Goal: Task Accomplishment & Management: Use online tool/utility

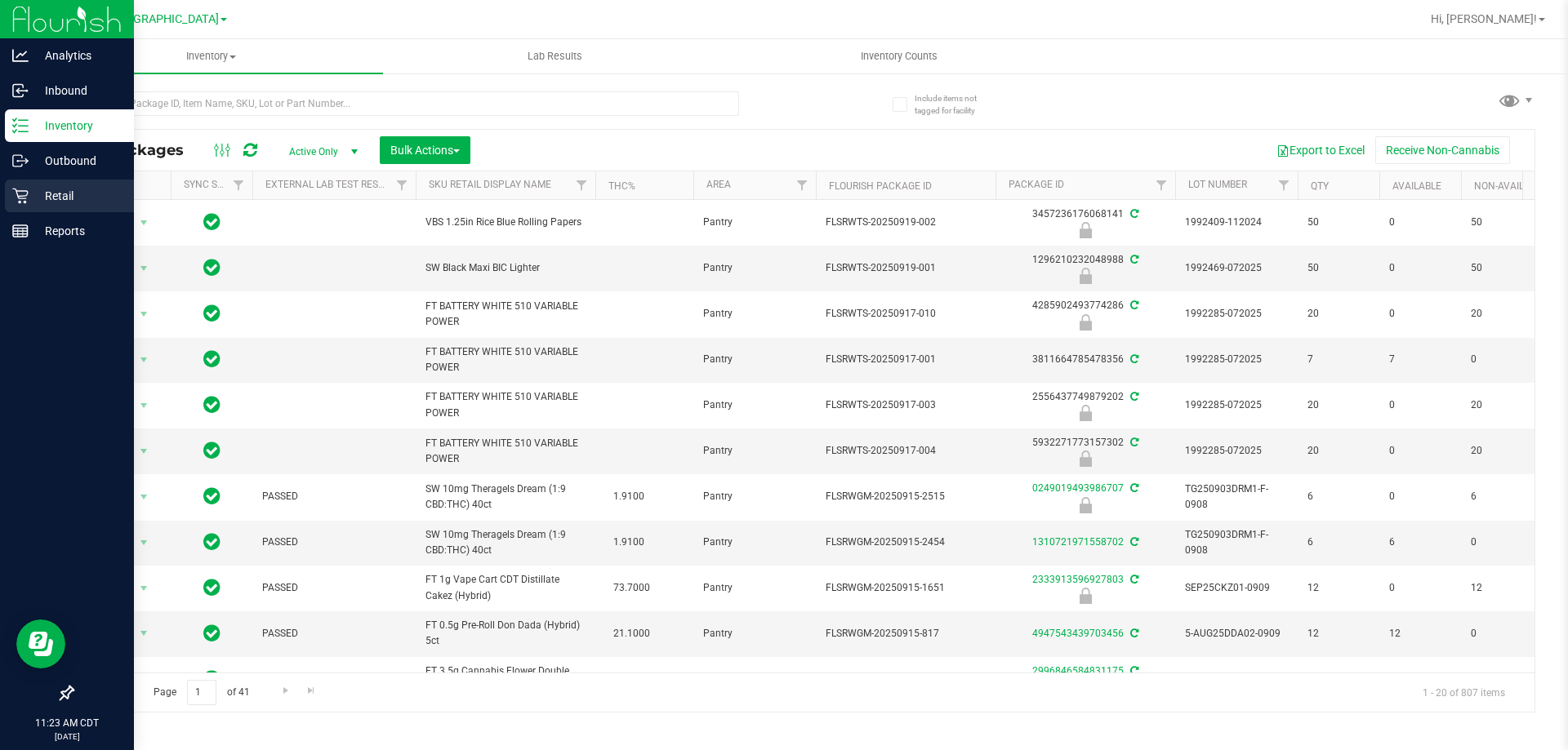
click at [73, 200] on p "Retail" at bounding box center [78, 196] width 98 height 20
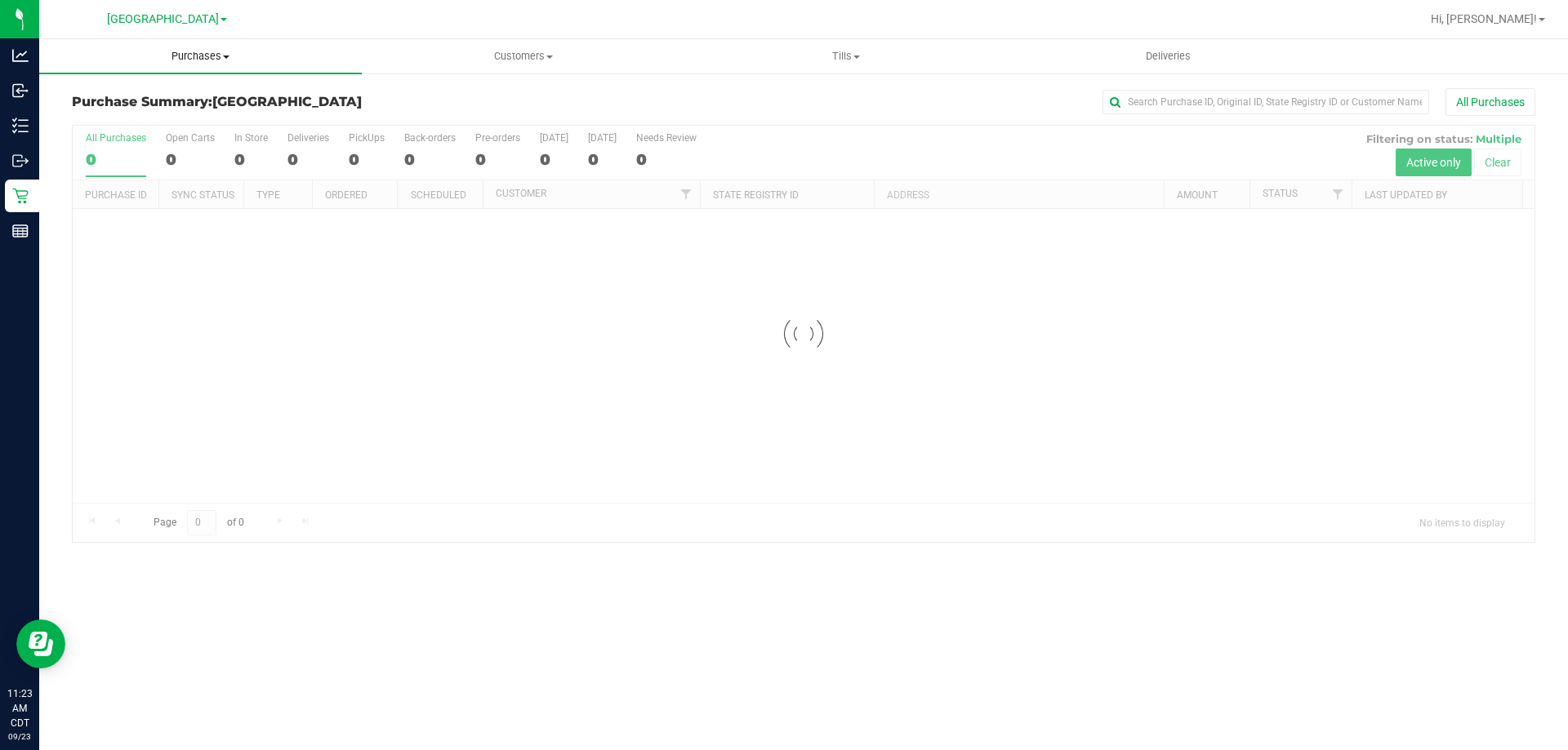
click at [186, 56] on span "Purchases" at bounding box center [199, 56] width 322 height 14
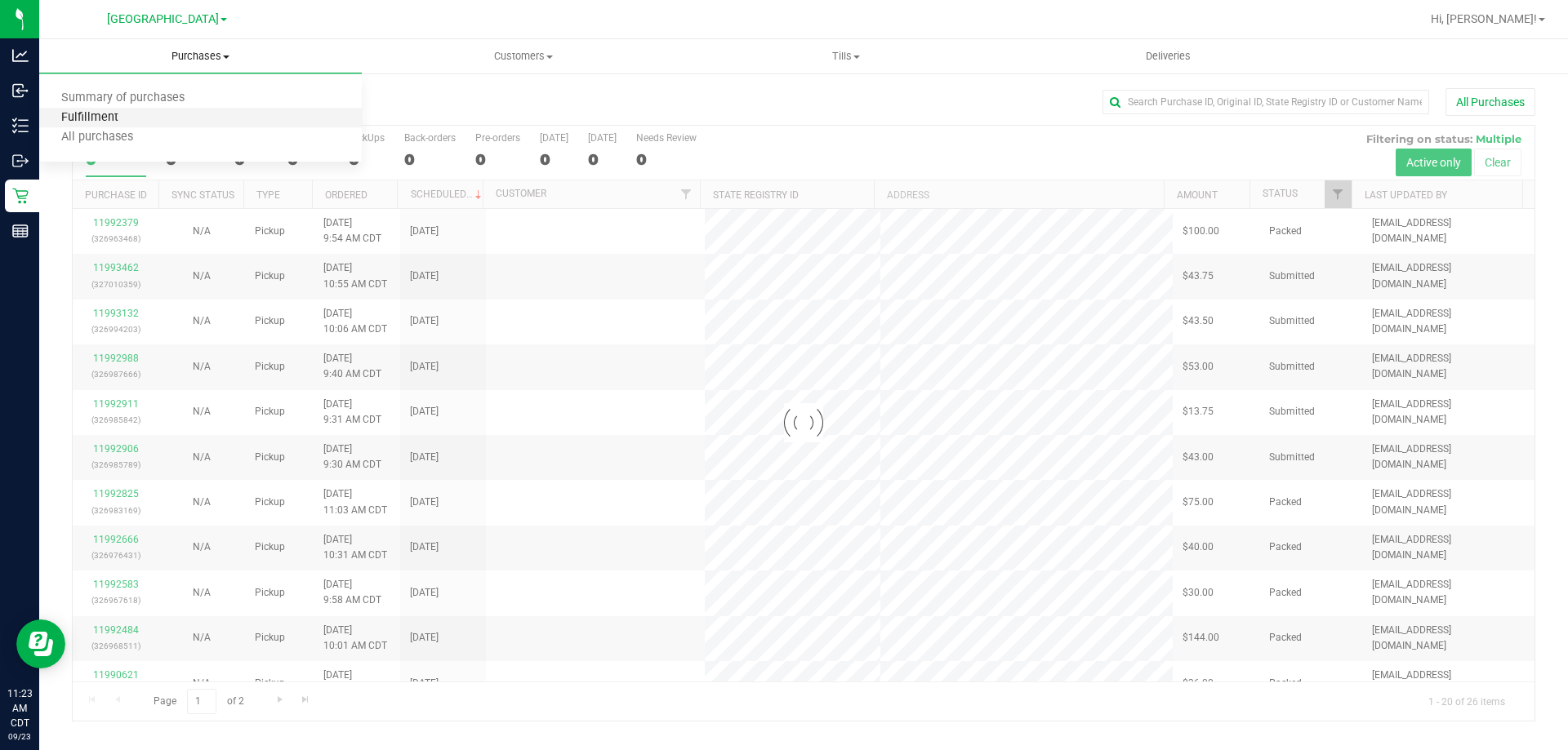
click at [113, 119] on span "Fulfillment" at bounding box center [89, 117] width 101 height 14
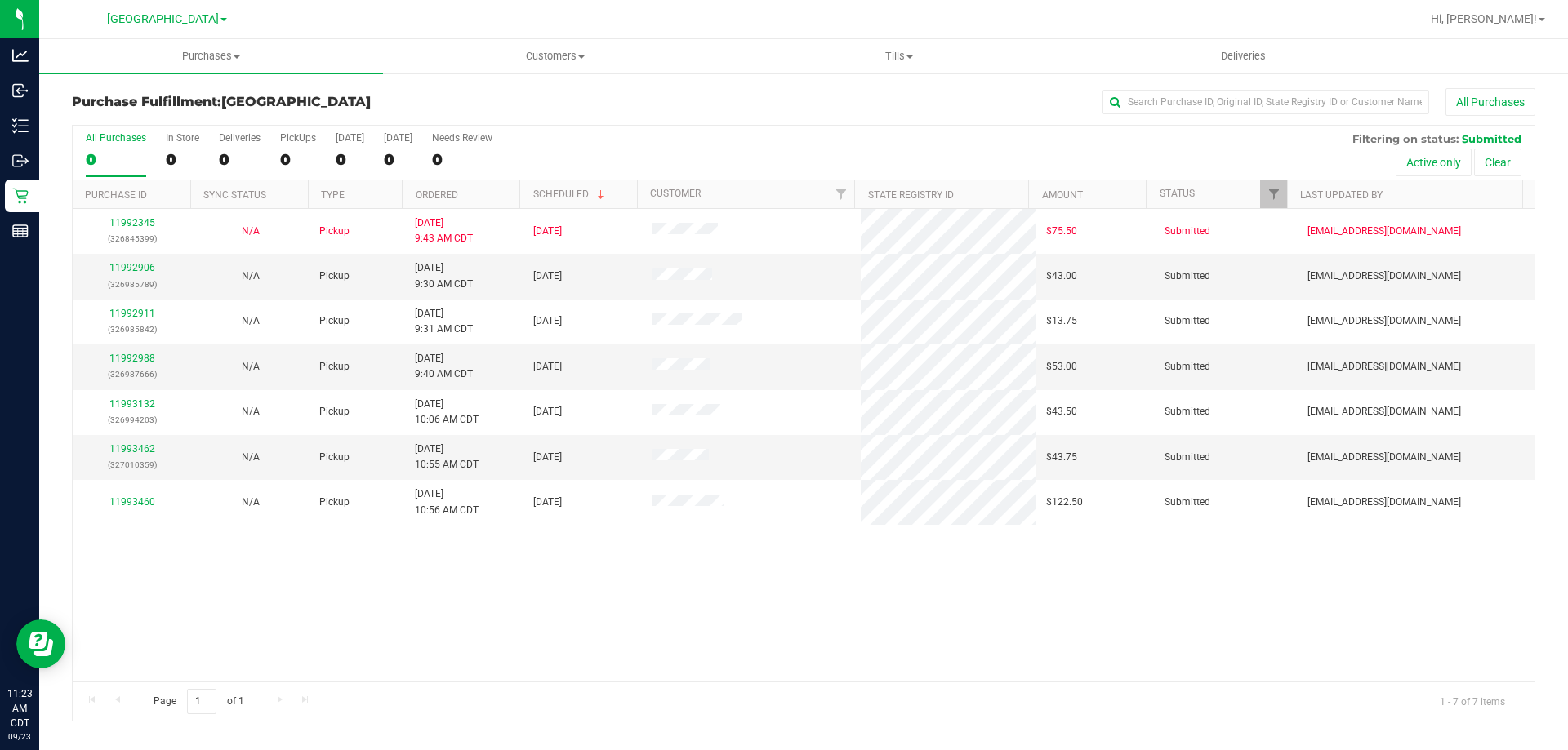
click at [494, 190] on th "Ordered" at bounding box center [460, 195] width 117 height 29
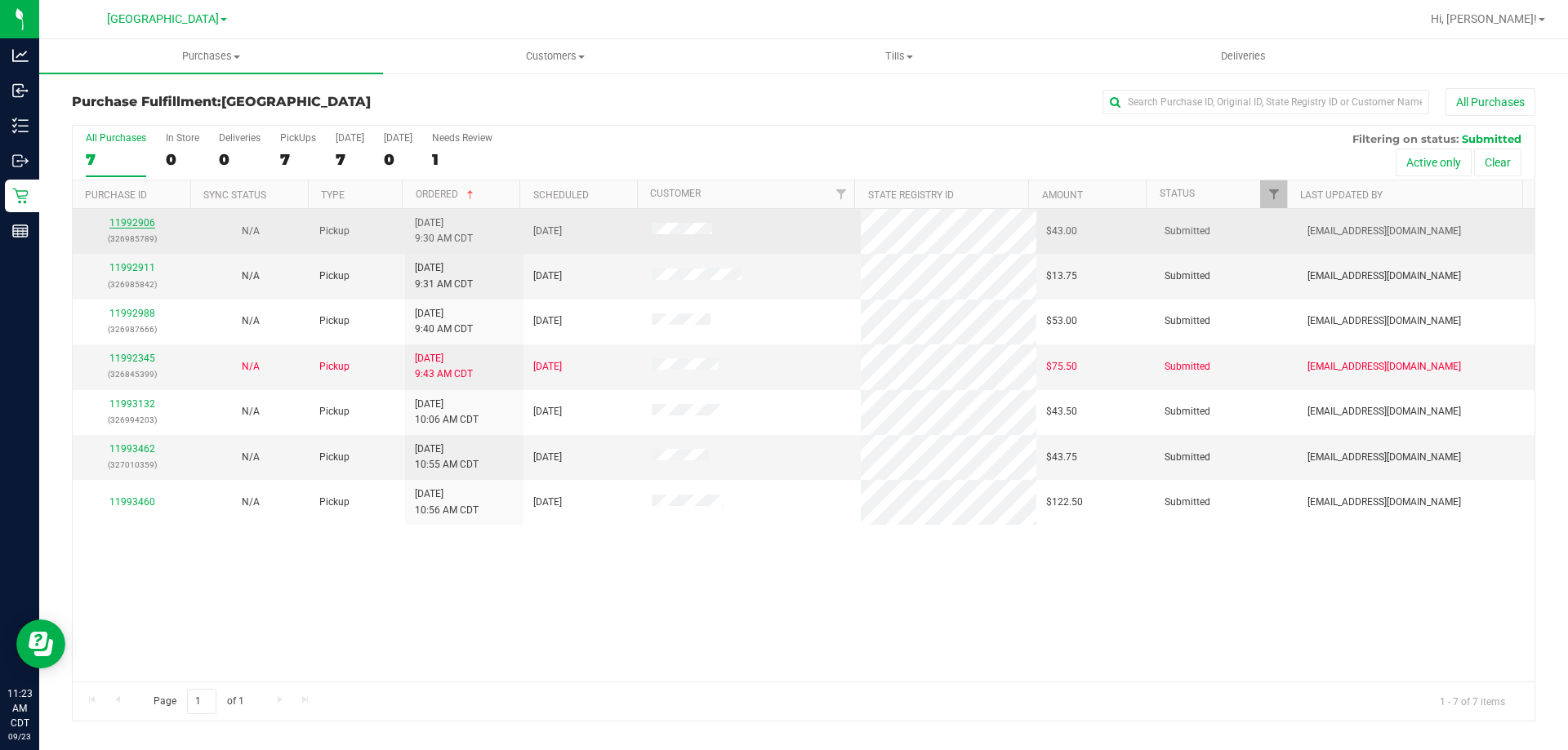
click at [140, 227] on link "11992906" at bounding box center [132, 223] width 46 height 12
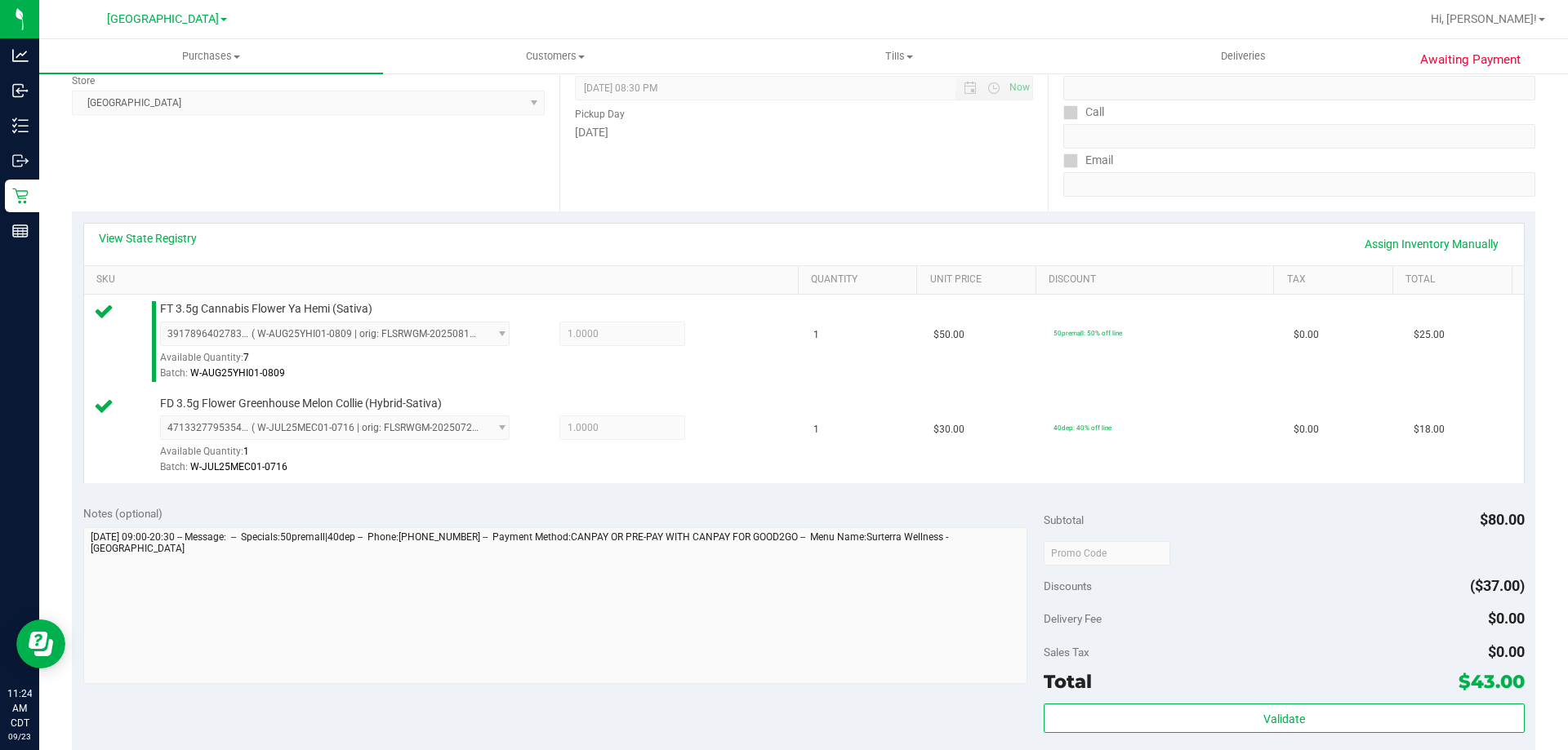
scroll to position [327, 0]
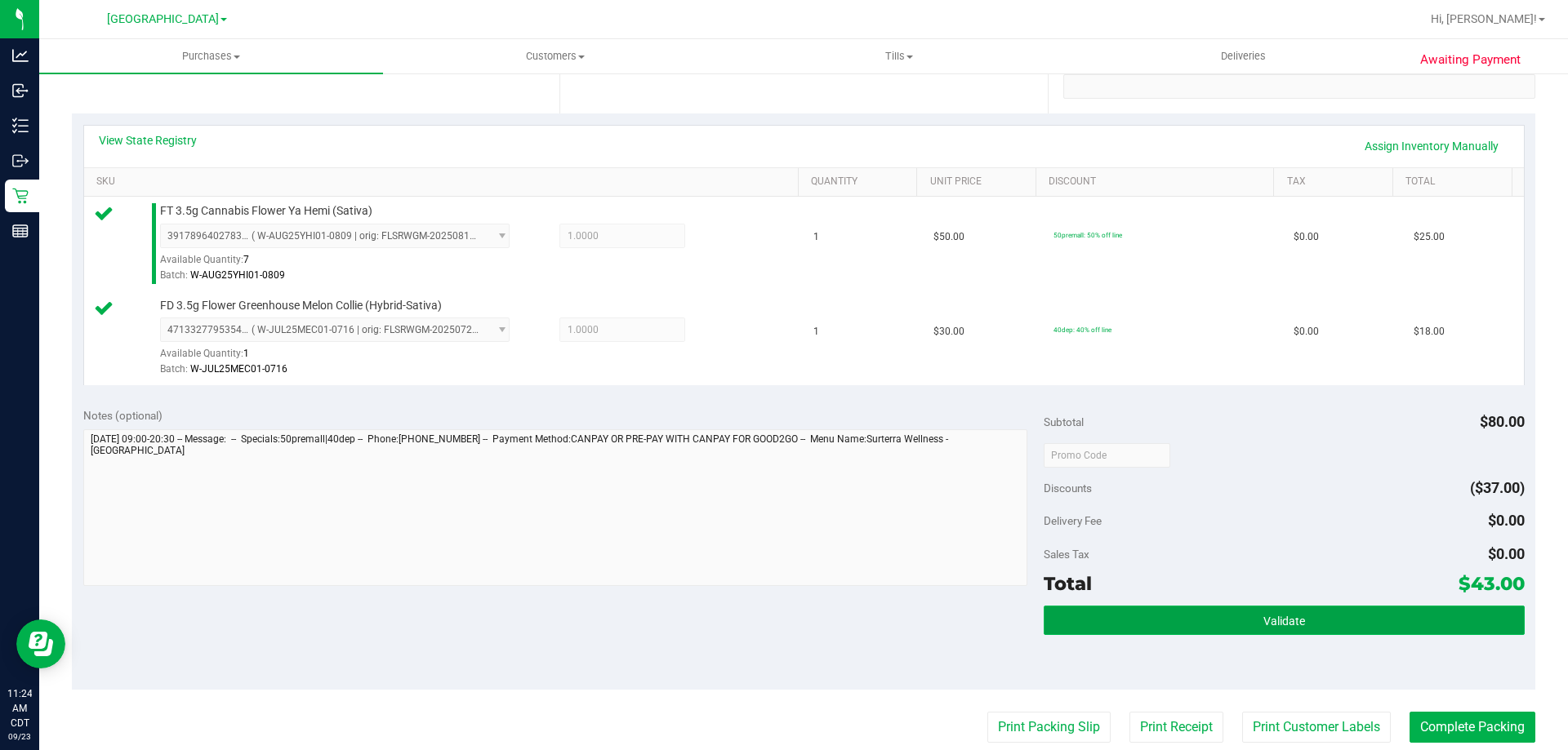
click at [1127, 623] on button "Validate" at bounding box center [1284, 620] width 480 height 30
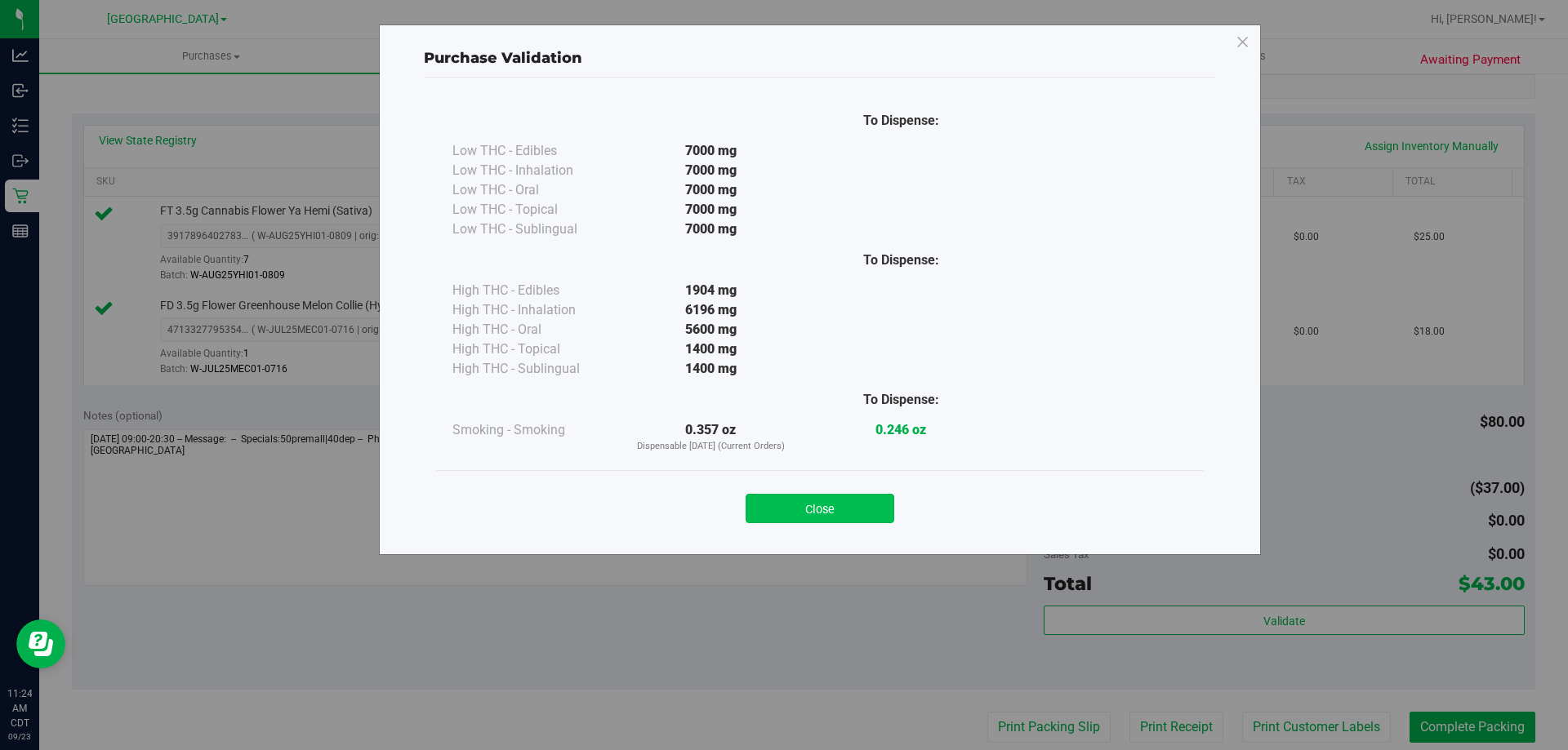
click at [880, 508] on button "Close" at bounding box center [820, 508] width 149 height 30
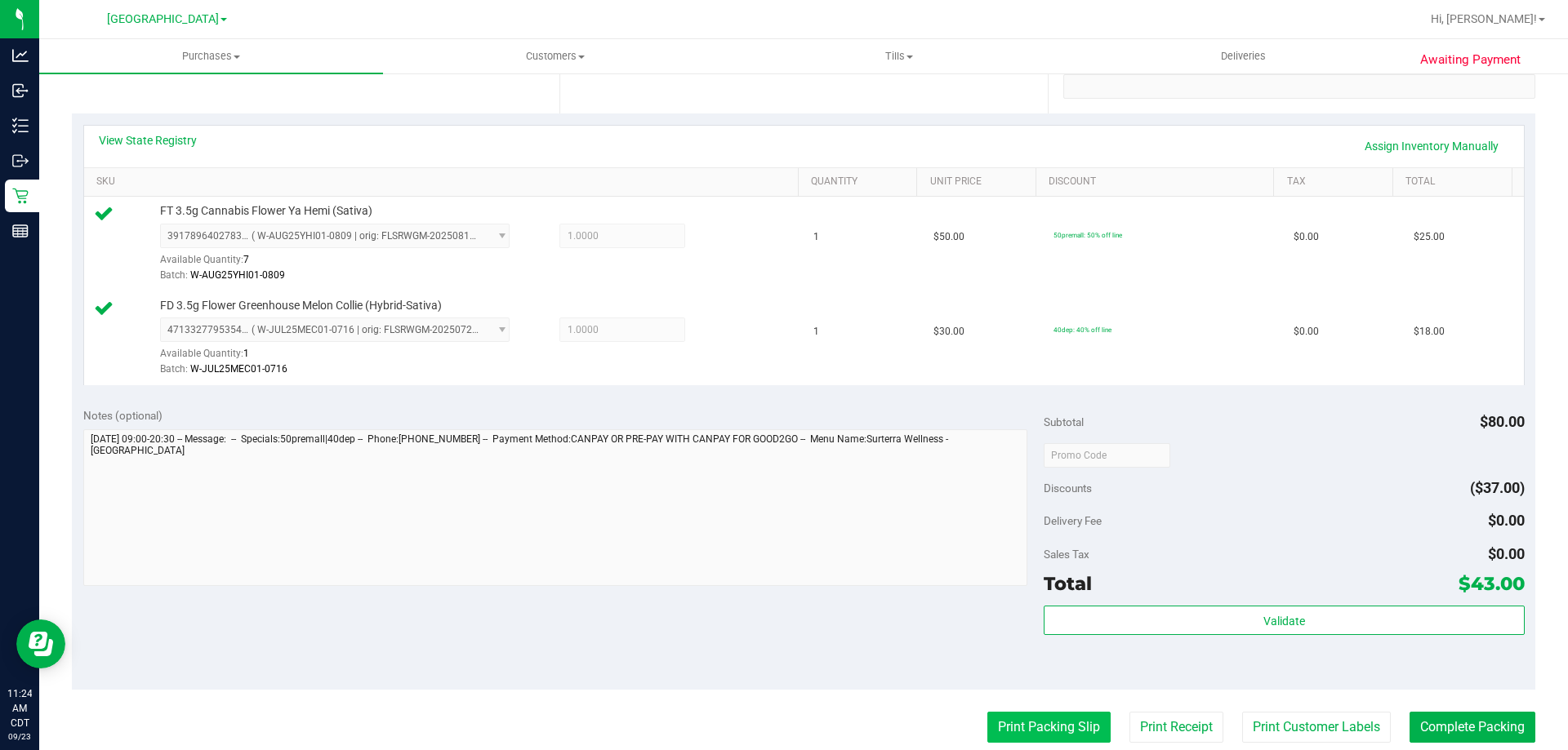
click at [1024, 718] on button "Print Packing Slip" at bounding box center [1049, 727] width 124 height 31
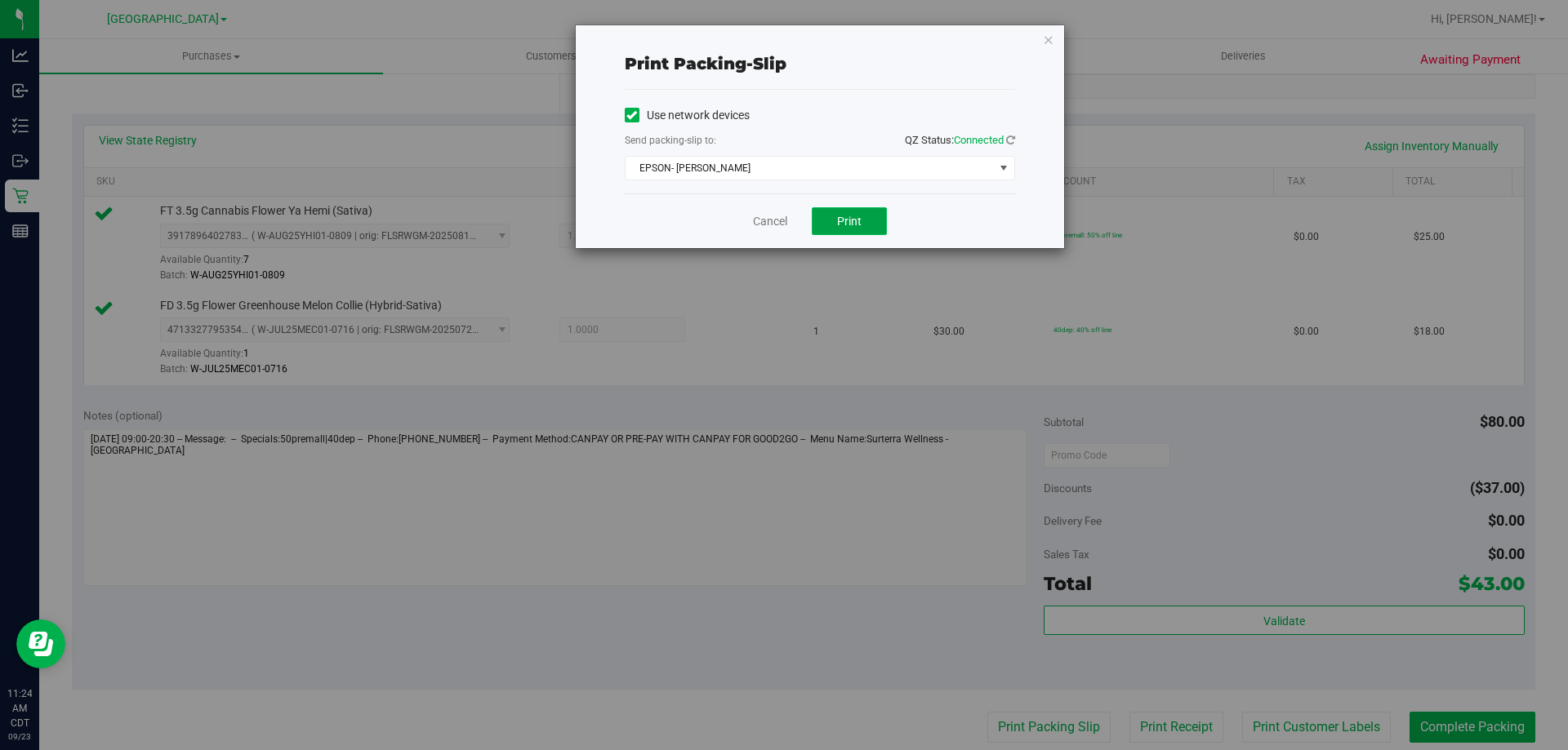
click at [868, 227] on button "Print" at bounding box center [849, 221] width 75 height 28
click at [756, 217] on link "Cancel" at bounding box center [770, 221] width 34 height 17
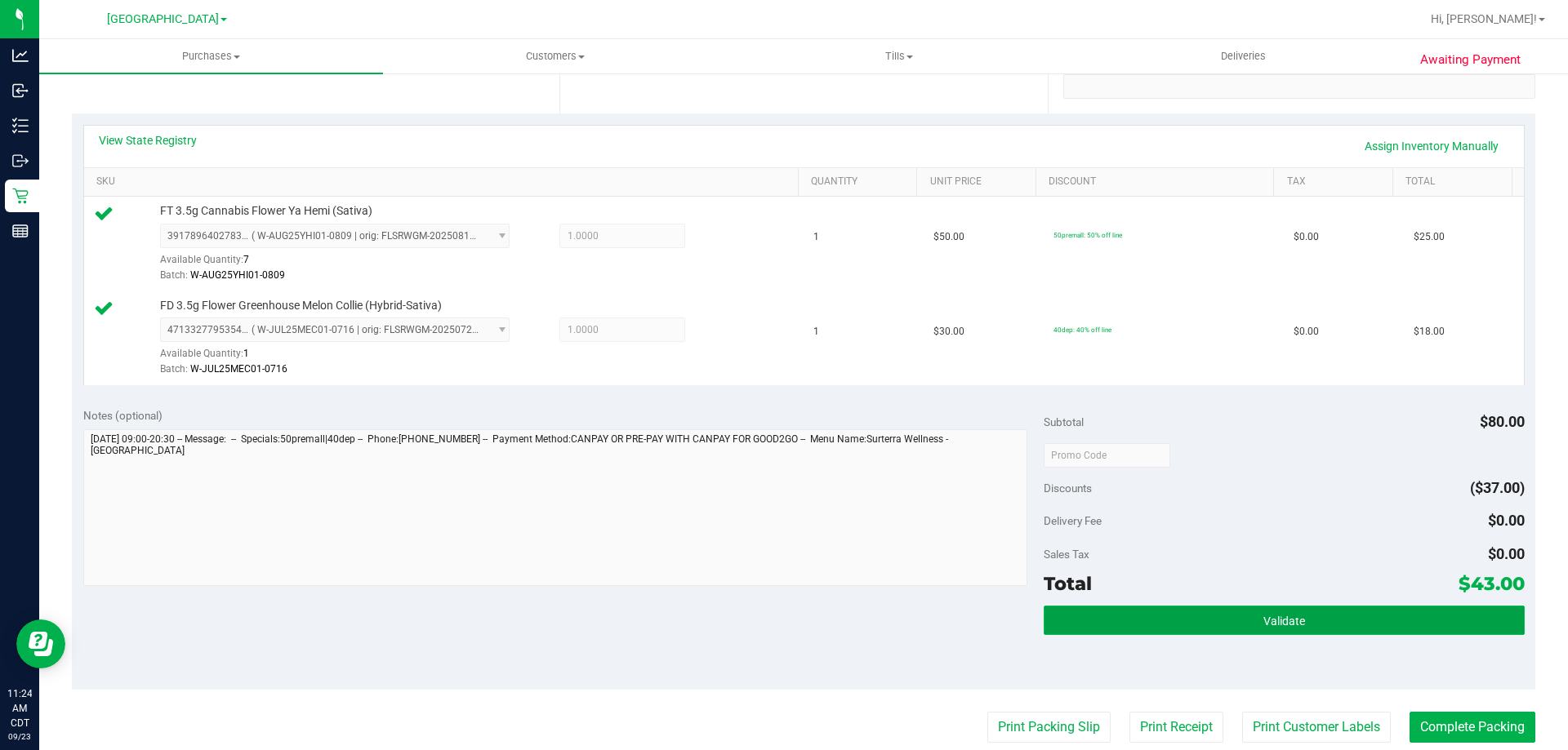
click at [1217, 608] on button "Validate" at bounding box center [1284, 620] width 480 height 30
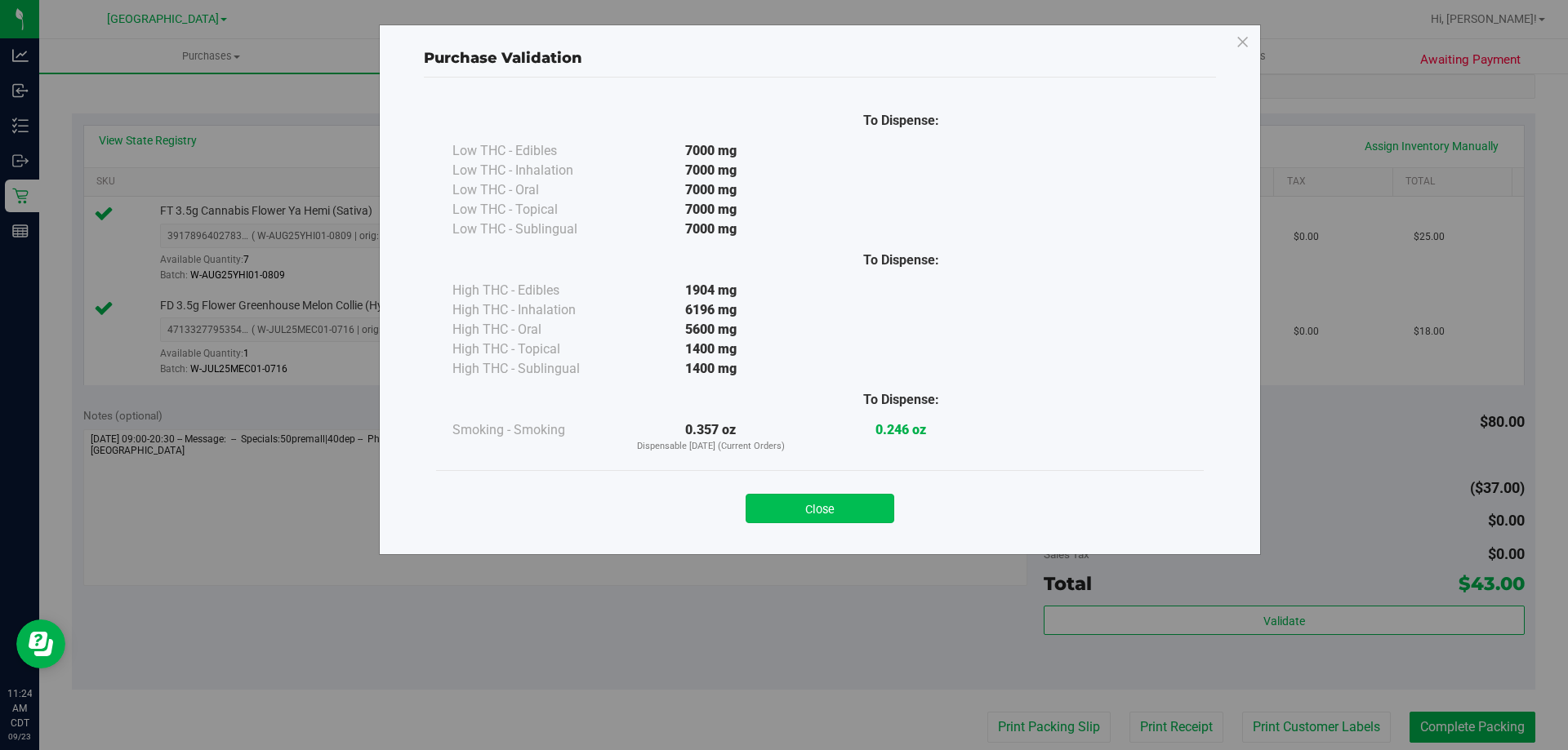
click at [830, 509] on button "Close" at bounding box center [820, 508] width 149 height 30
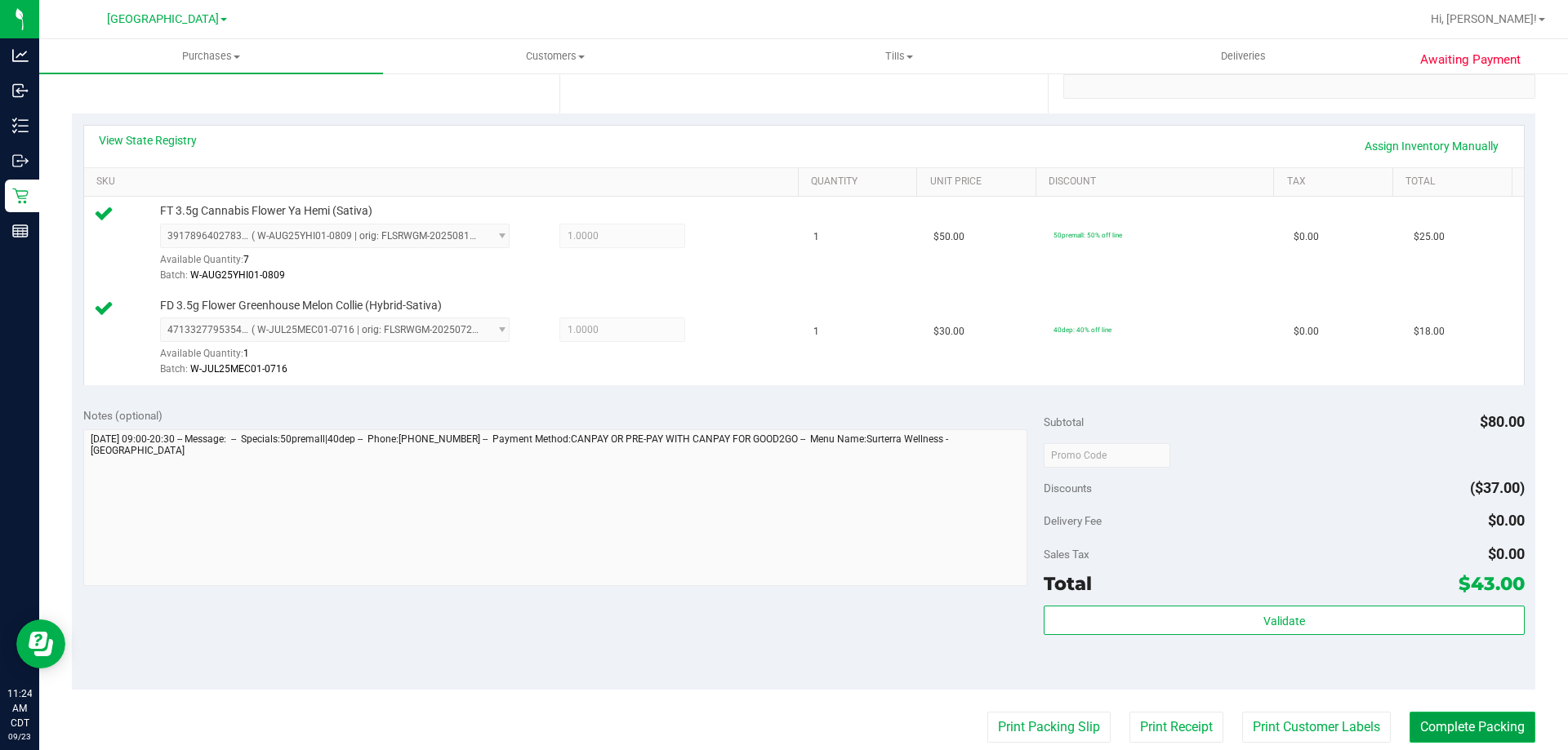
click at [1441, 730] on button "Complete Packing" at bounding box center [1471, 727] width 125 height 31
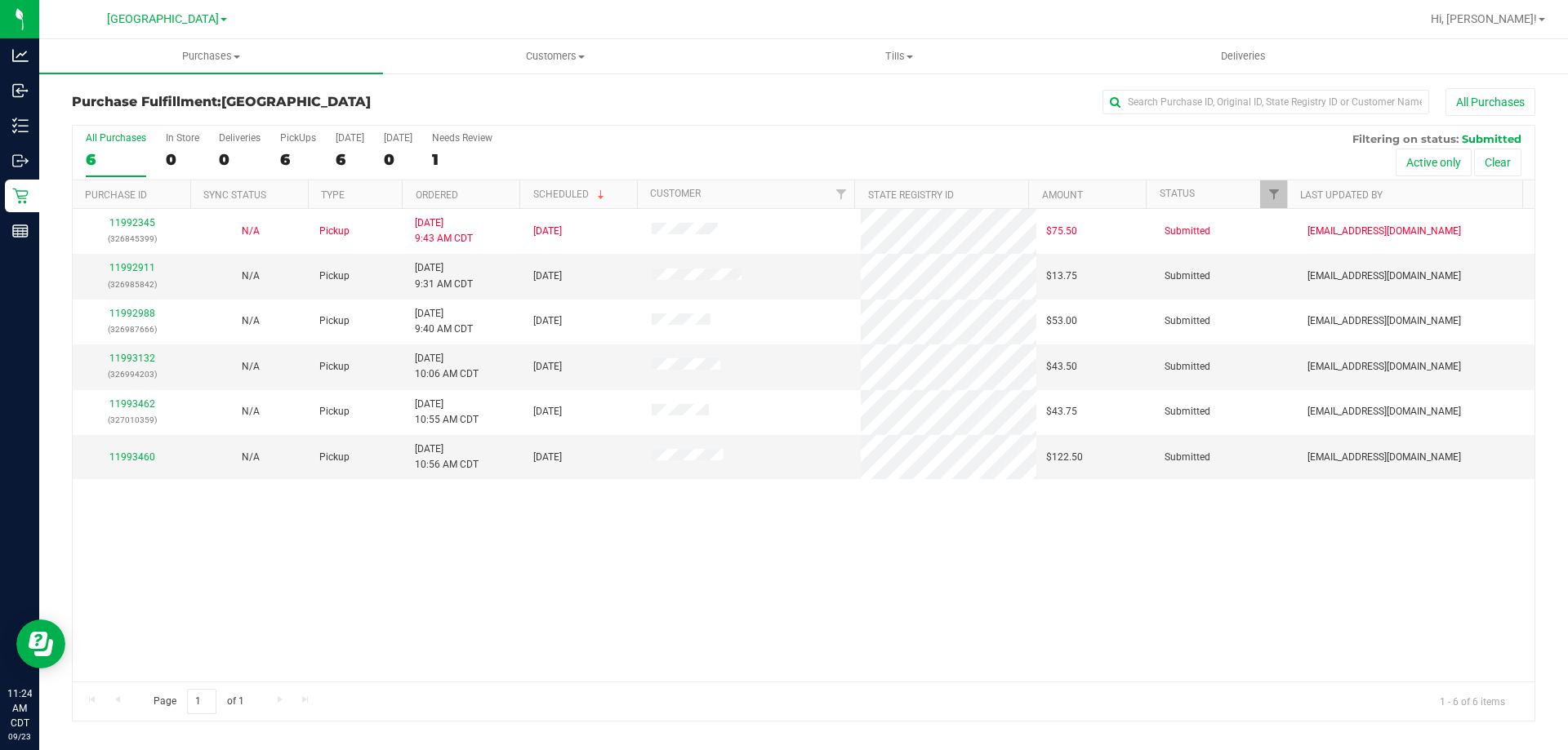
click at [469, 195] on th "Ordered" at bounding box center [460, 195] width 117 height 29
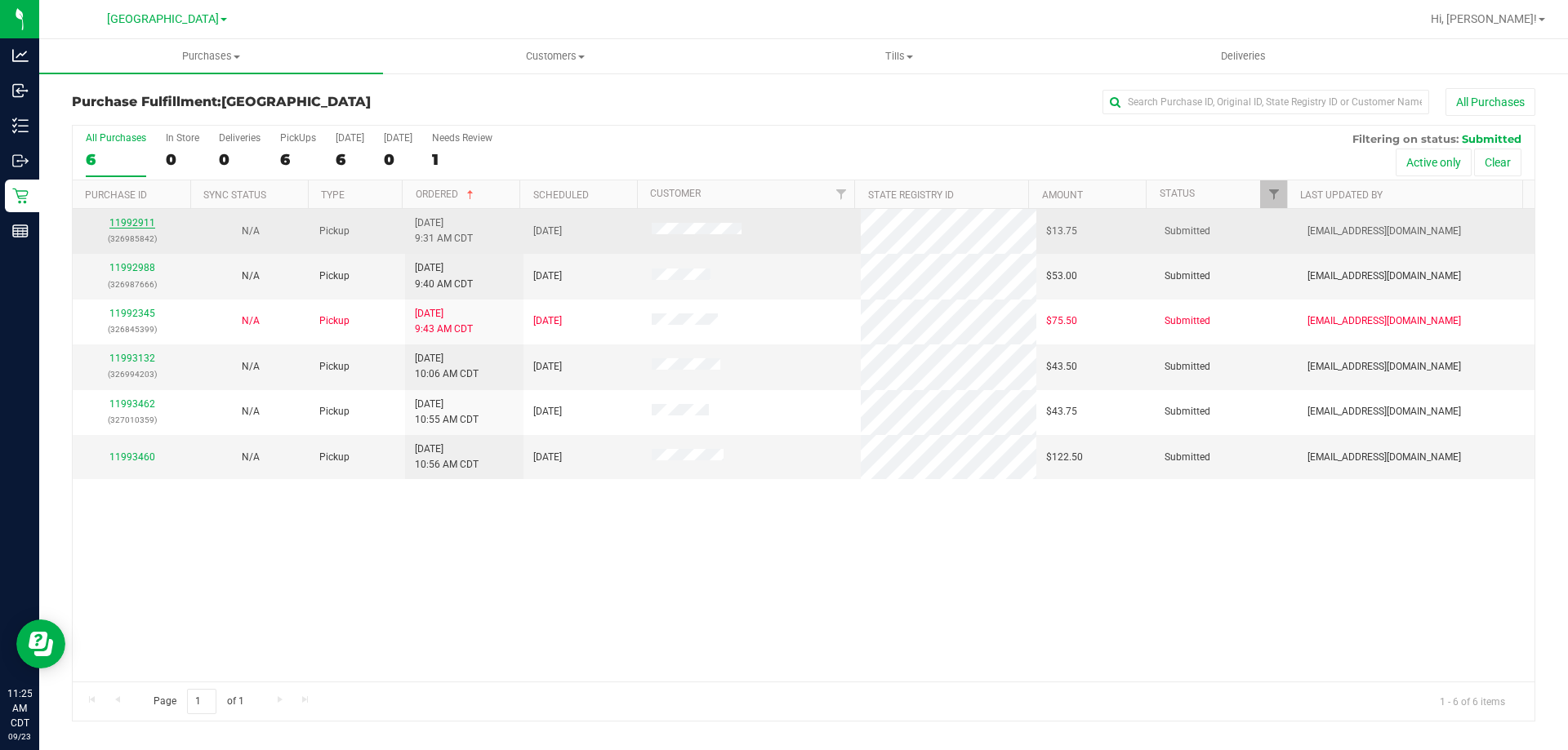
click at [146, 224] on link "11992911" at bounding box center [132, 223] width 46 height 12
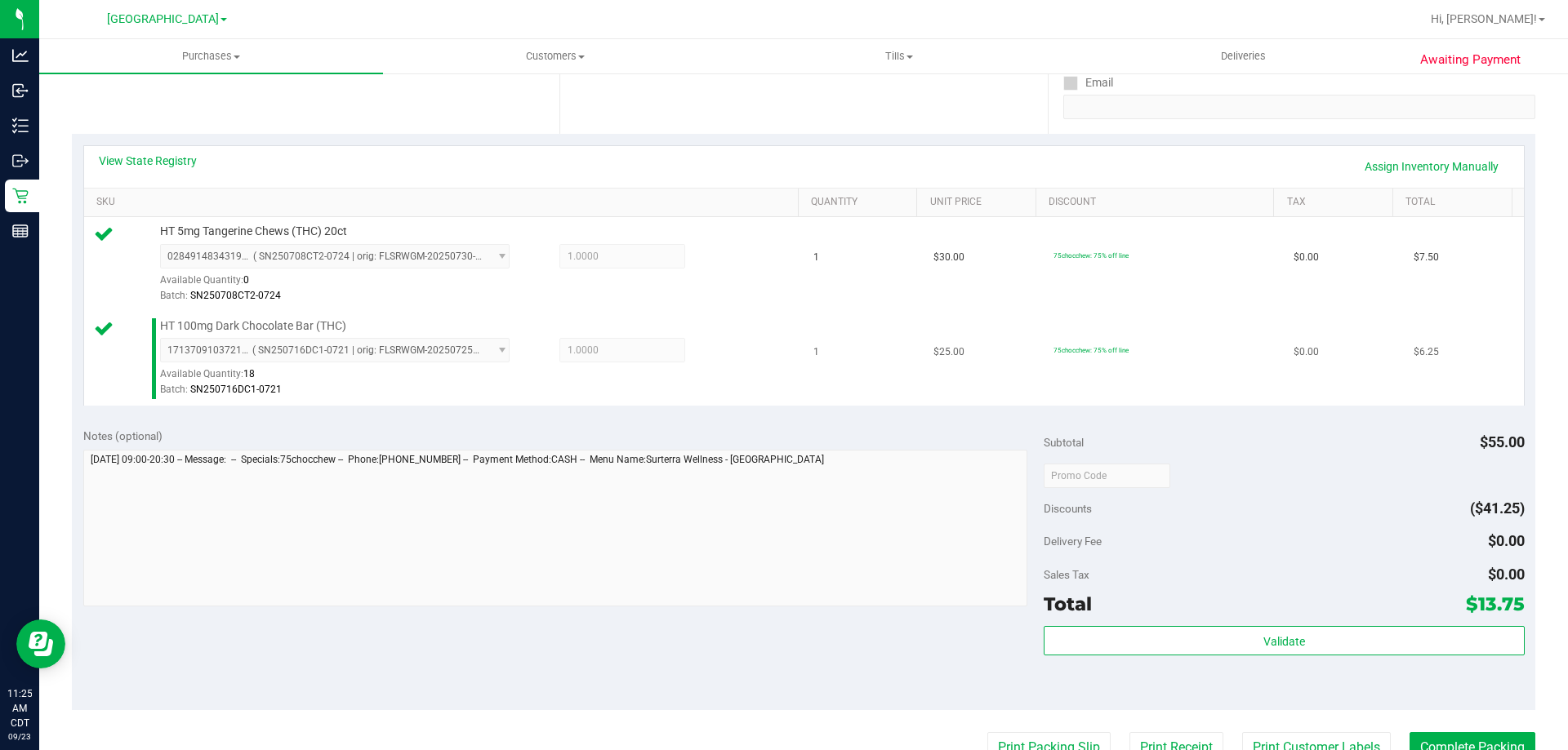
scroll to position [327, 0]
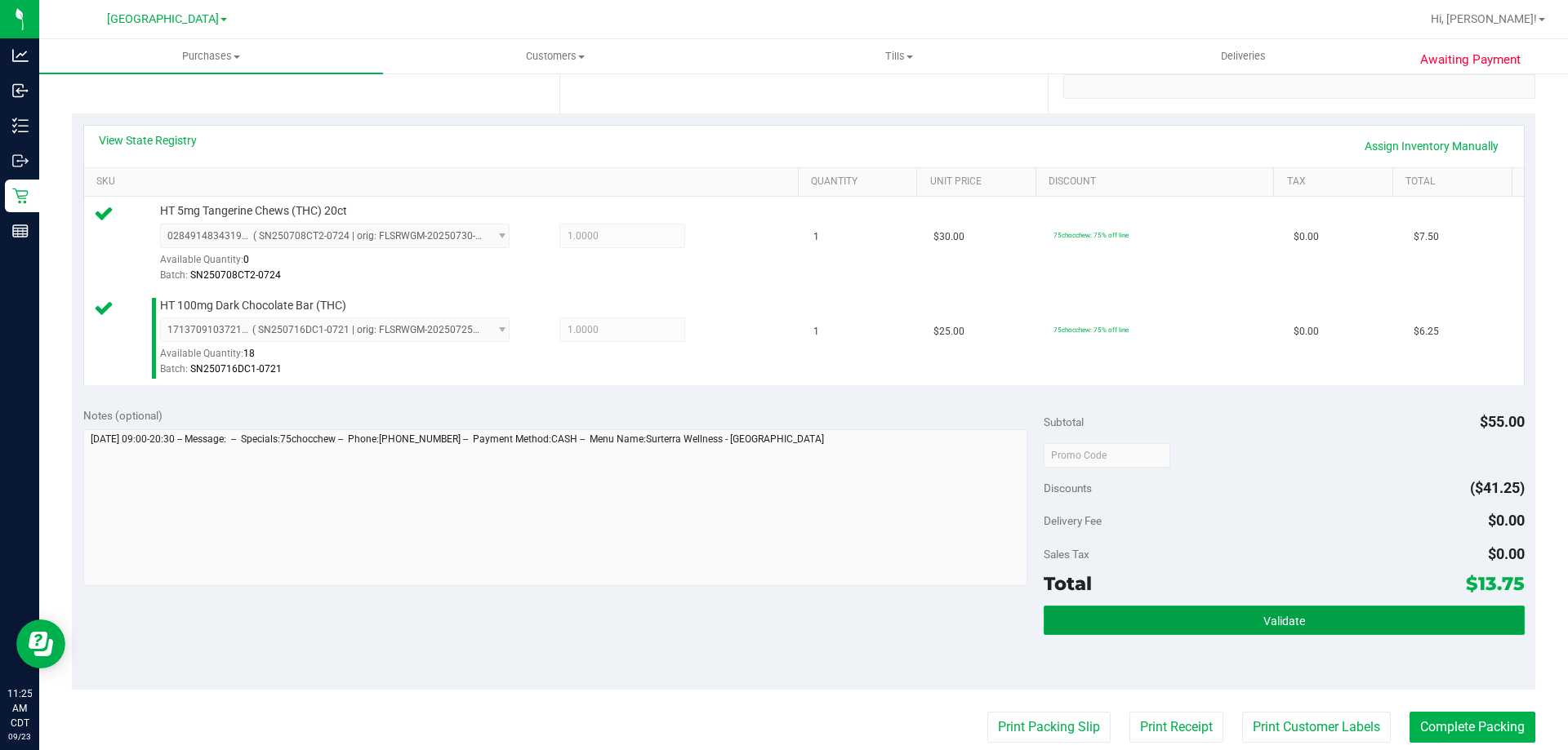
click at [1247, 624] on button "Validate" at bounding box center [1284, 620] width 480 height 30
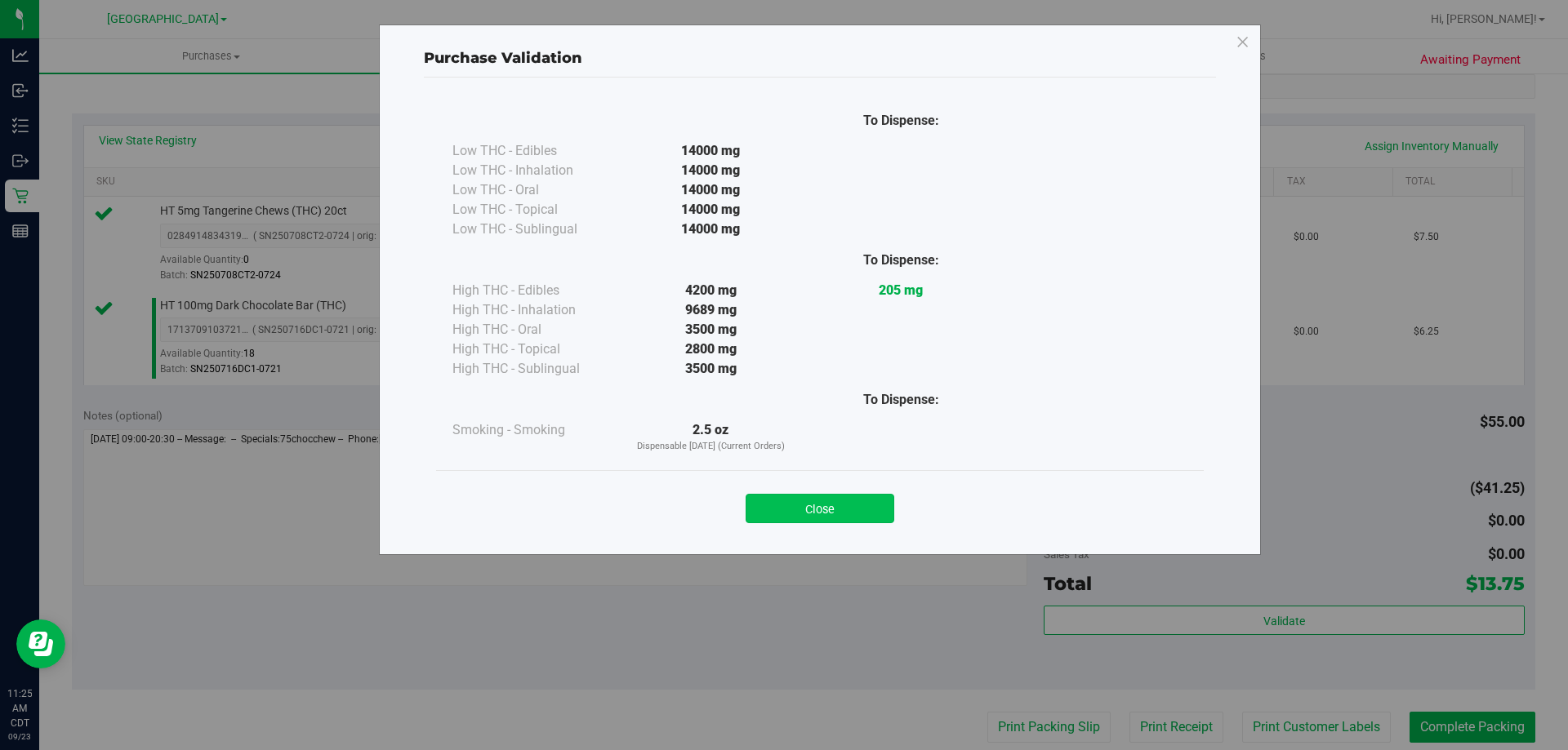
click at [881, 515] on button "Close" at bounding box center [820, 508] width 149 height 30
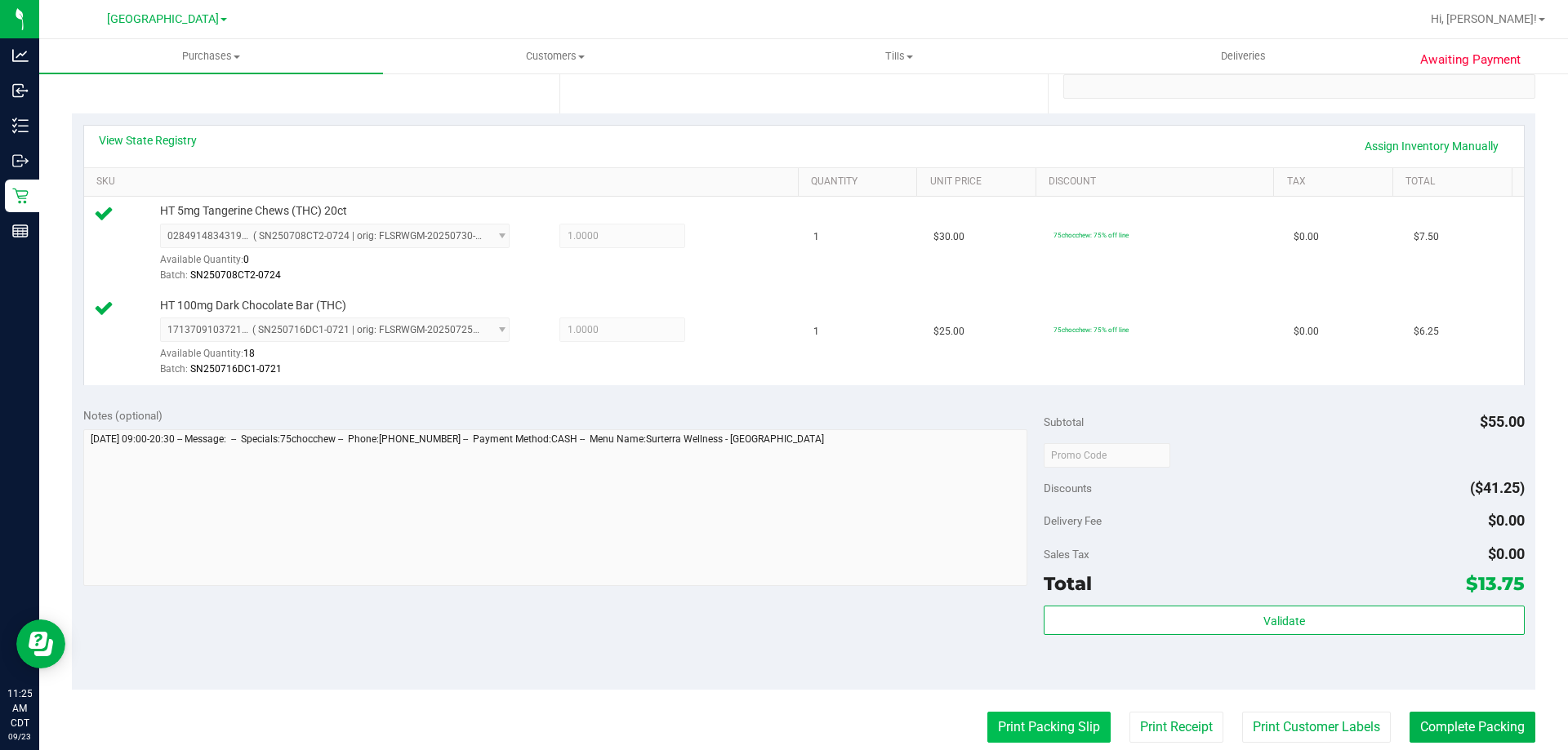
click at [1000, 729] on button "Print Packing Slip" at bounding box center [1049, 727] width 124 height 31
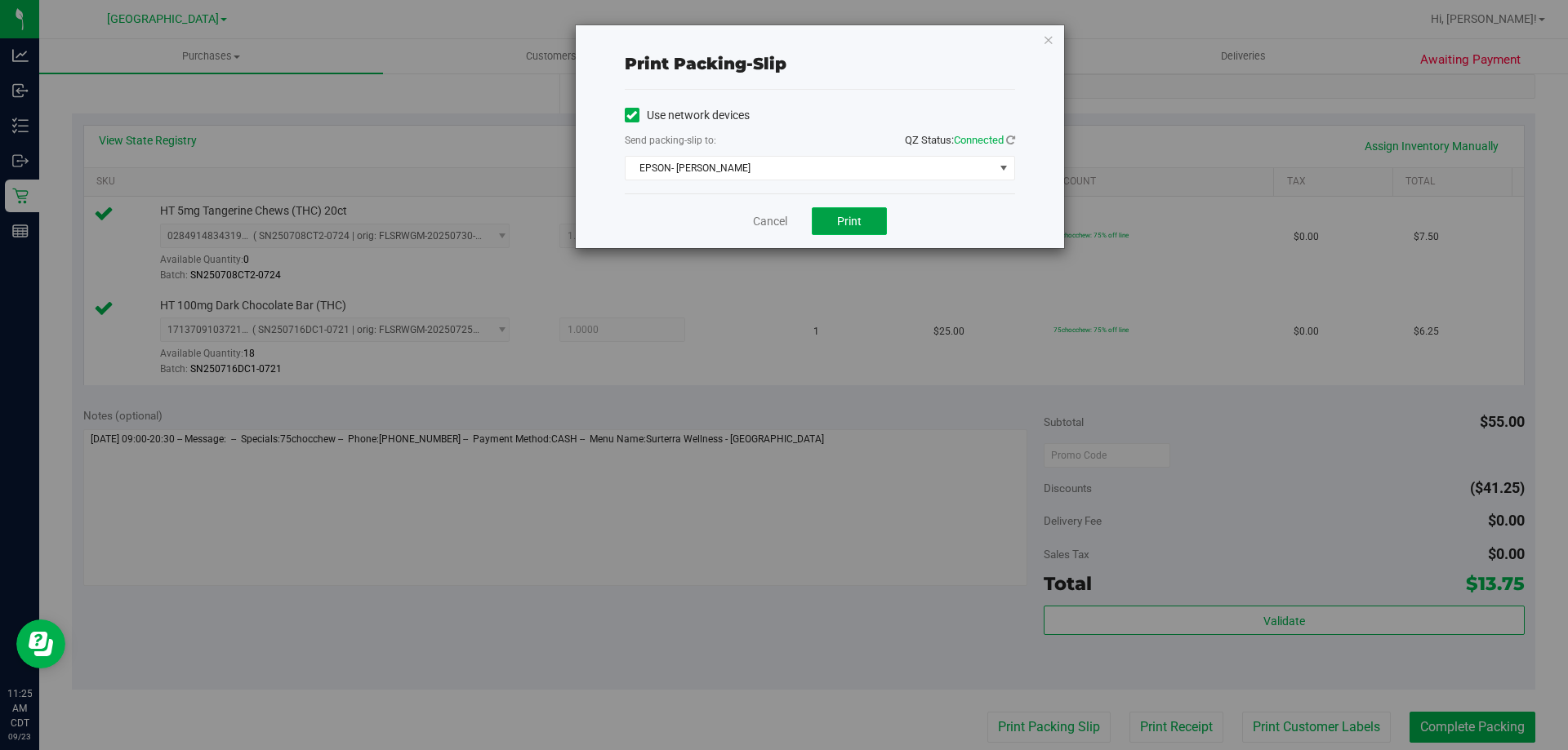
click at [831, 221] on button "Print" at bounding box center [849, 221] width 75 height 28
click at [781, 223] on link "Cancel" at bounding box center [770, 221] width 34 height 17
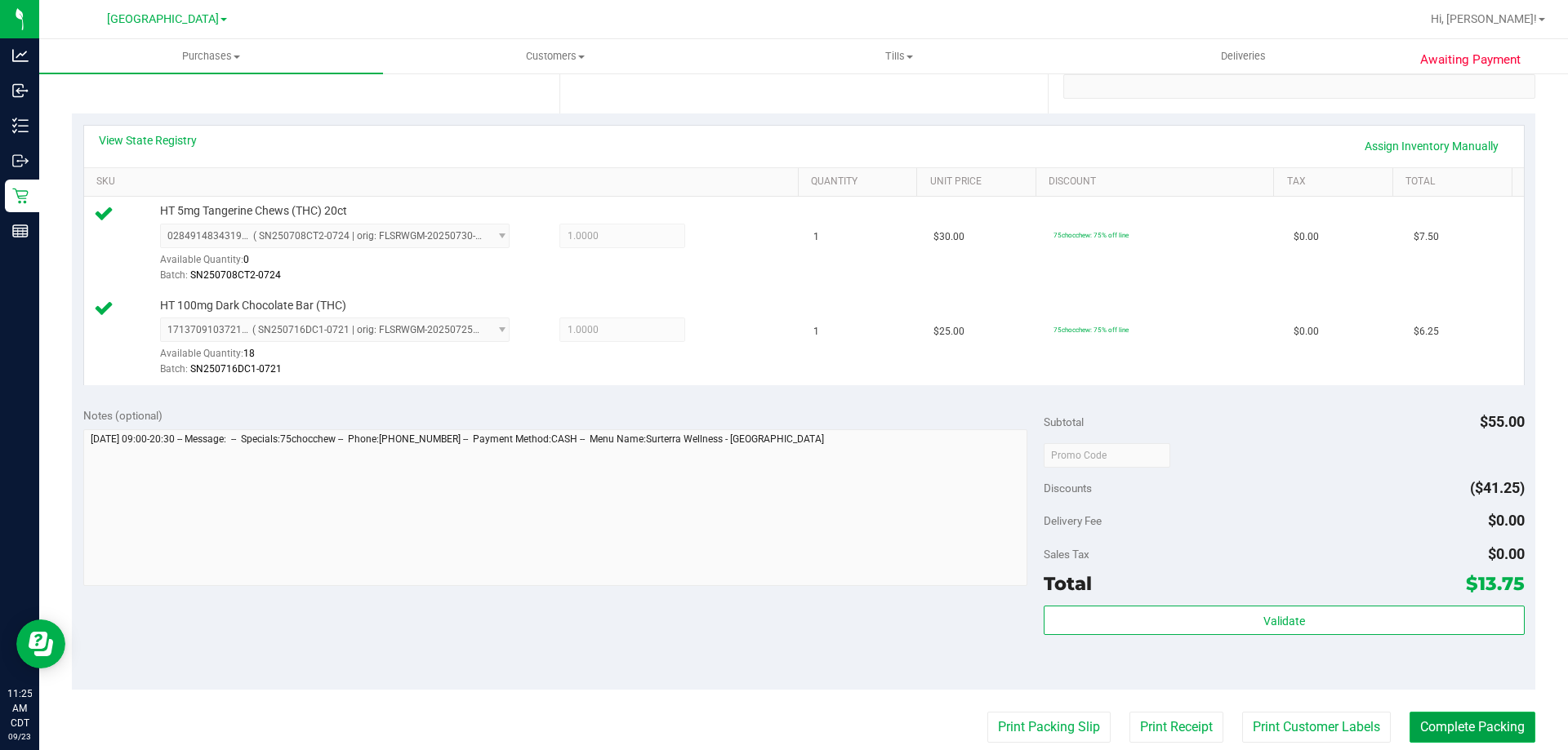
click at [1436, 734] on button "Complete Packing" at bounding box center [1471, 727] width 125 height 31
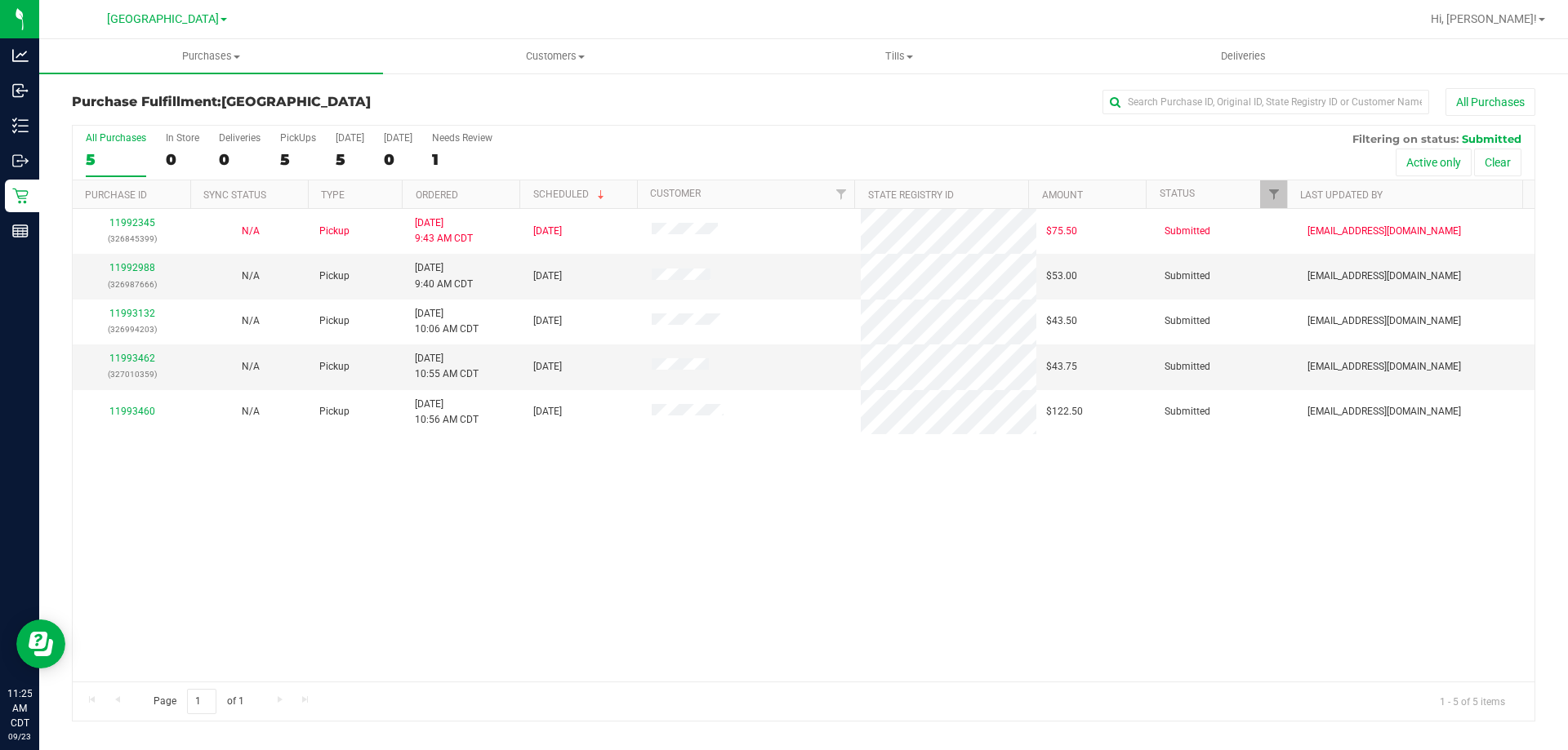
click at [476, 196] on th "Ordered" at bounding box center [460, 195] width 117 height 29
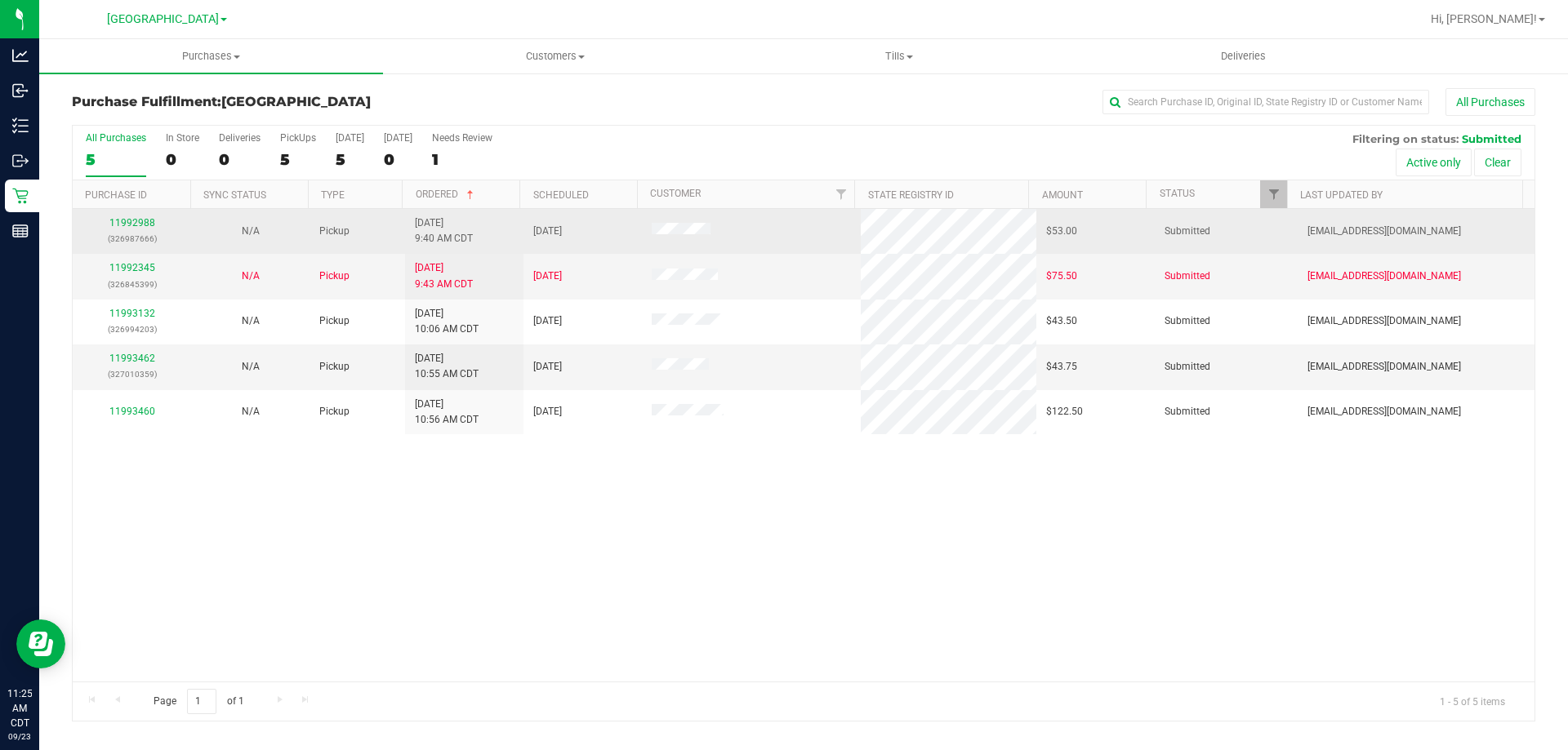
click at [107, 222] on div "11992988 (326987666)" at bounding box center [131, 231] width 98 height 31
click at [116, 220] on link "11992988" at bounding box center [132, 223] width 46 height 12
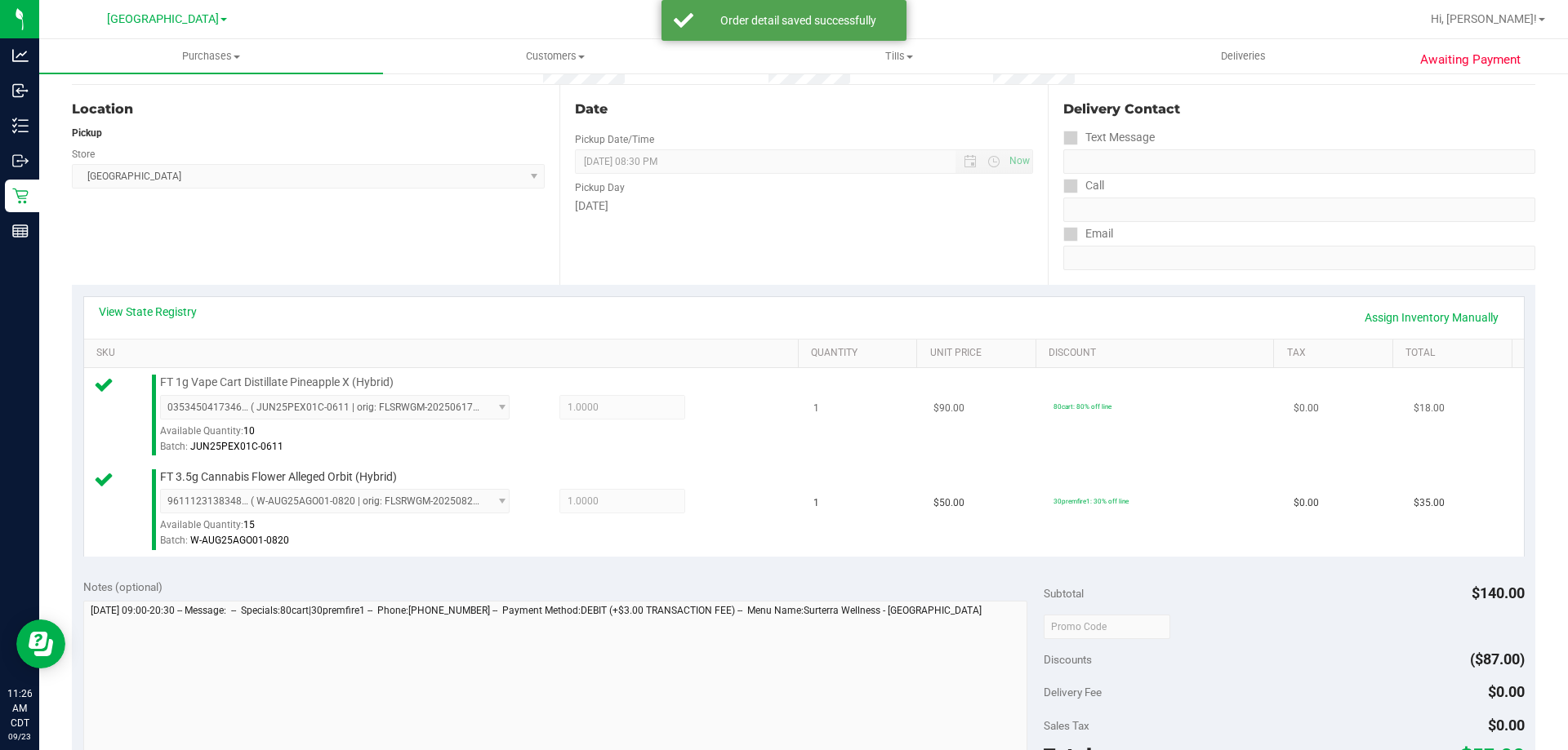
scroll to position [245, 0]
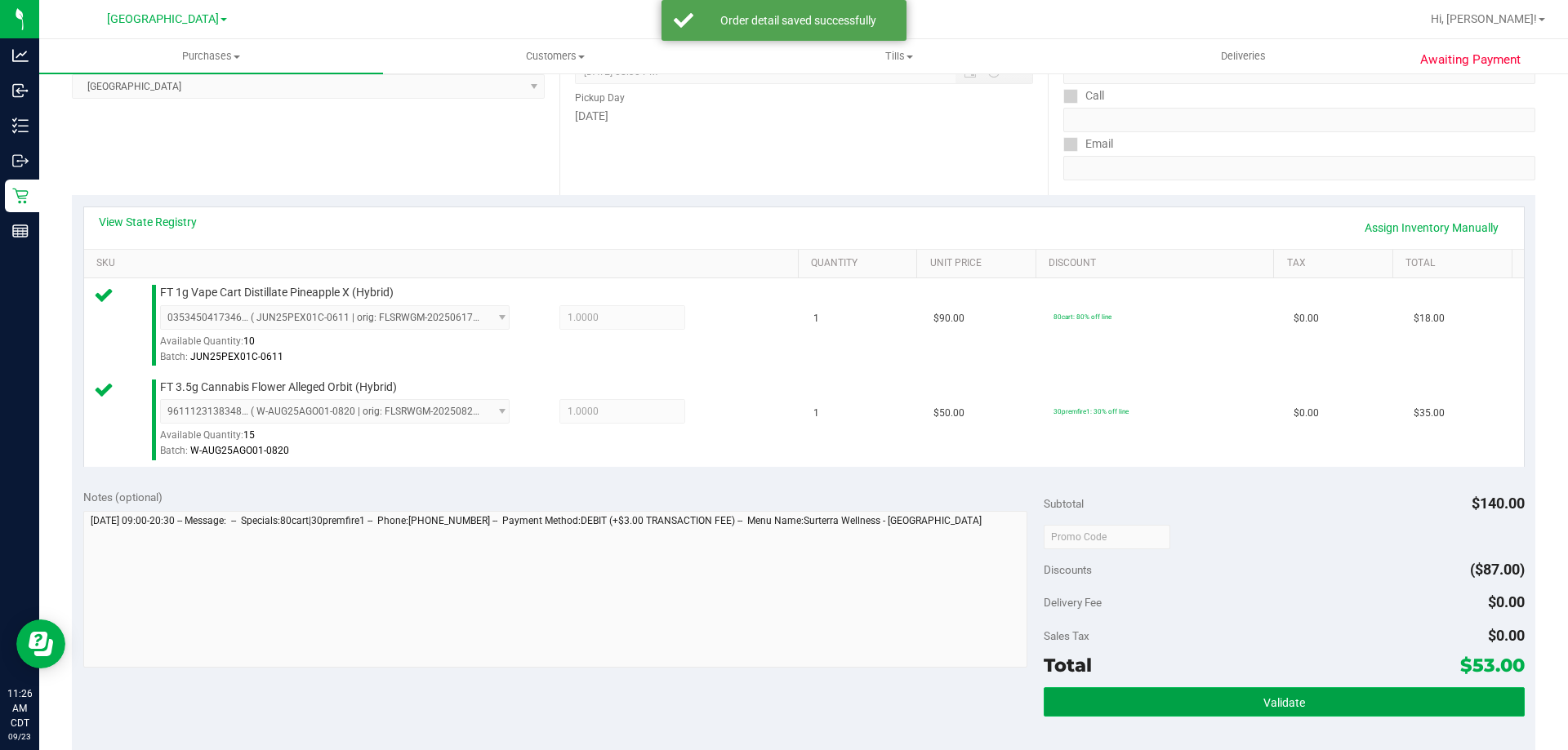
click at [1083, 707] on button "Validate" at bounding box center [1284, 702] width 480 height 30
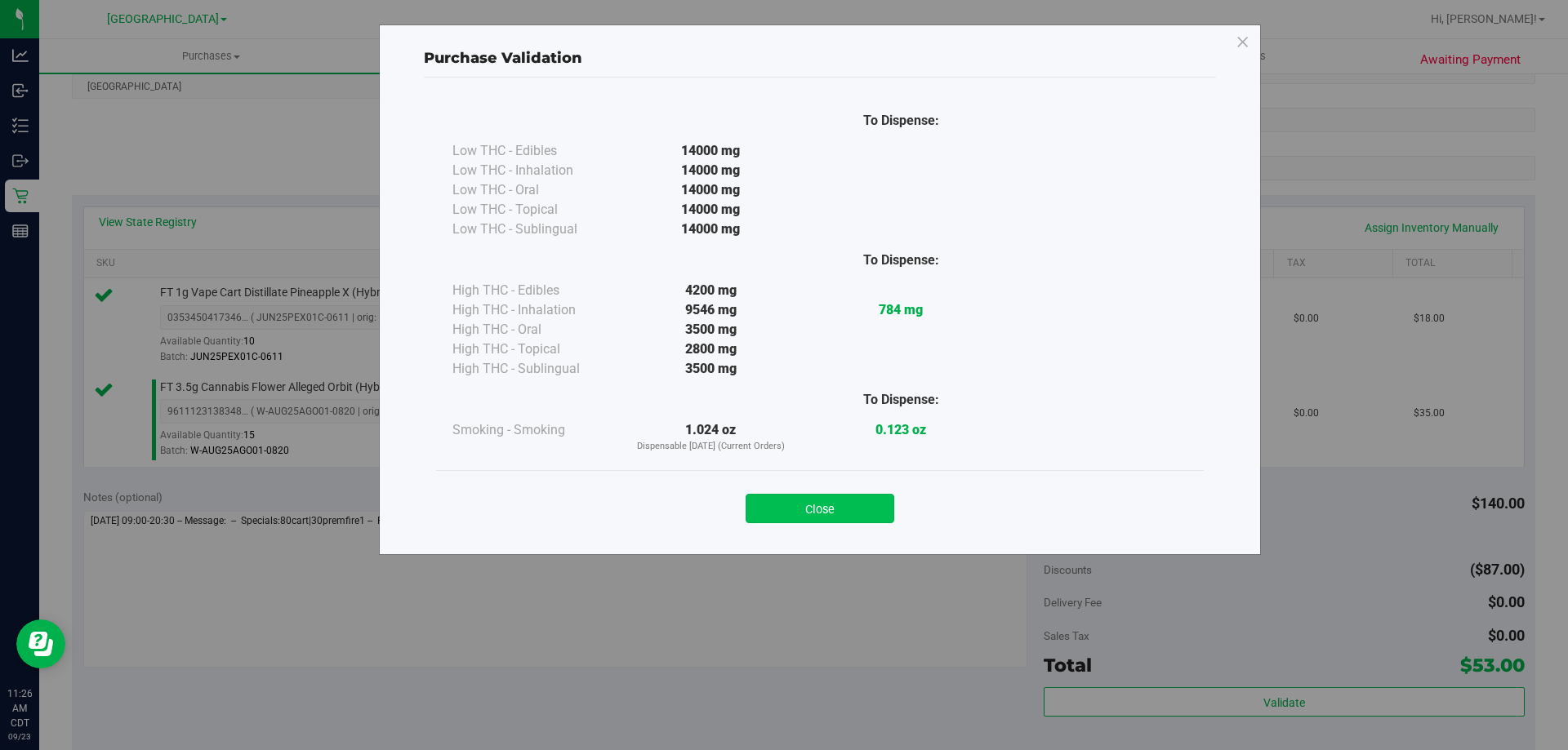
click at [784, 510] on button "Close" at bounding box center [820, 508] width 149 height 30
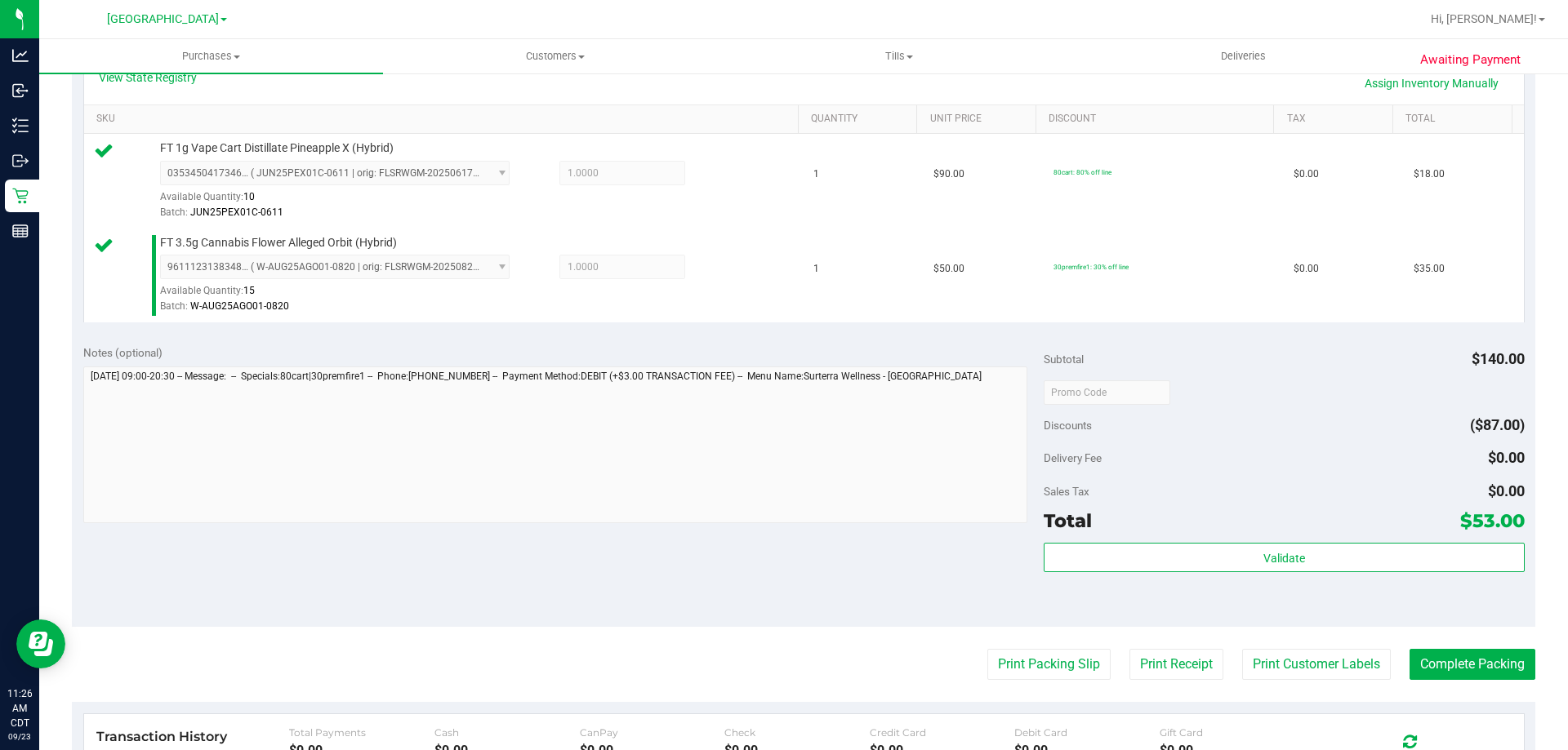
scroll to position [571, 0]
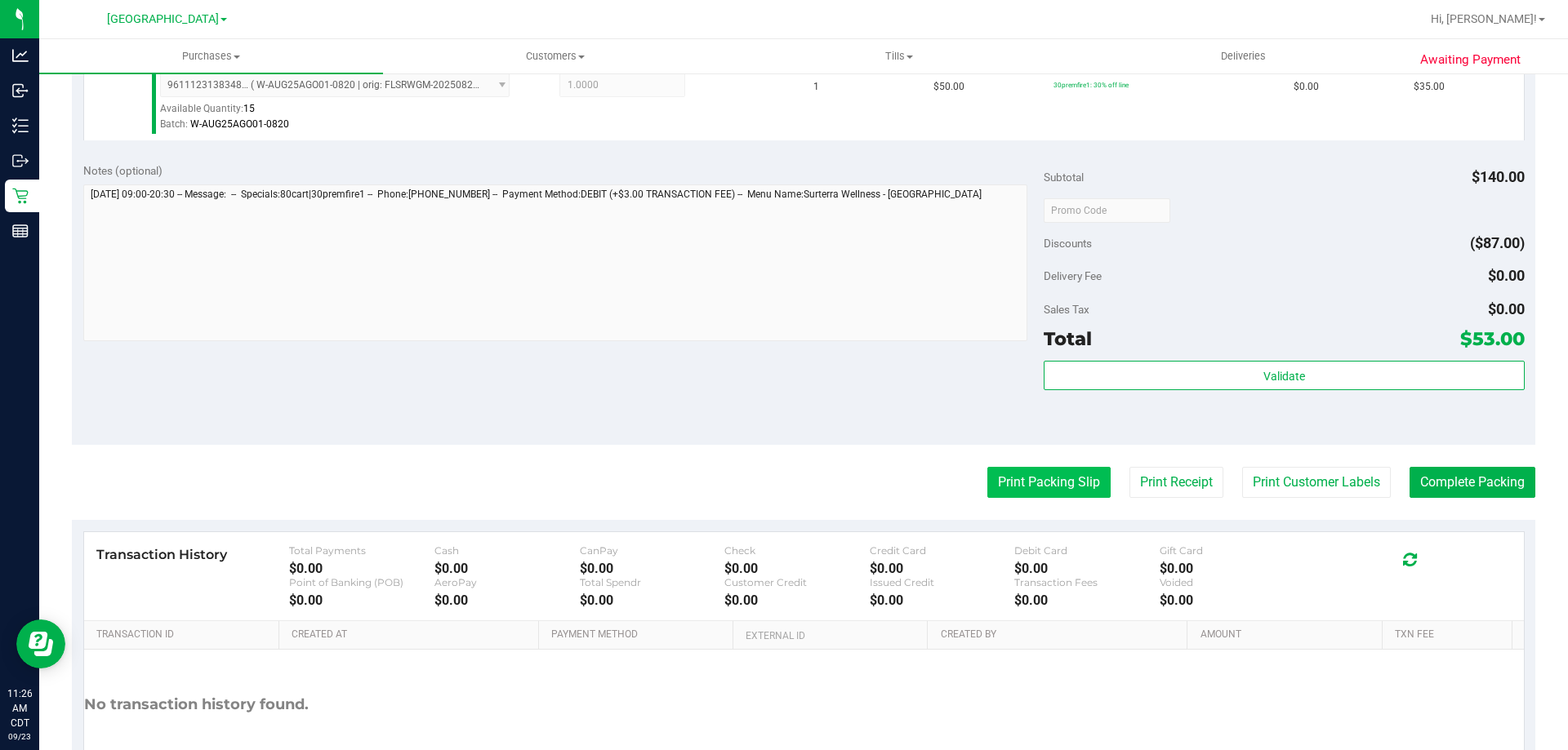
click at [988, 490] on button "Print Packing Slip" at bounding box center [1049, 482] width 124 height 31
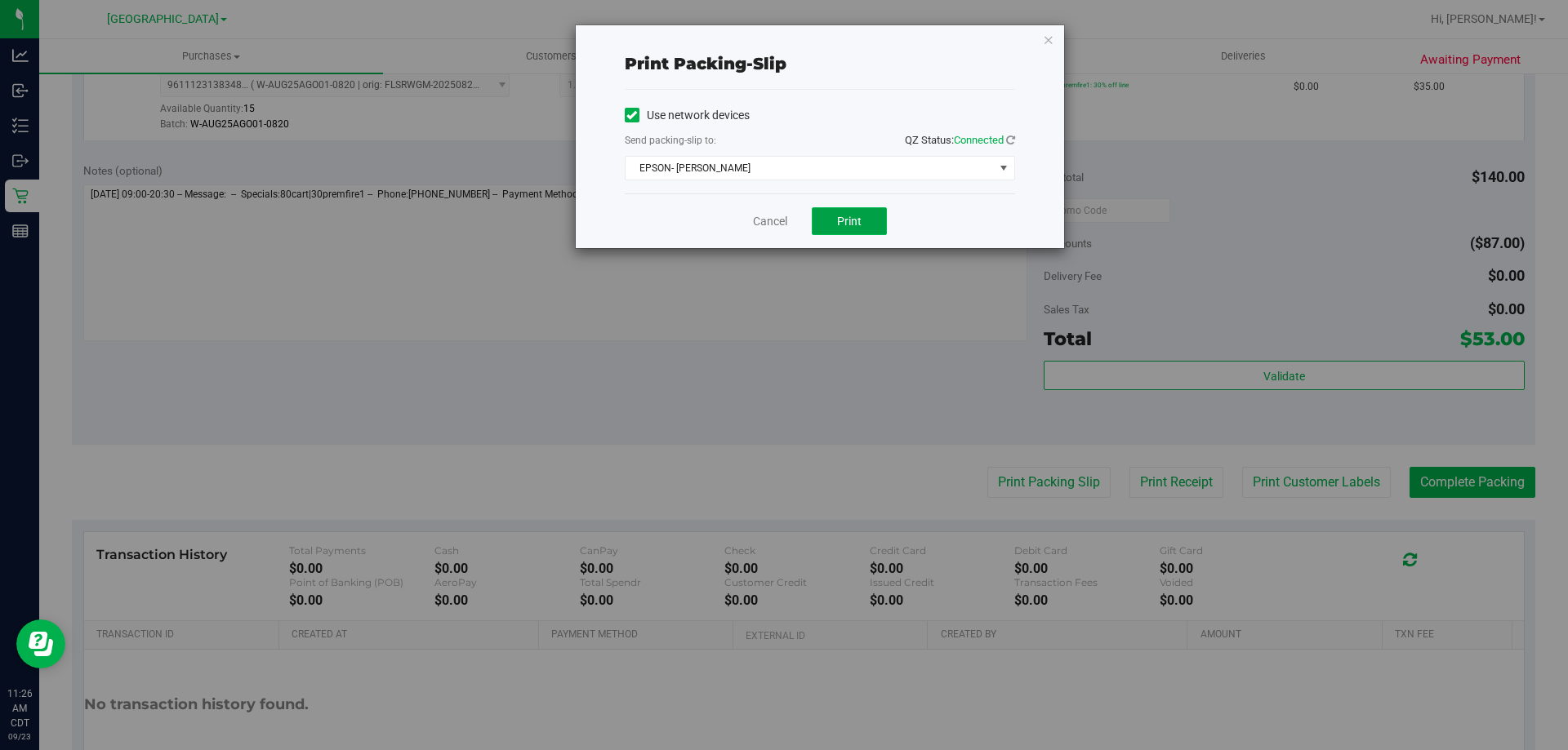
click at [851, 226] on span "Print" at bounding box center [849, 221] width 24 height 13
click at [779, 221] on link "Cancel" at bounding box center [770, 221] width 34 height 17
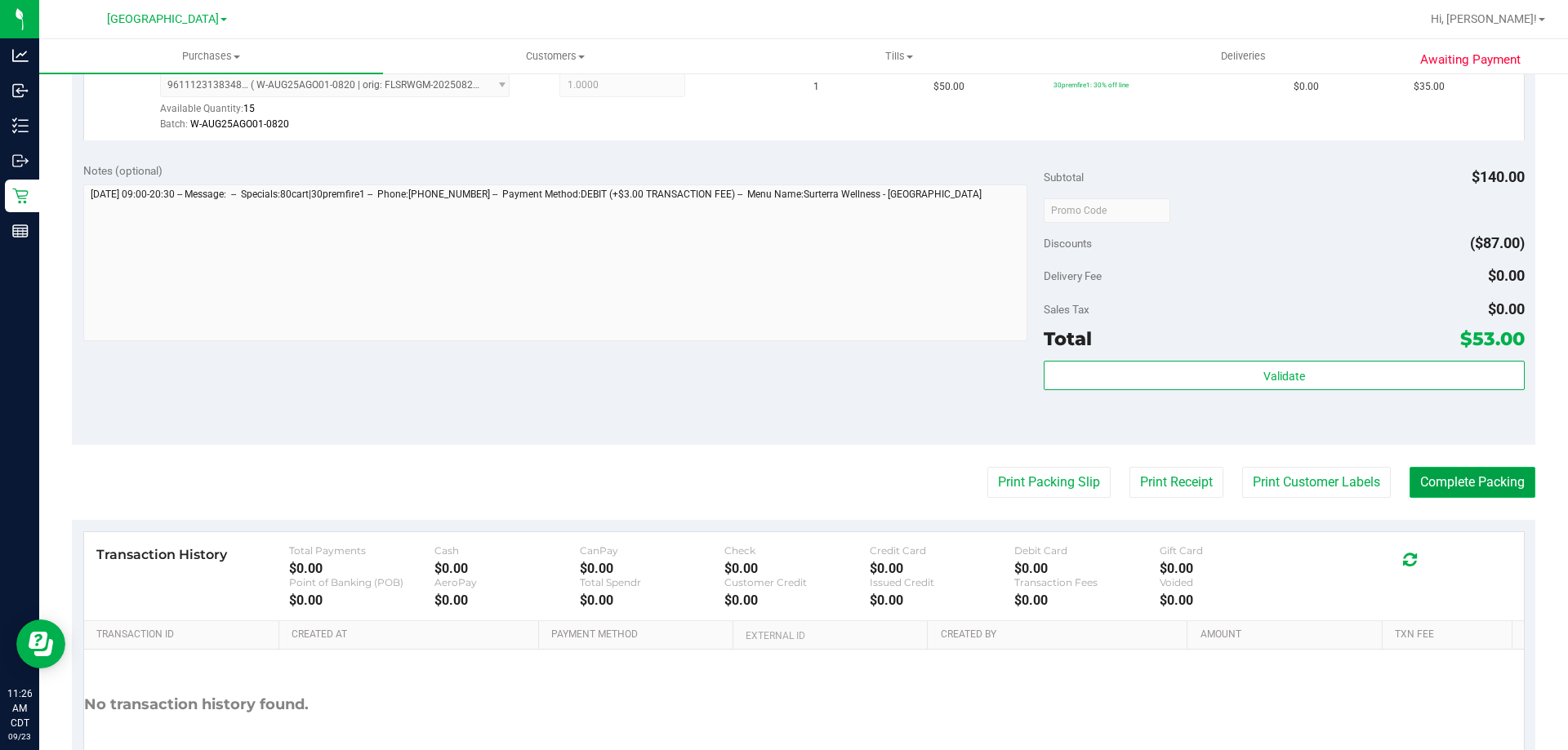
click at [1409, 473] on button "Complete Packing" at bounding box center [1471, 482] width 125 height 31
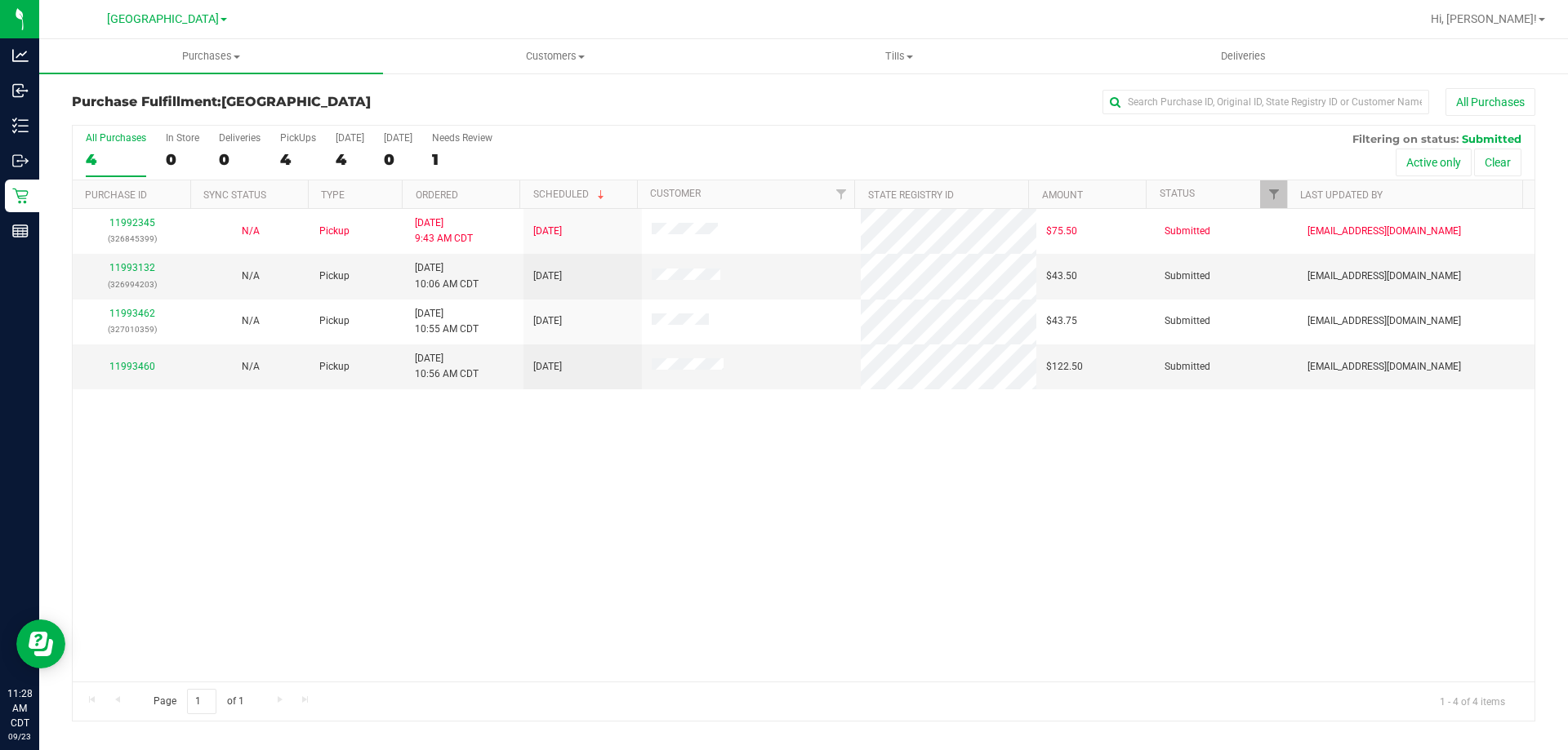
click at [479, 201] on th "Ordered" at bounding box center [460, 195] width 117 height 29
click at [134, 266] on link "11993132" at bounding box center [132, 267] width 46 height 12
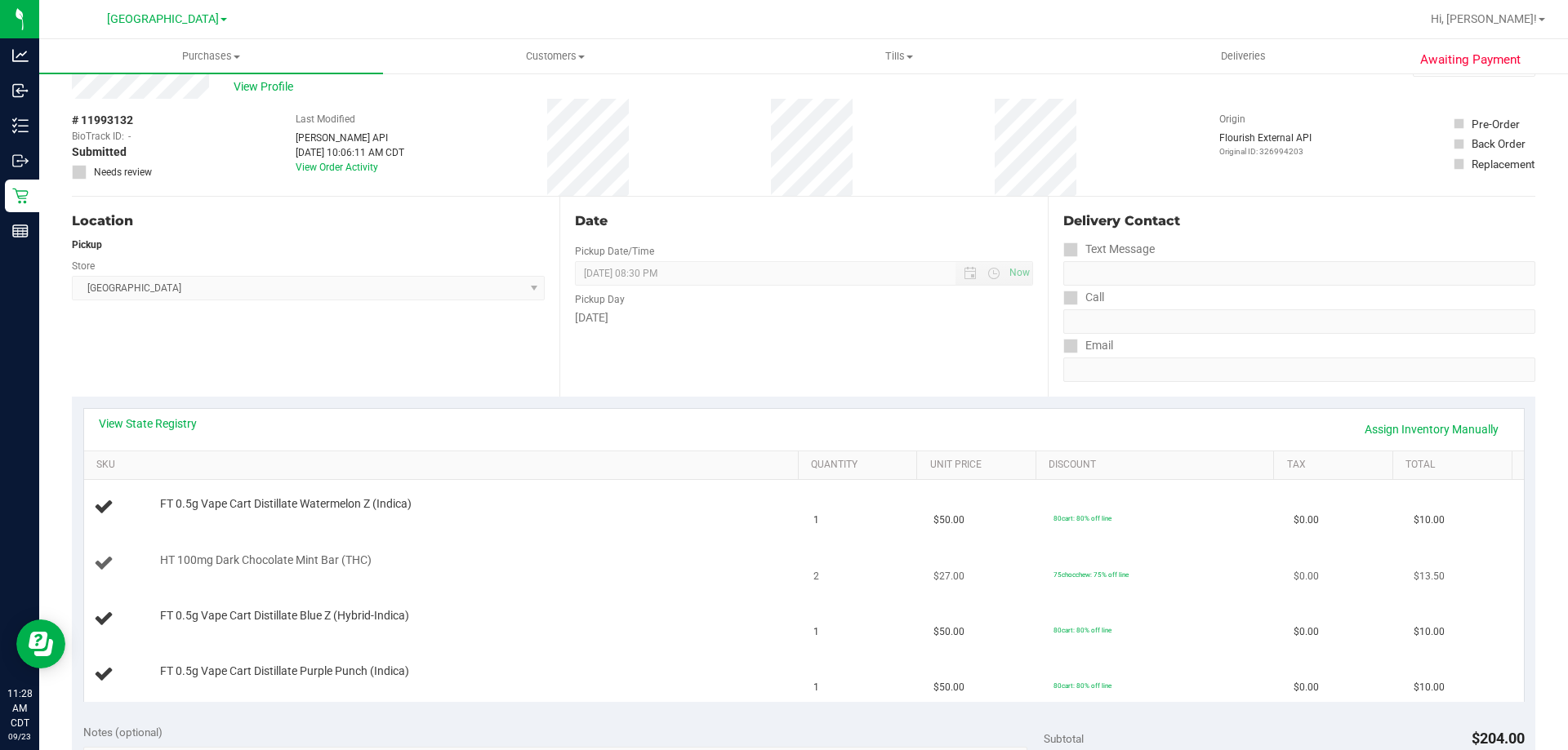
scroll to position [81, 0]
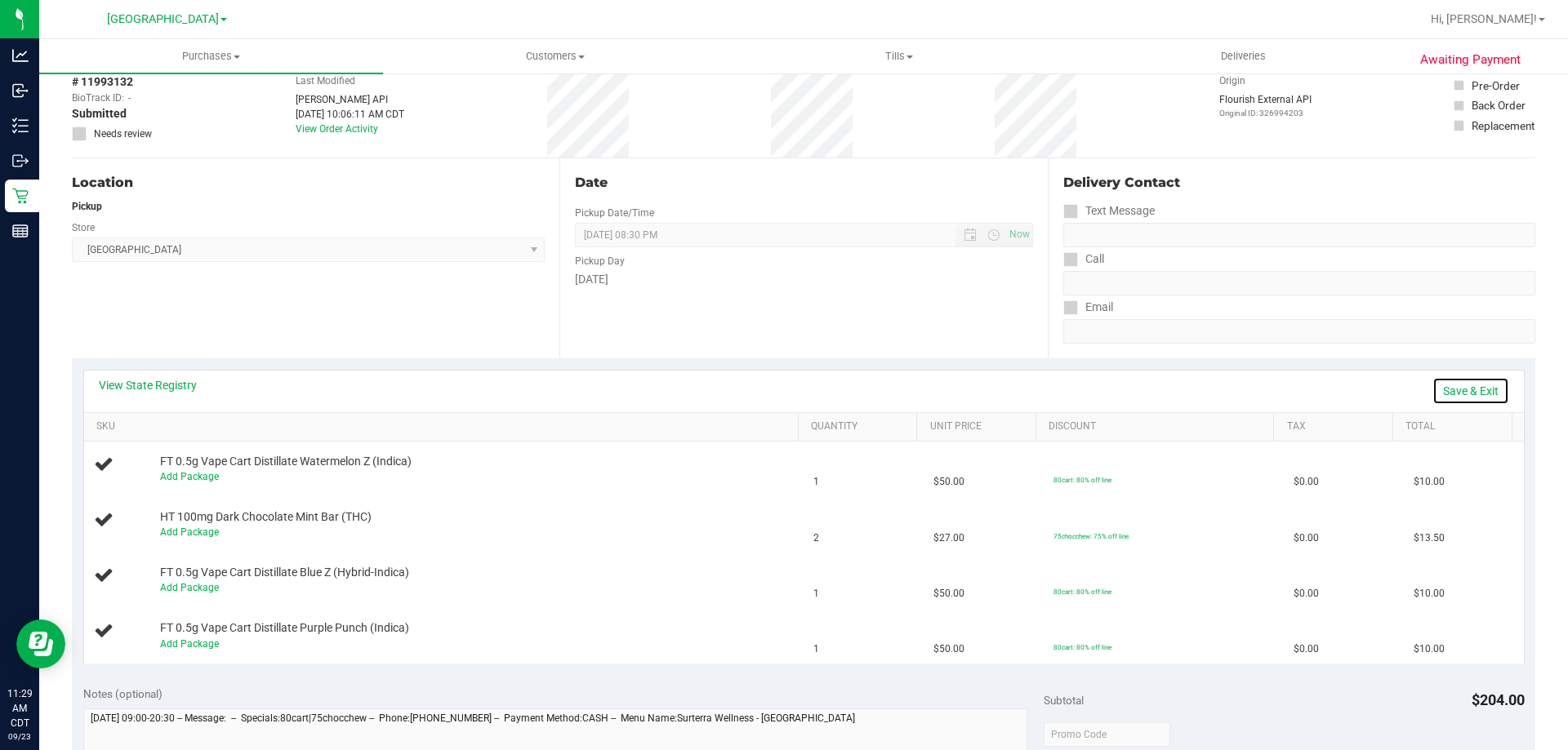
click at [1443, 385] on link "Save & Exit" at bounding box center [1471, 391] width 77 height 28
click at [1357, 390] on link "Assign Inventory Manually" at bounding box center [1432, 391] width 155 height 28
click at [199, 478] on link "Add Package" at bounding box center [189, 477] width 59 height 12
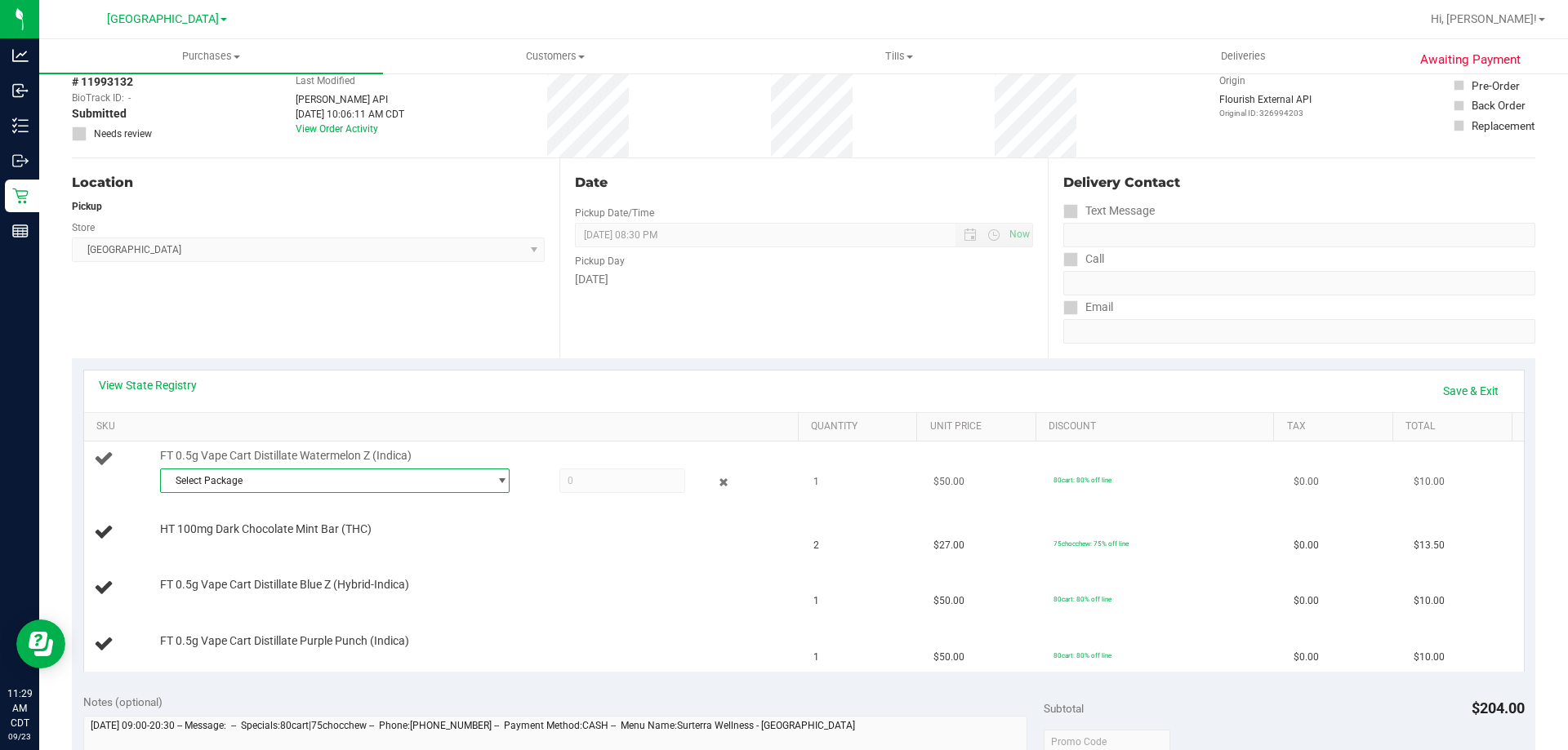
click at [357, 478] on span "Select Package" at bounding box center [324, 480] width 328 height 23
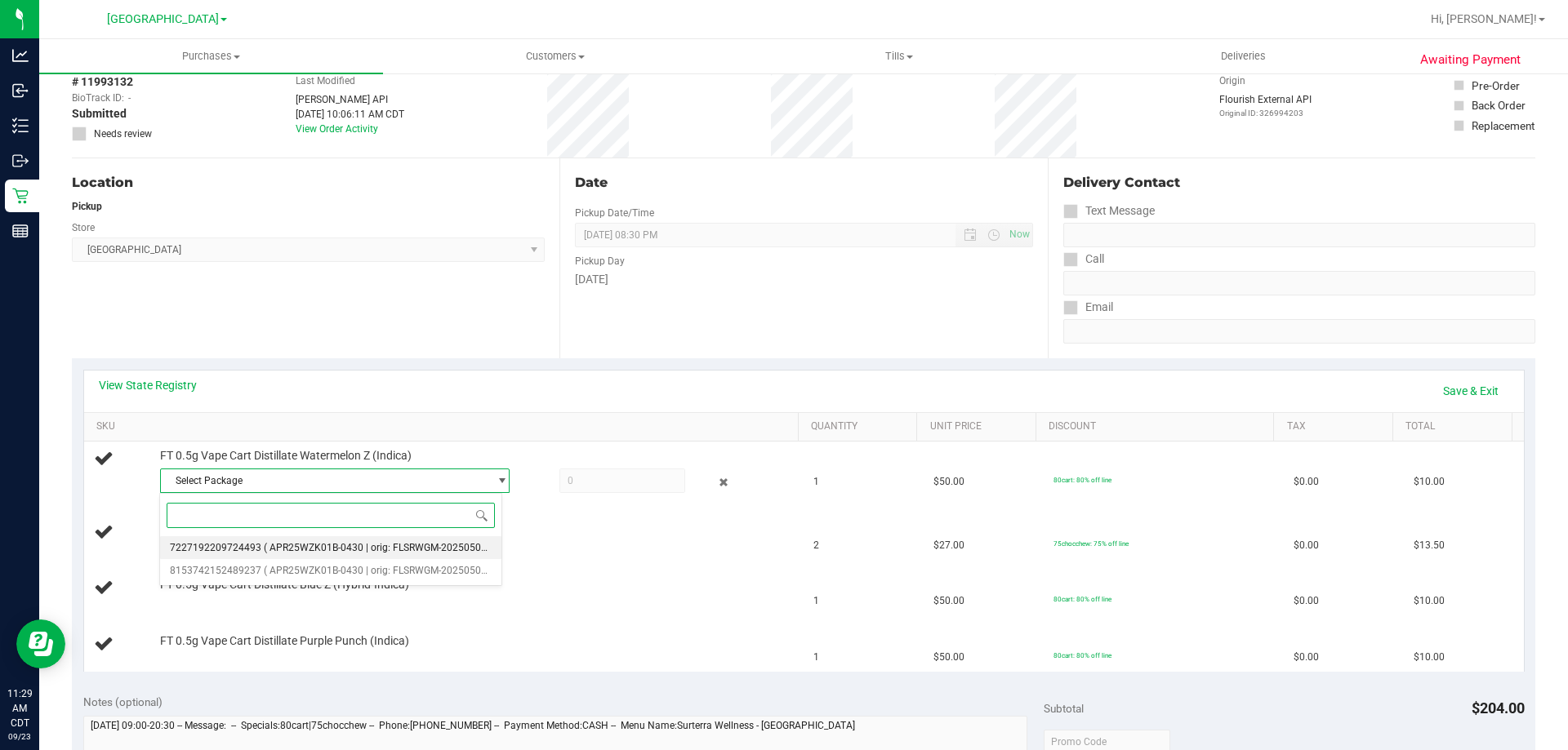
click at [359, 542] on li "7227192209724493 ( APR25WZK01B-0430 | orig: FLSRWGM-20250506-1609 )" at bounding box center [330, 547] width 341 height 23
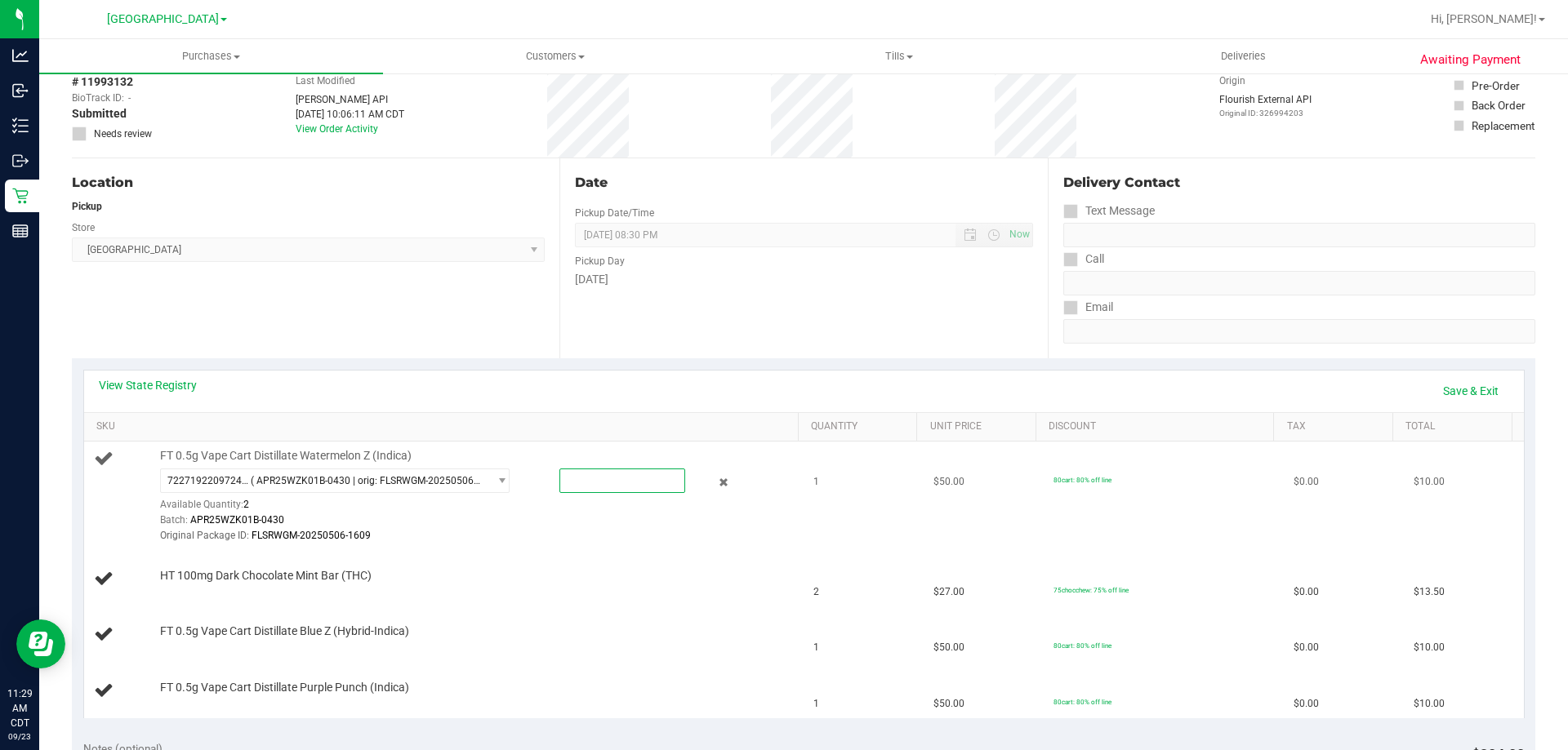
click at [661, 488] on span at bounding box center [622, 480] width 125 height 24
type input "1"
type input "1.0000"
click at [1259, 385] on div "View State Registry Save & Exit" at bounding box center [803, 391] width 1410 height 28
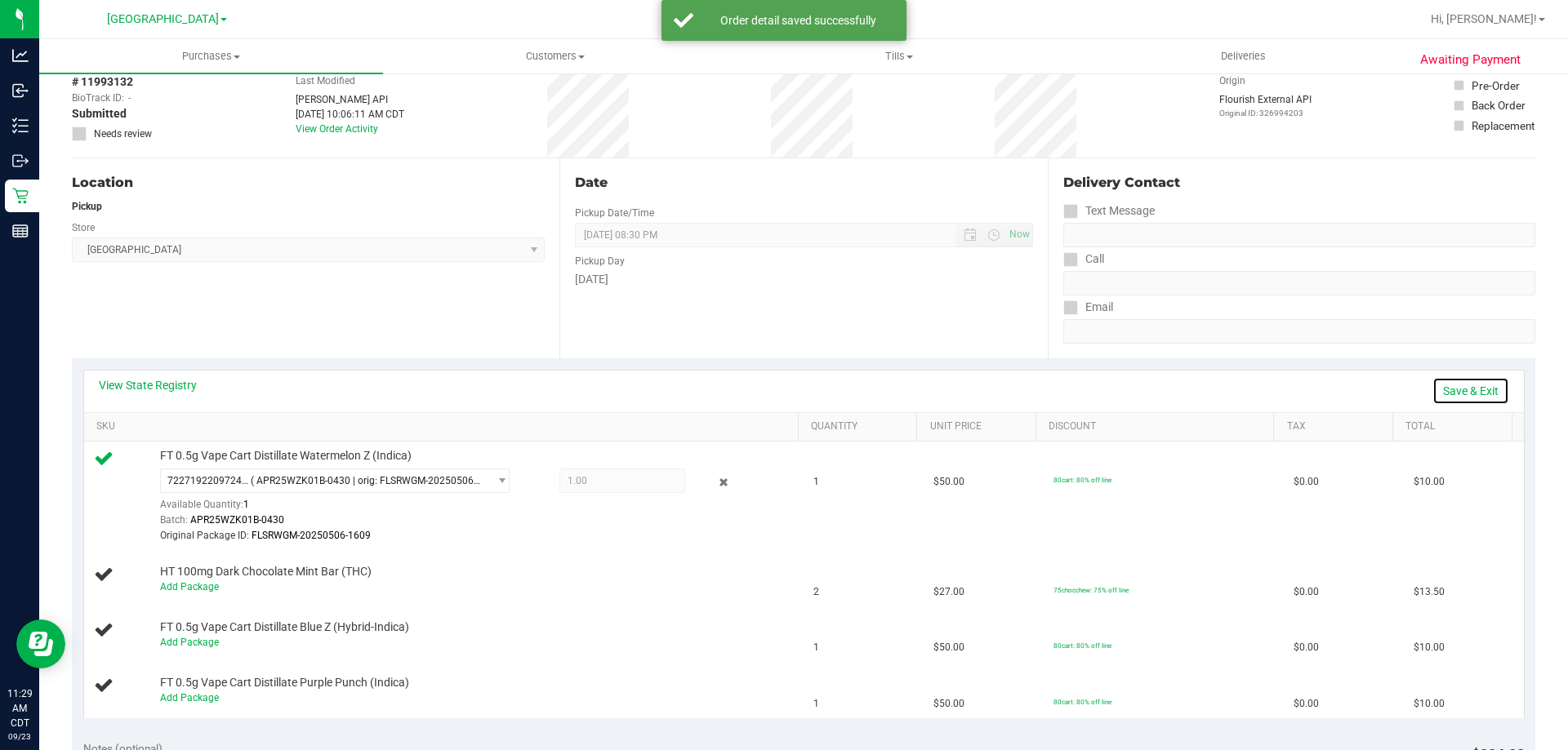
click at [1470, 394] on link "Save & Exit" at bounding box center [1471, 391] width 77 height 28
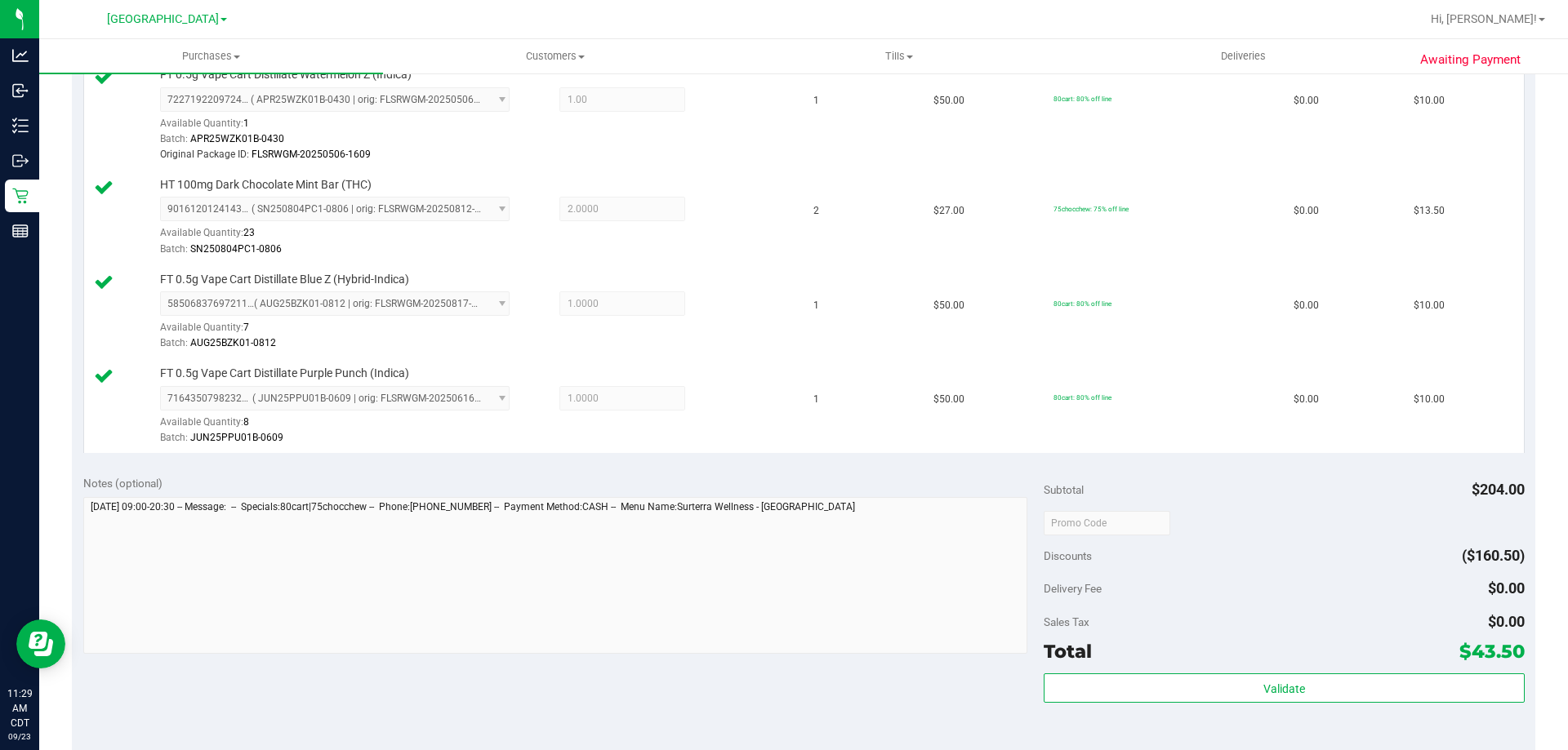
scroll to position [490, 0]
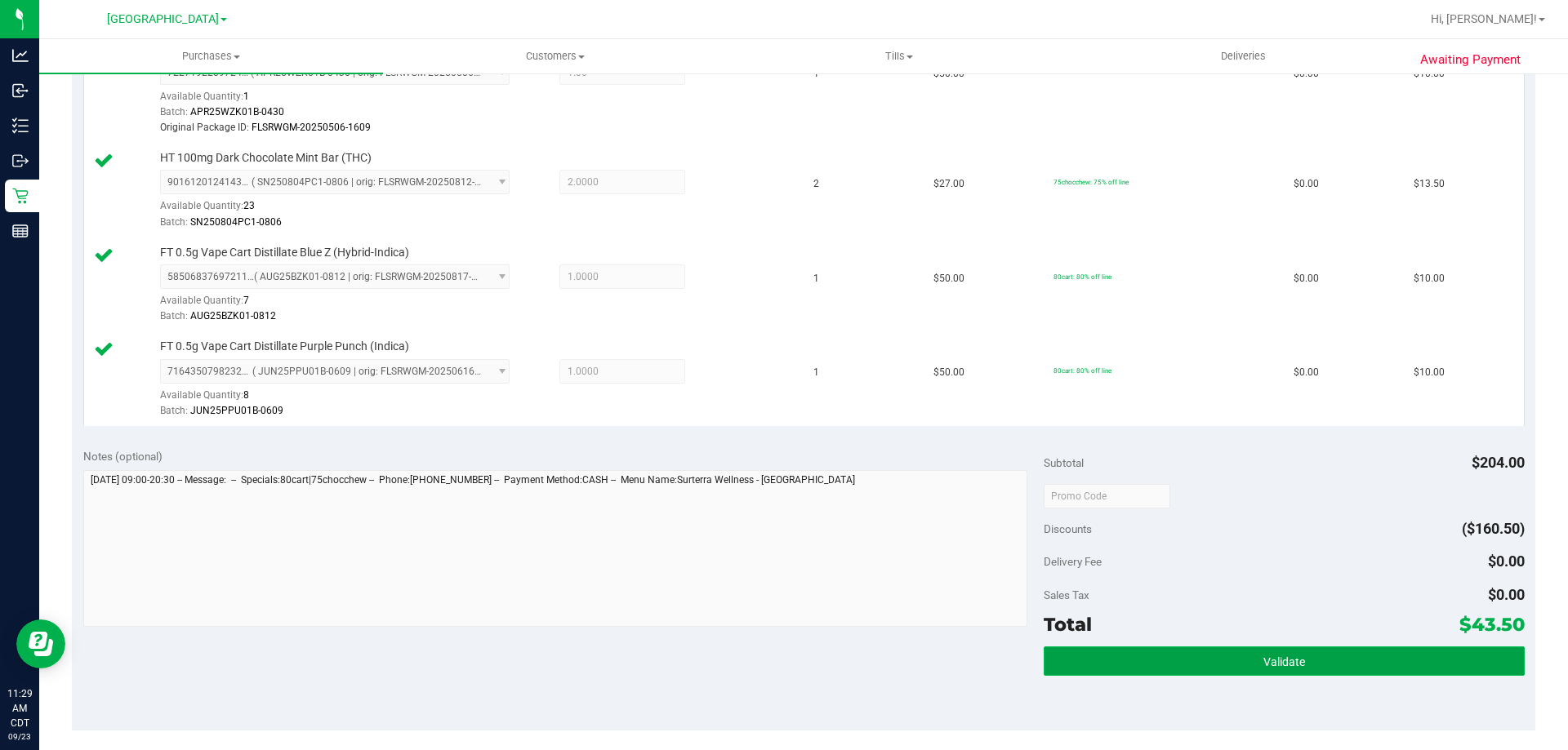
click at [1100, 672] on button "Validate" at bounding box center [1284, 661] width 480 height 30
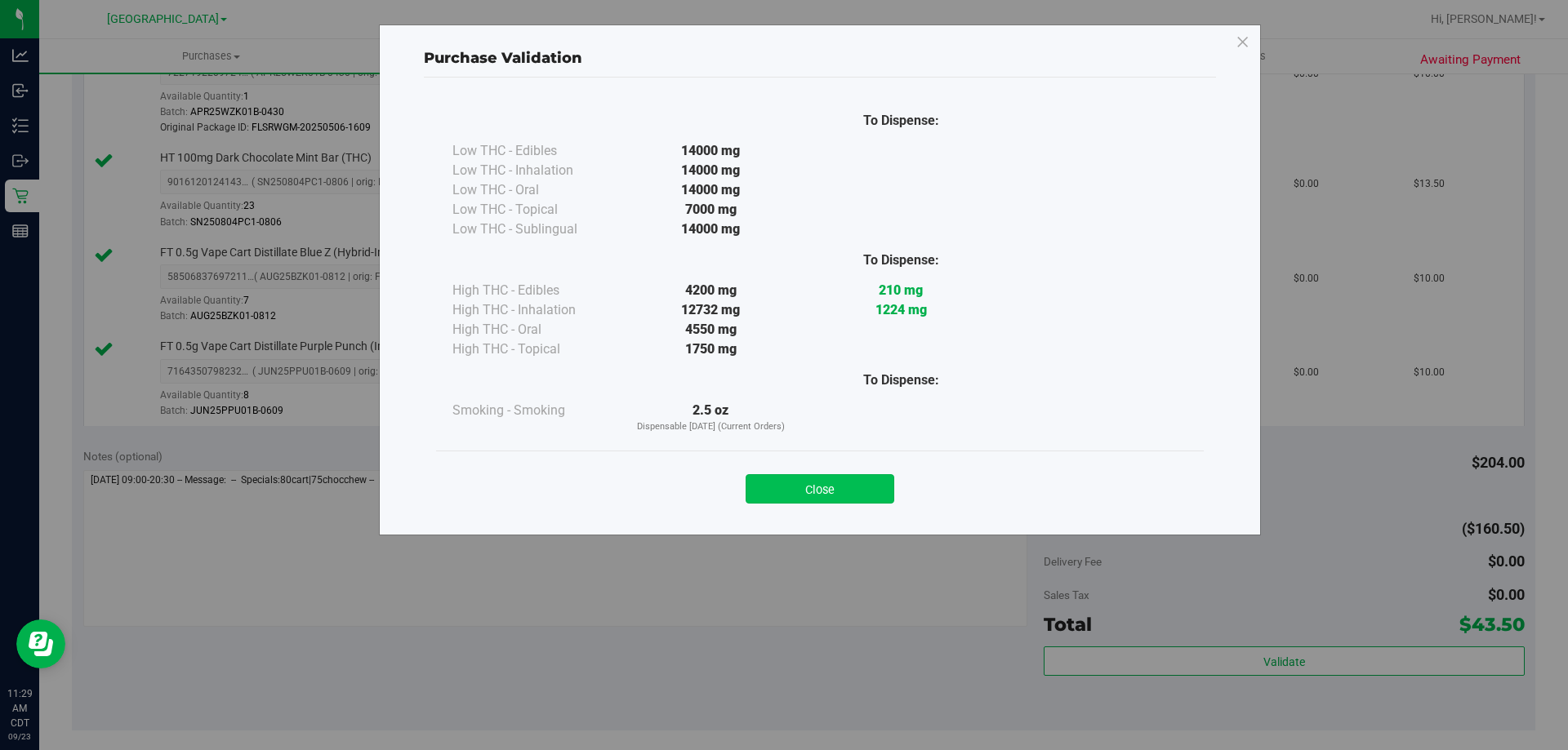
click at [869, 484] on button "Close" at bounding box center [820, 489] width 149 height 30
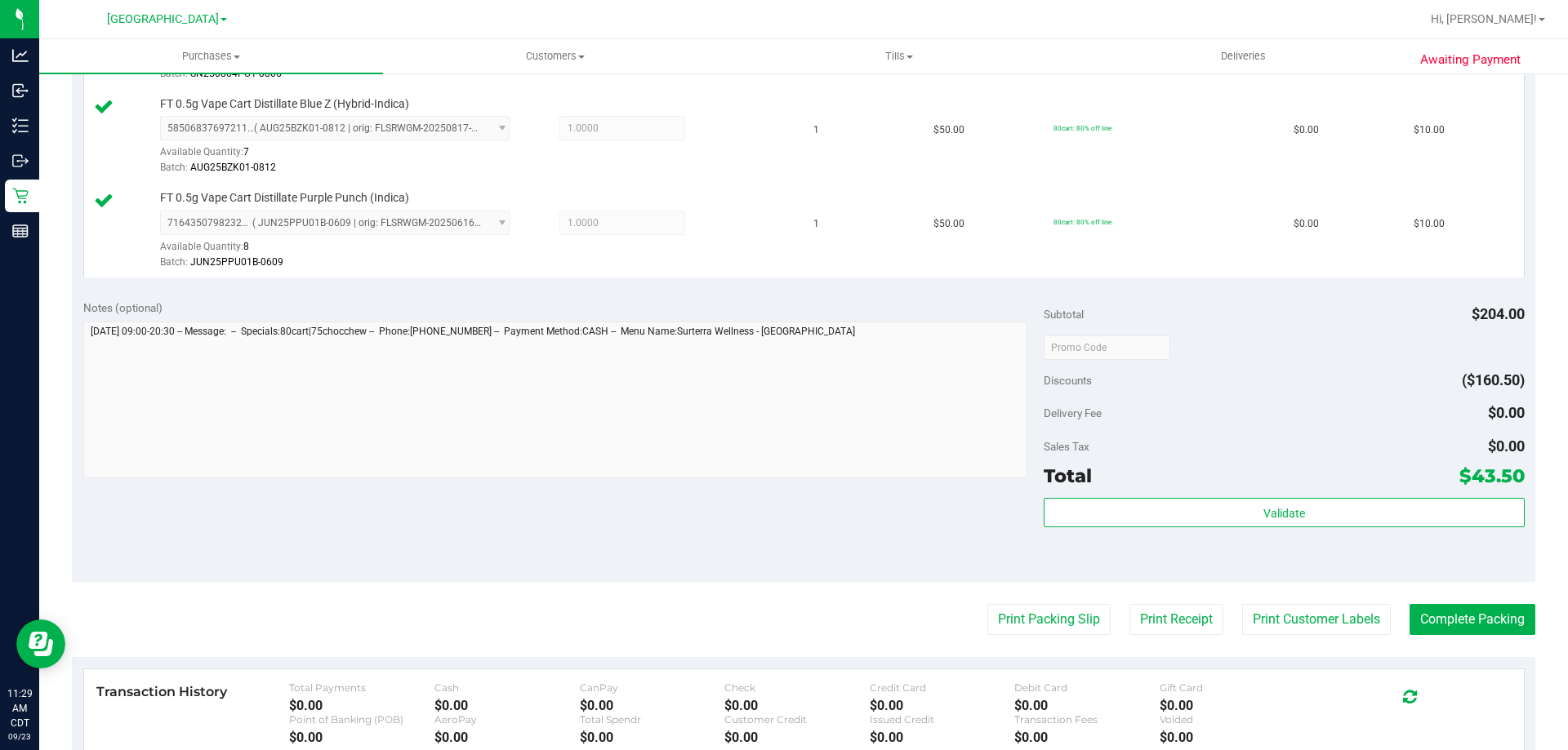
scroll to position [653, 0]
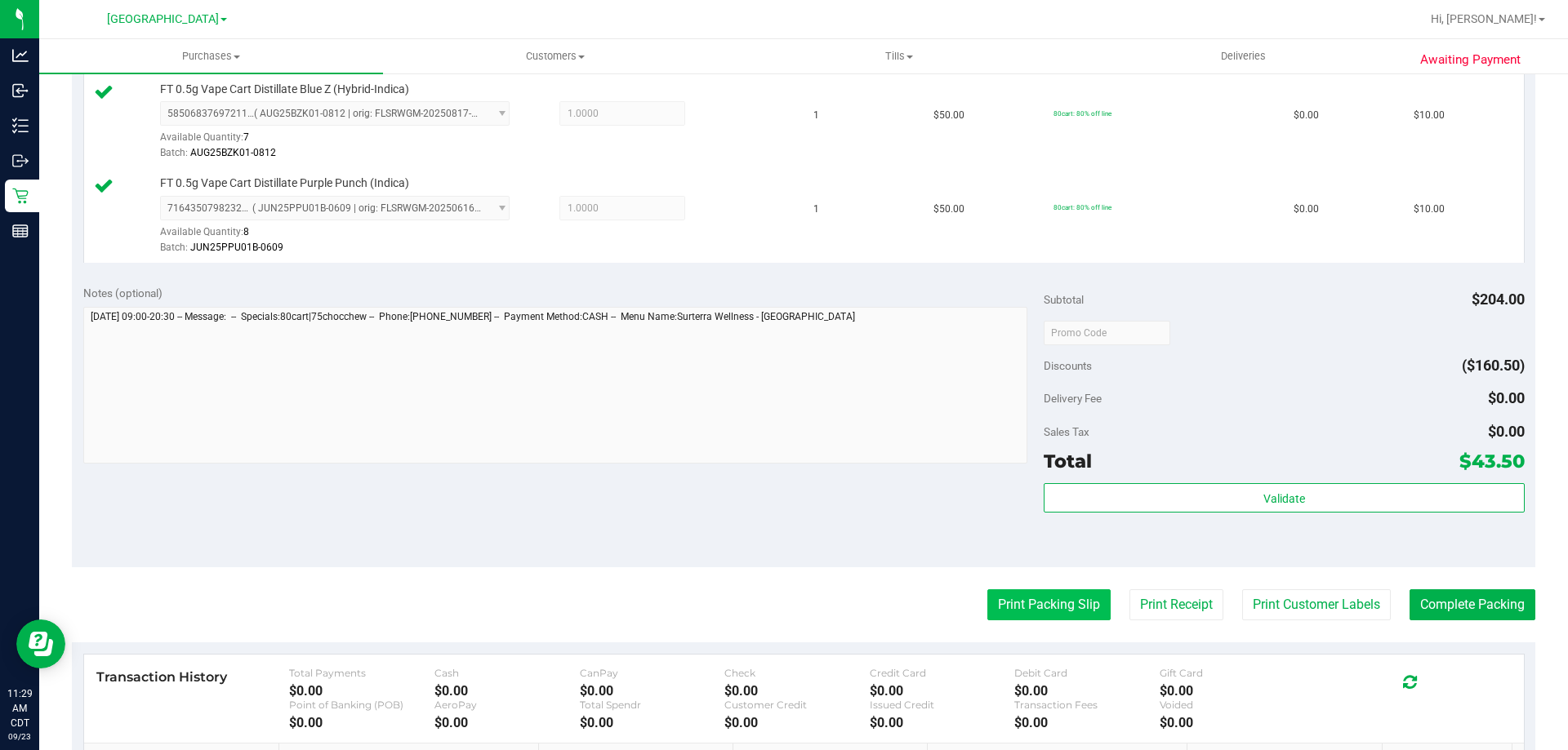
click at [995, 596] on button "Print Packing Slip" at bounding box center [1049, 605] width 124 height 31
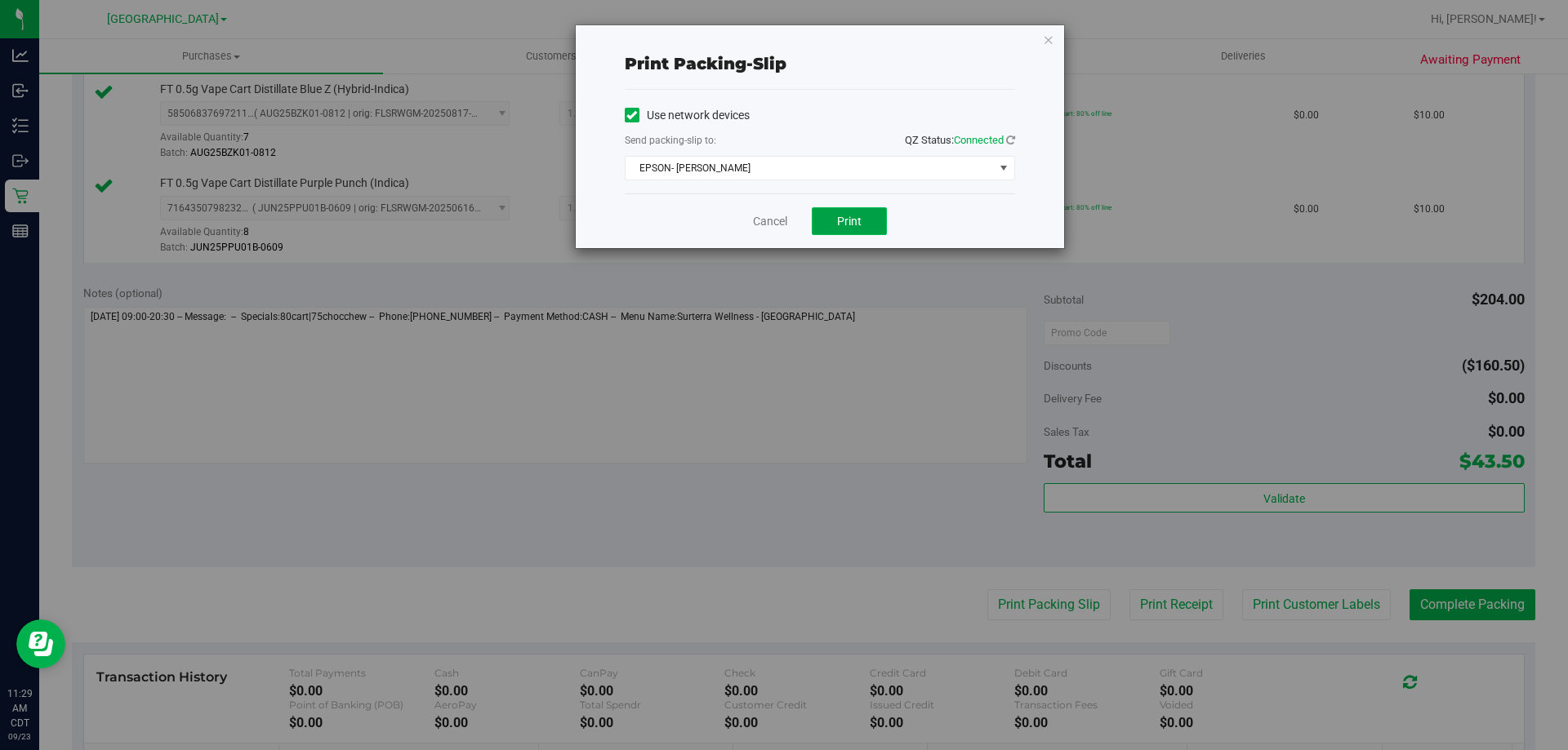
click at [868, 227] on button "Print" at bounding box center [849, 221] width 75 height 28
click at [770, 218] on link "Cancel" at bounding box center [770, 221] width 34 height 17
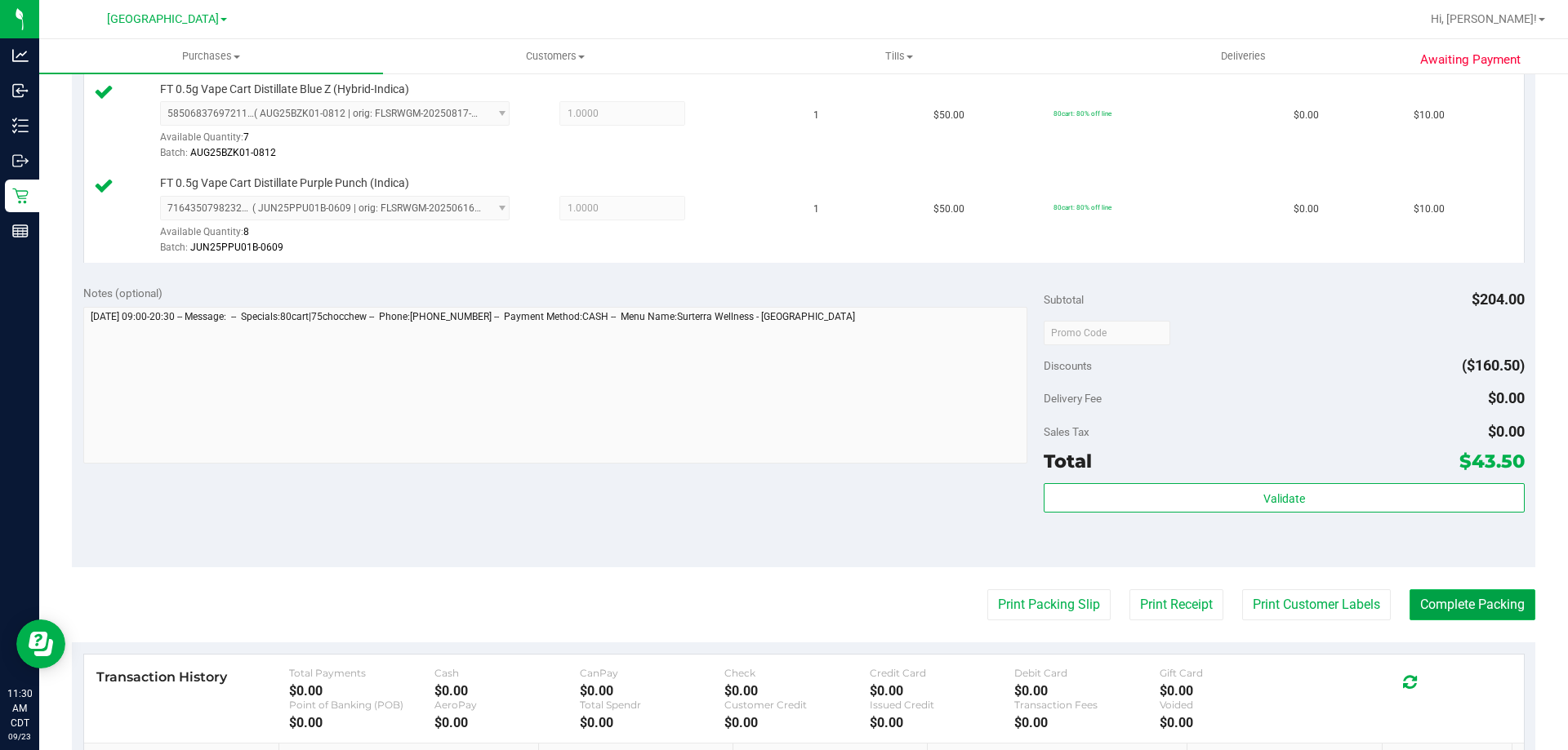
click at [1433, 606] on button "Complete Packing" at bounding box center [1471, 605] width 125 height 31
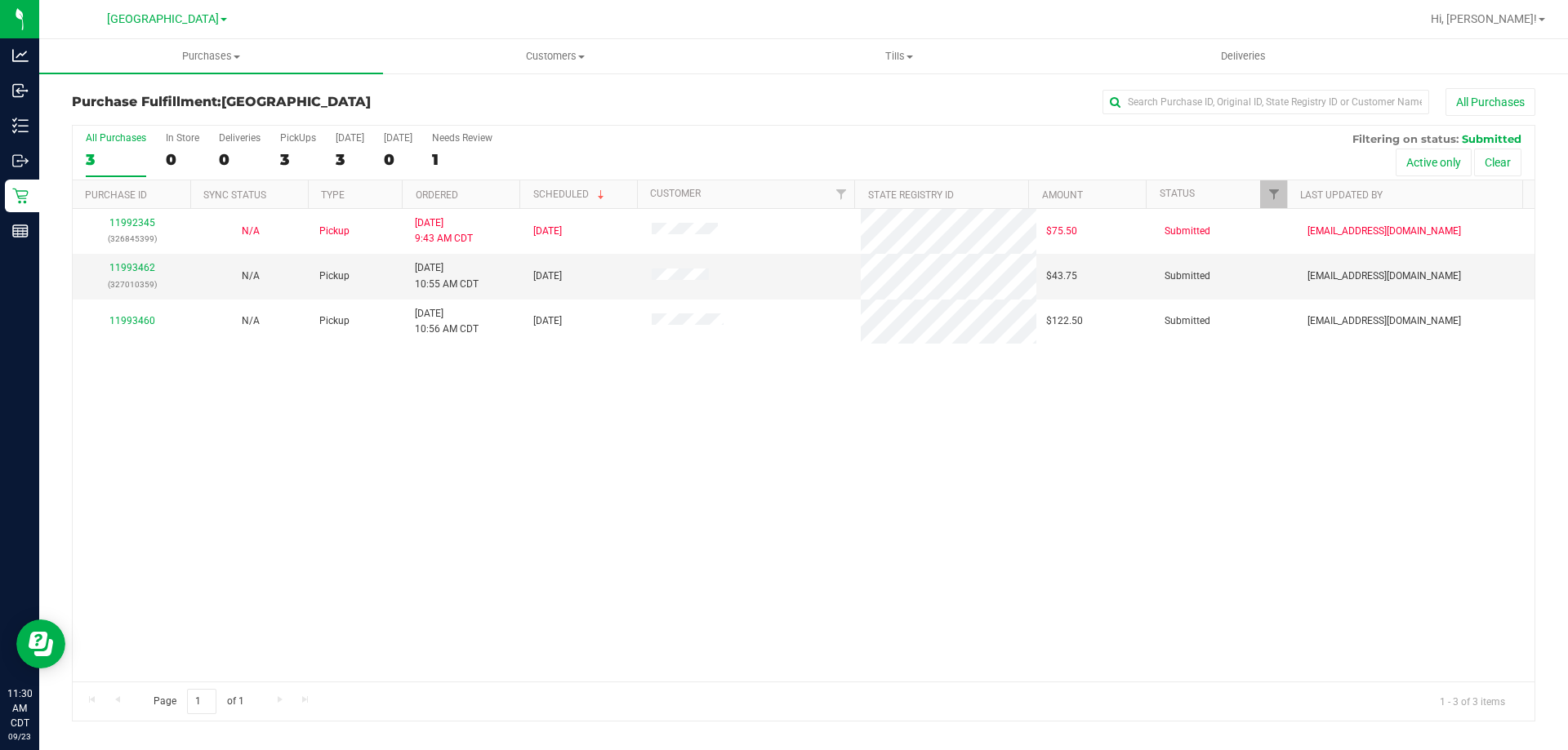
click at [504, 191] on th "Ordered" at bounding box center [460, 195] width 117 height 29
click at [138, 272] on link "11993462" at bounding box center [132, 267] width 46 height 12
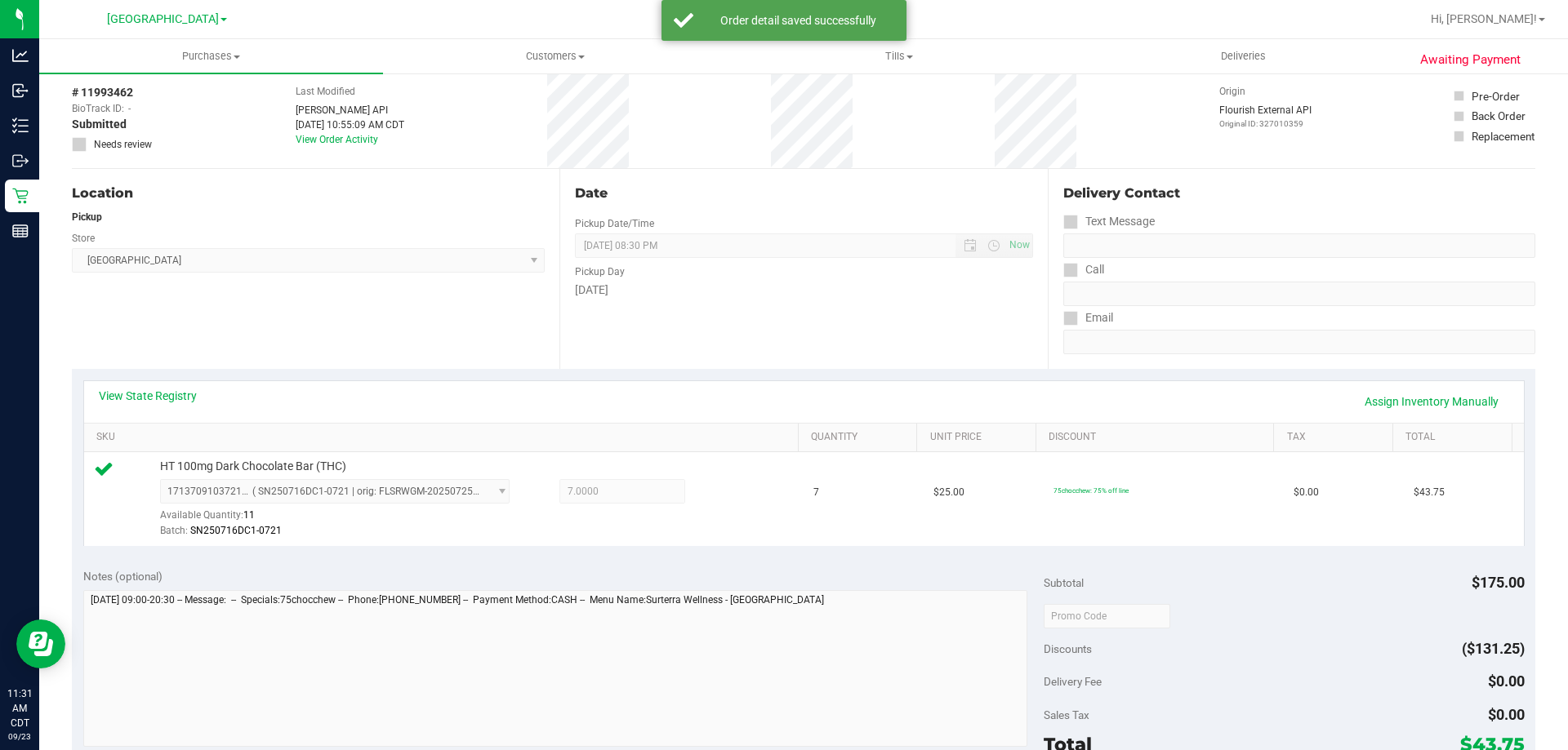
scroll to position [245, 0]
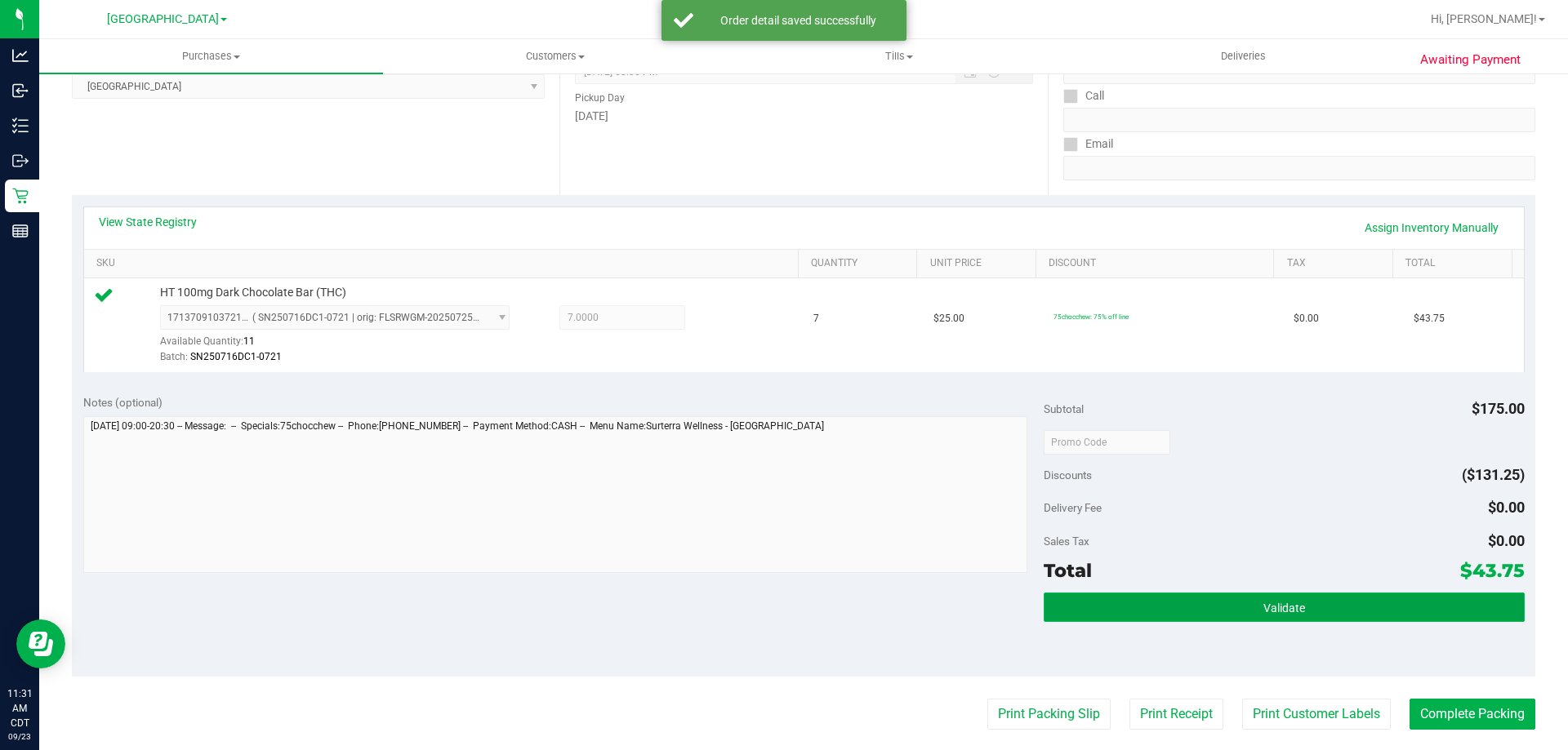
click at [1110, 605] on button "Validate" at bounding box center [1284, 607] width 480 height 30
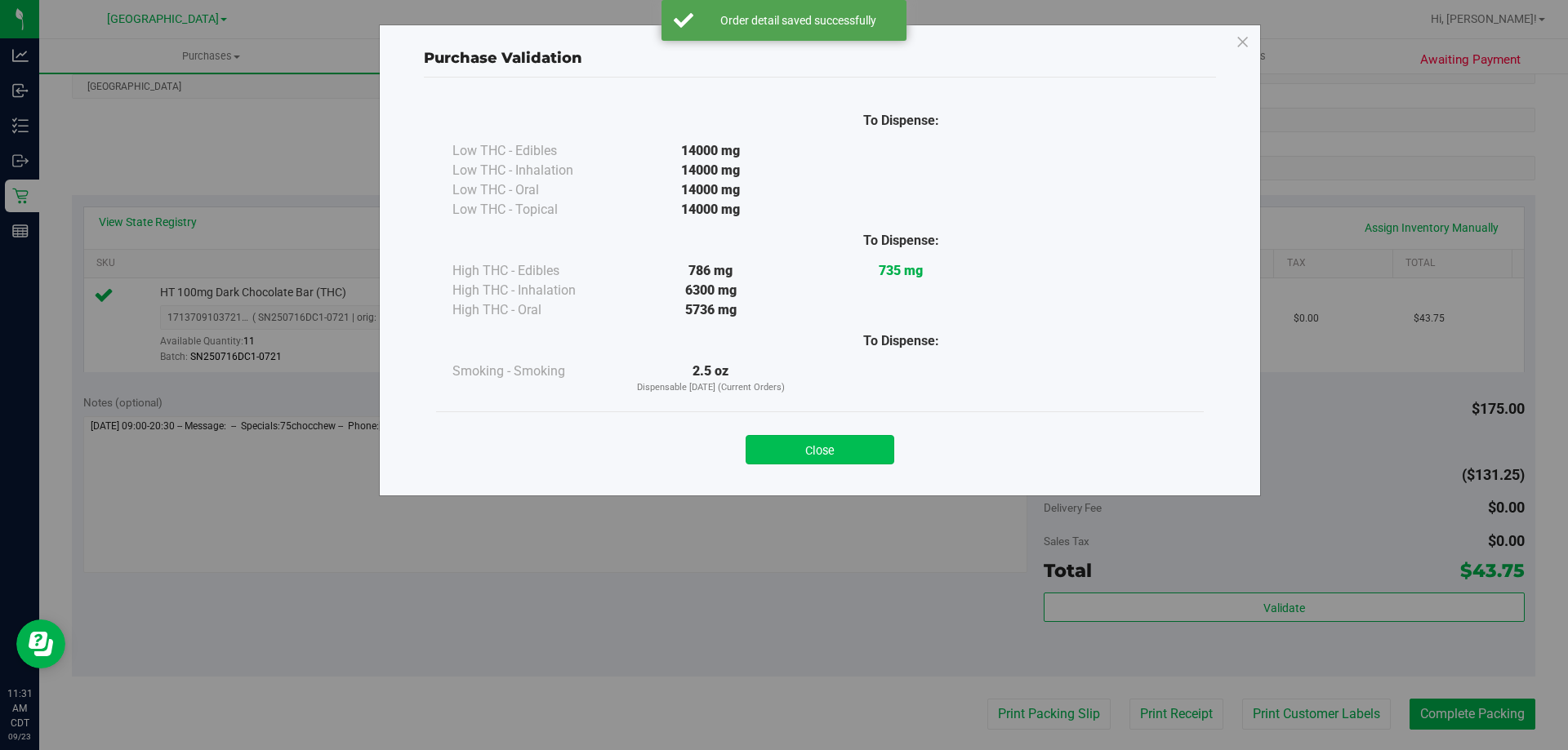
click at [857, 453] on button "Close" at bounding box center [820, 449] width 149 height 30
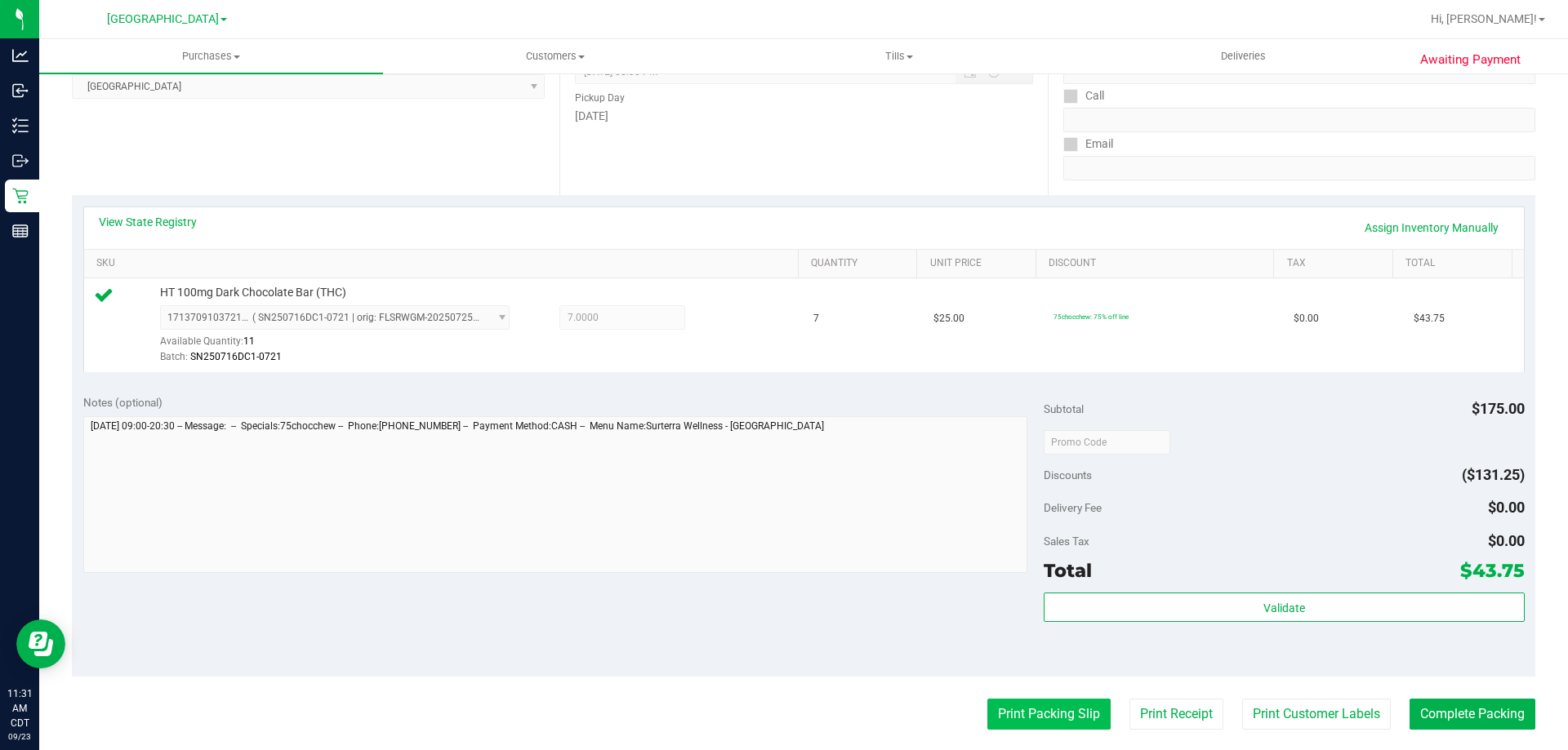
click at [993, 715] on button "Print Packing Slip" at bounding box center [1049, 714] width 124 height 31
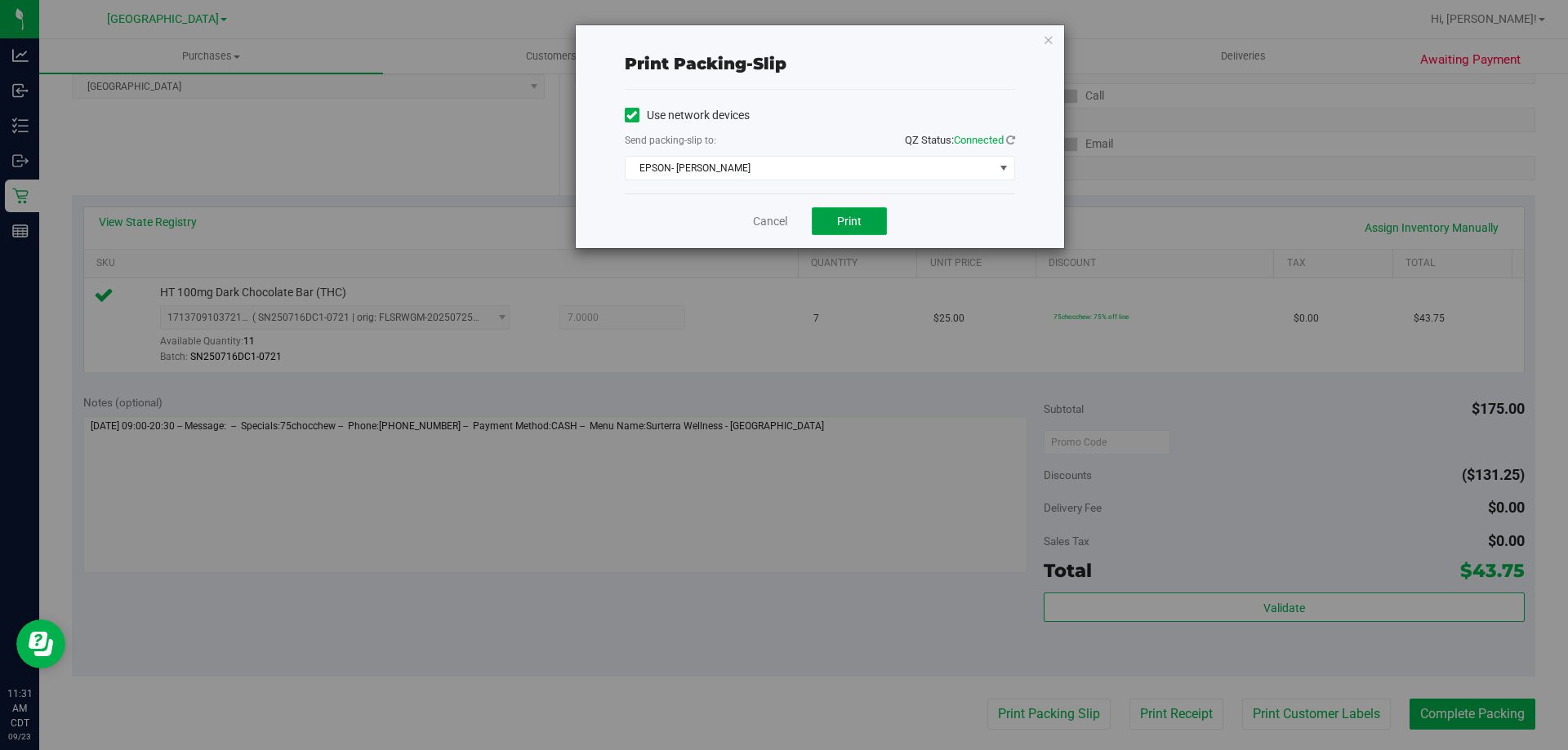
click at [830, 229] on button "Print" at bounding box center [849, 221] width 75 height 28
click at [781, 223] on link "Cancel" at bounding box center [770, 221] width 34 height 17
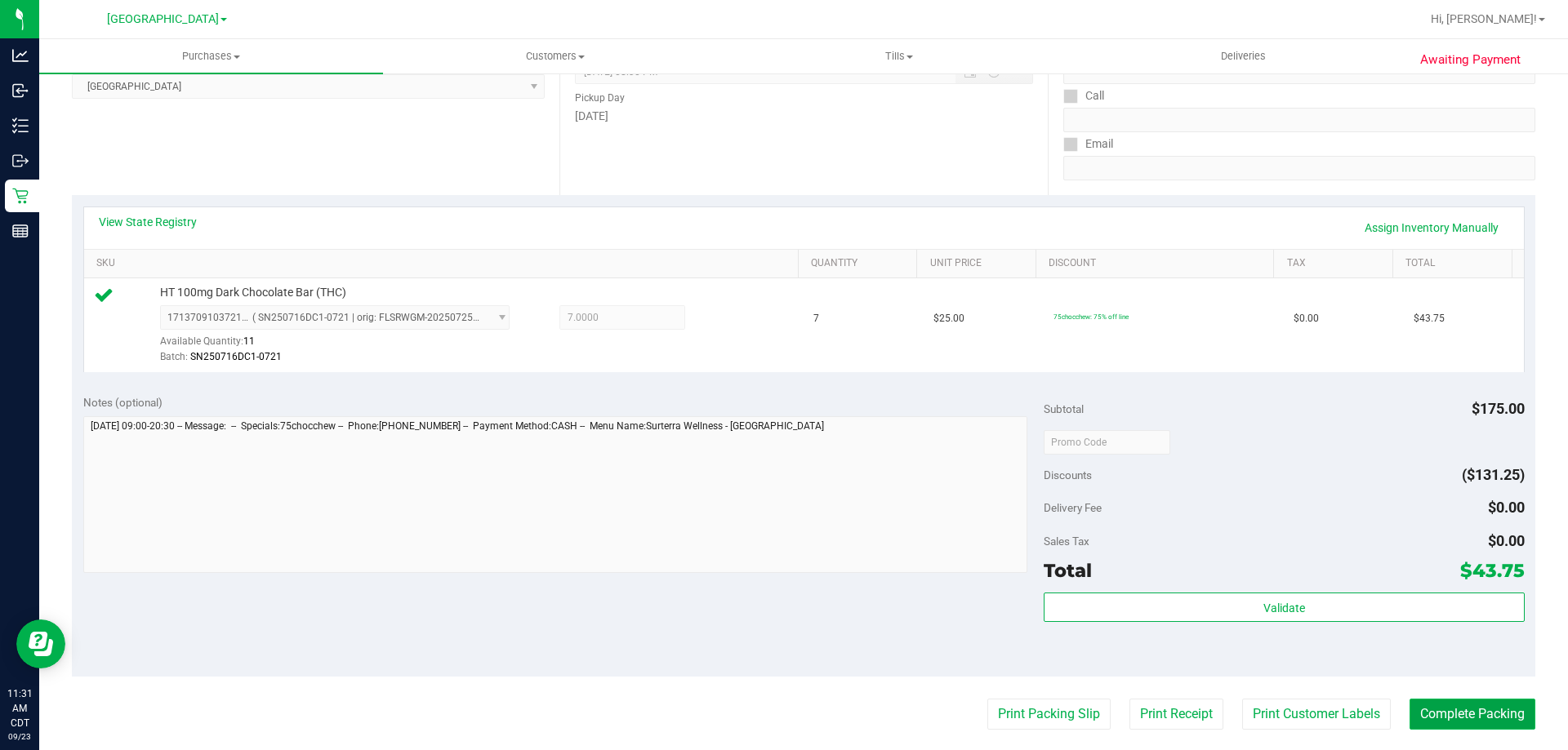
click at [1409, 718] on button "Complete Packing" at bounding box center [1471, 714] width 125 height 31
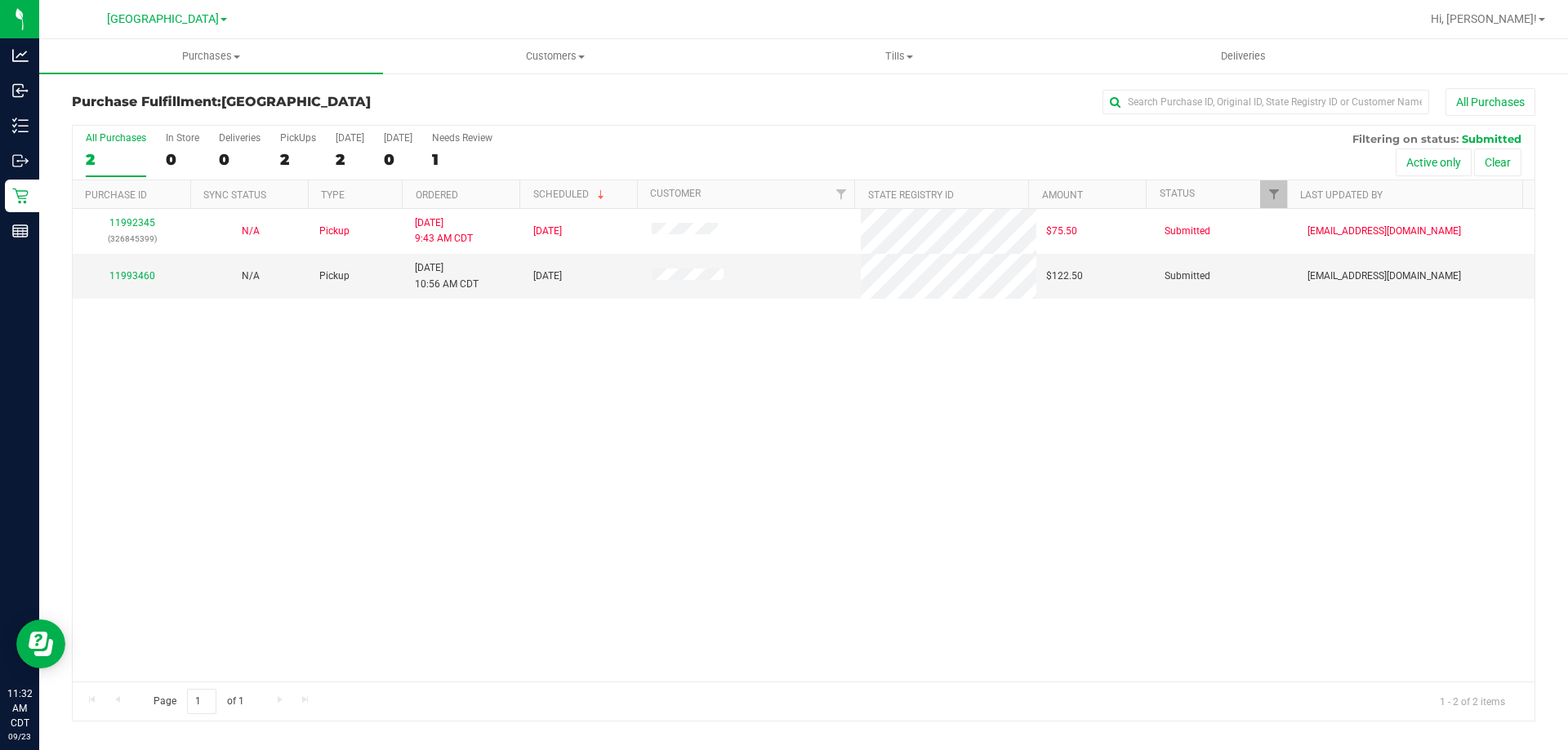
click at [494, 192] on th "Ordered" at bounding box center [460, 195] width 117 height 29
click at [147, 278] on link "11993460" at bounding box center [132, 275] width 46 height 12
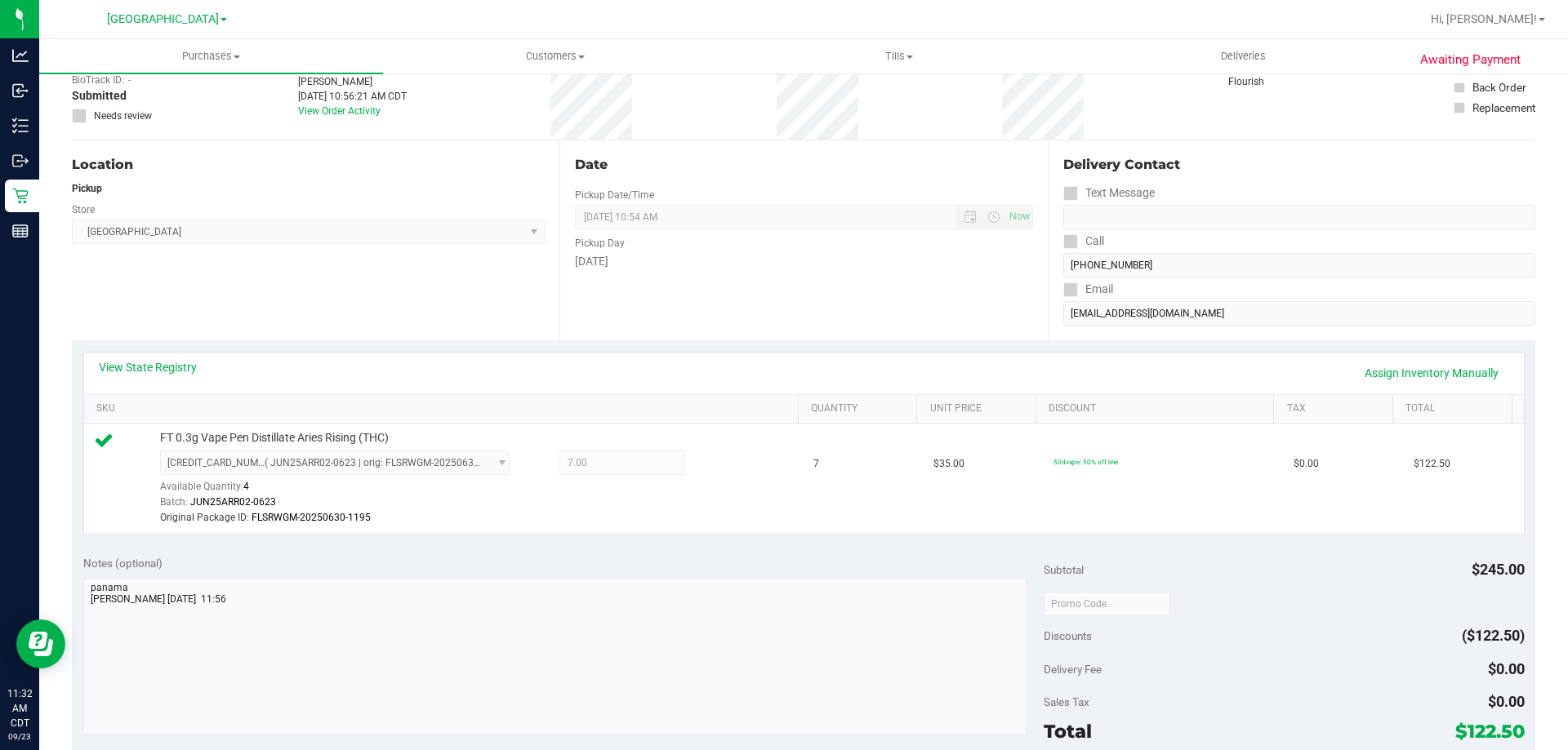
scroll to position [245, 0]
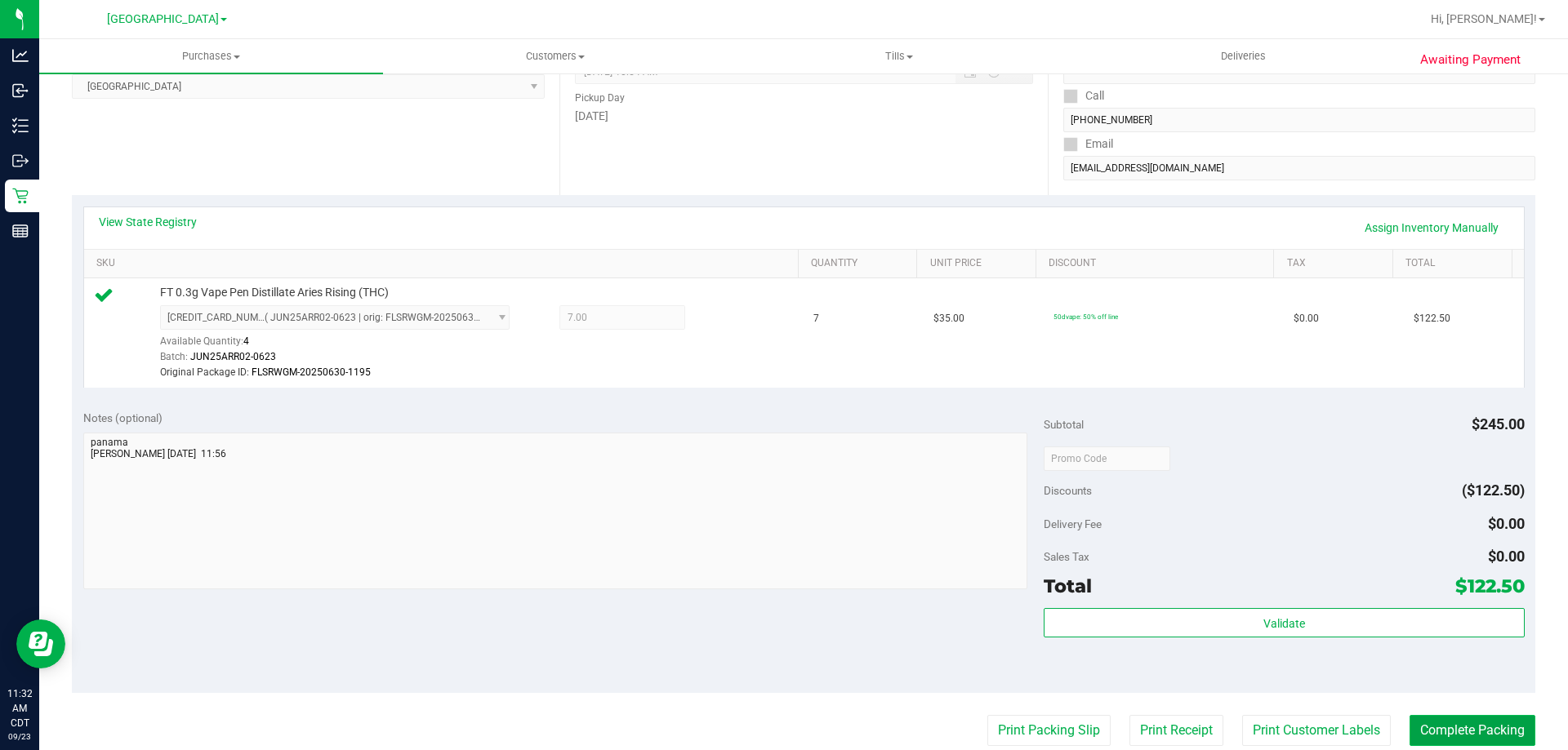
click at [1420, 725] on button "Complete Packing" at bounding box center [1471, 730] width 125 height 31
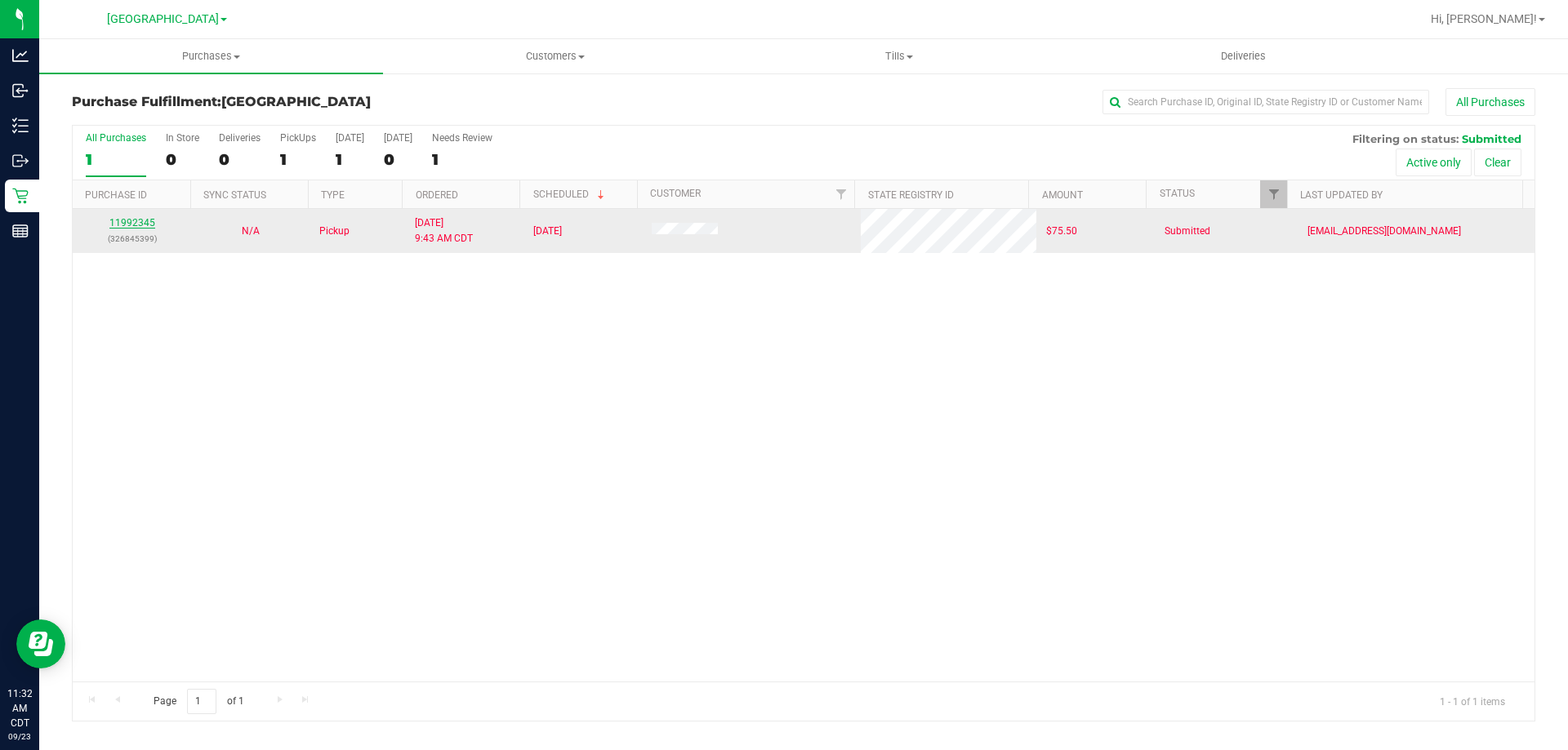
click at [146, 219] on link "11992345" at bounding box center [132, 223] width 46 height 12
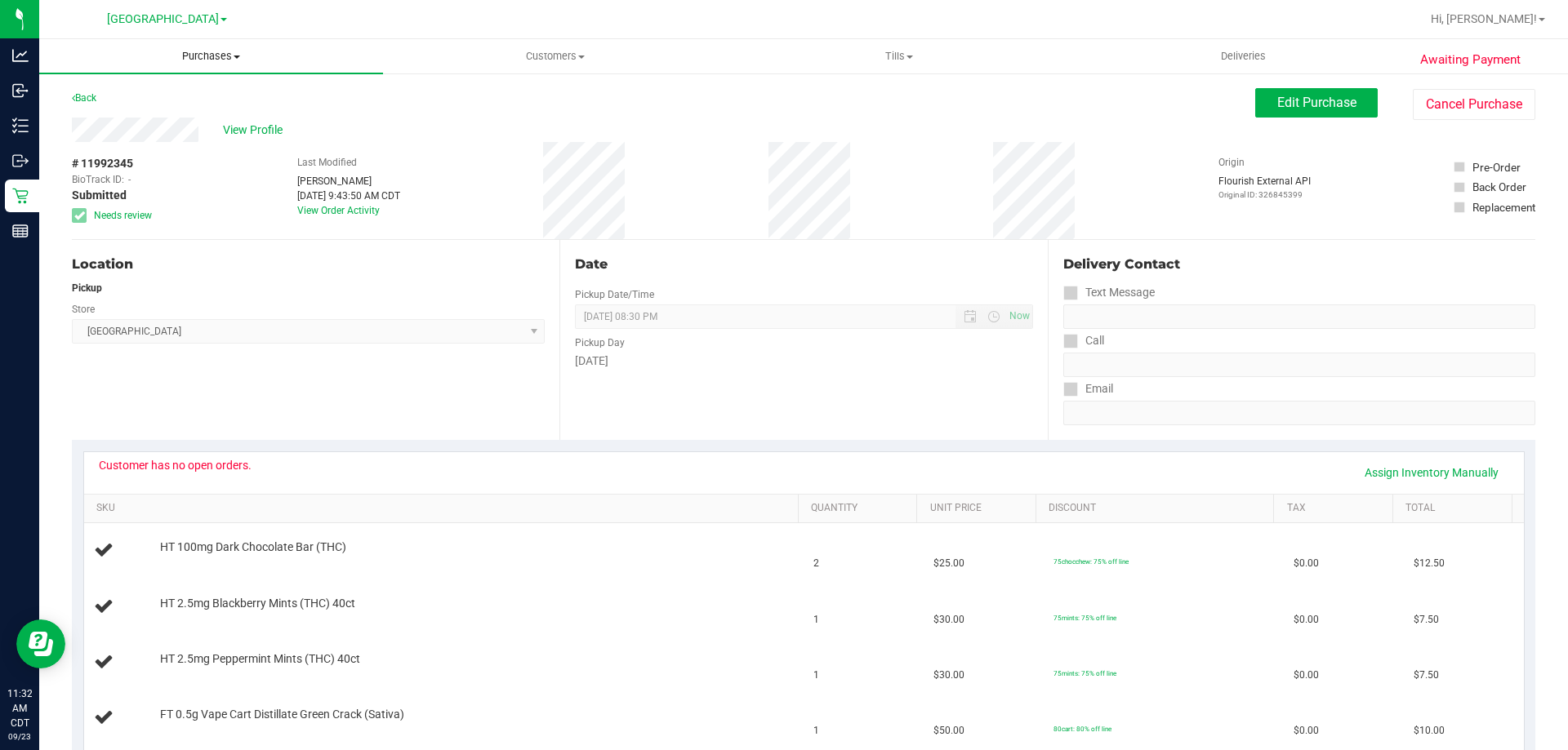
click at [206, 62] on span "Purchases" at bounding box center [210, 56] width 344 height 14
click at [143, 116] on li "Fulfillment" at bounding box center [210, 118] width 344 height 20
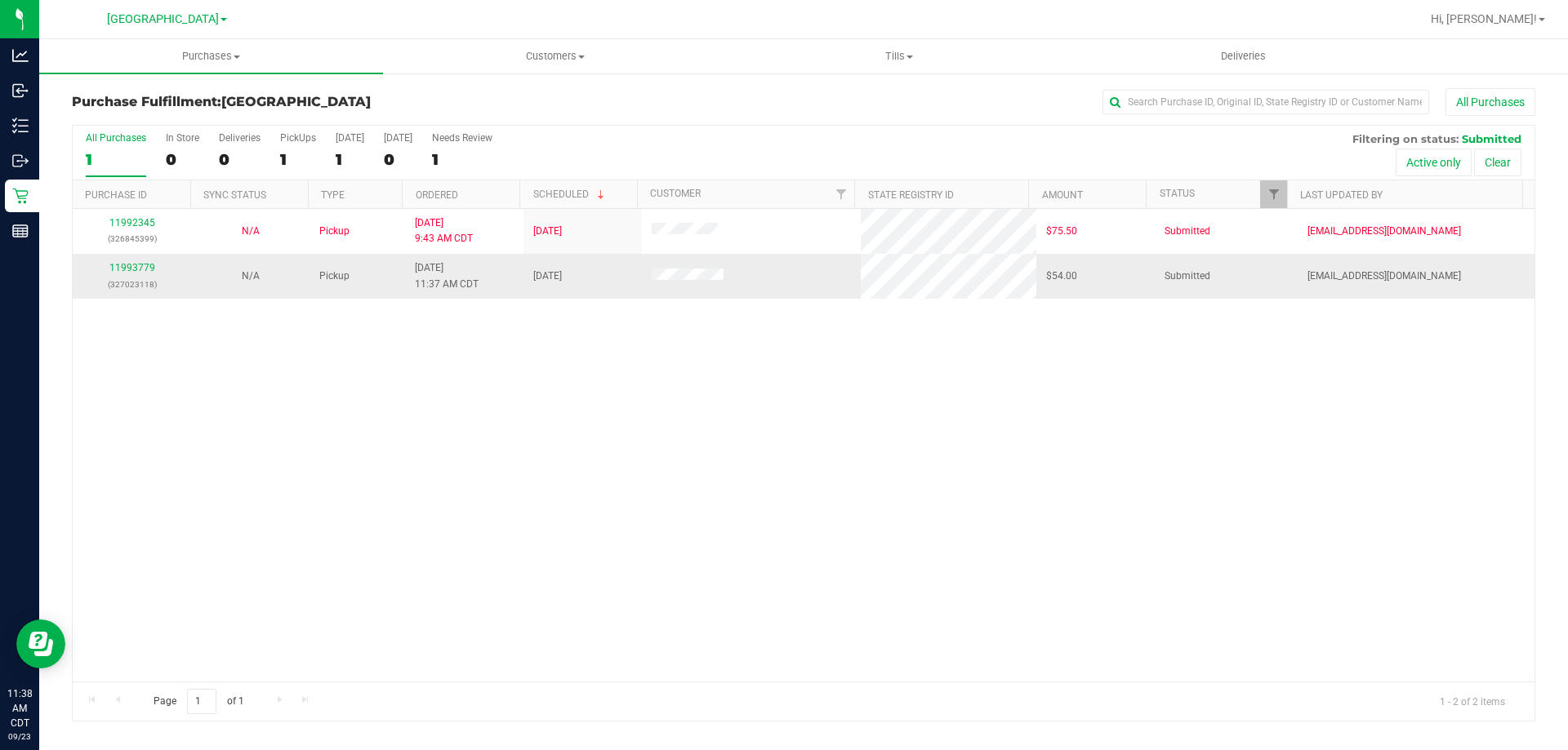
click at [122, 273] on div "11993779 (327023118)" at bounding box center [131, 276] width 98 height 31
click at [130, 266] on link "11993779" at bounding box center [132, 267] width 46 height 12
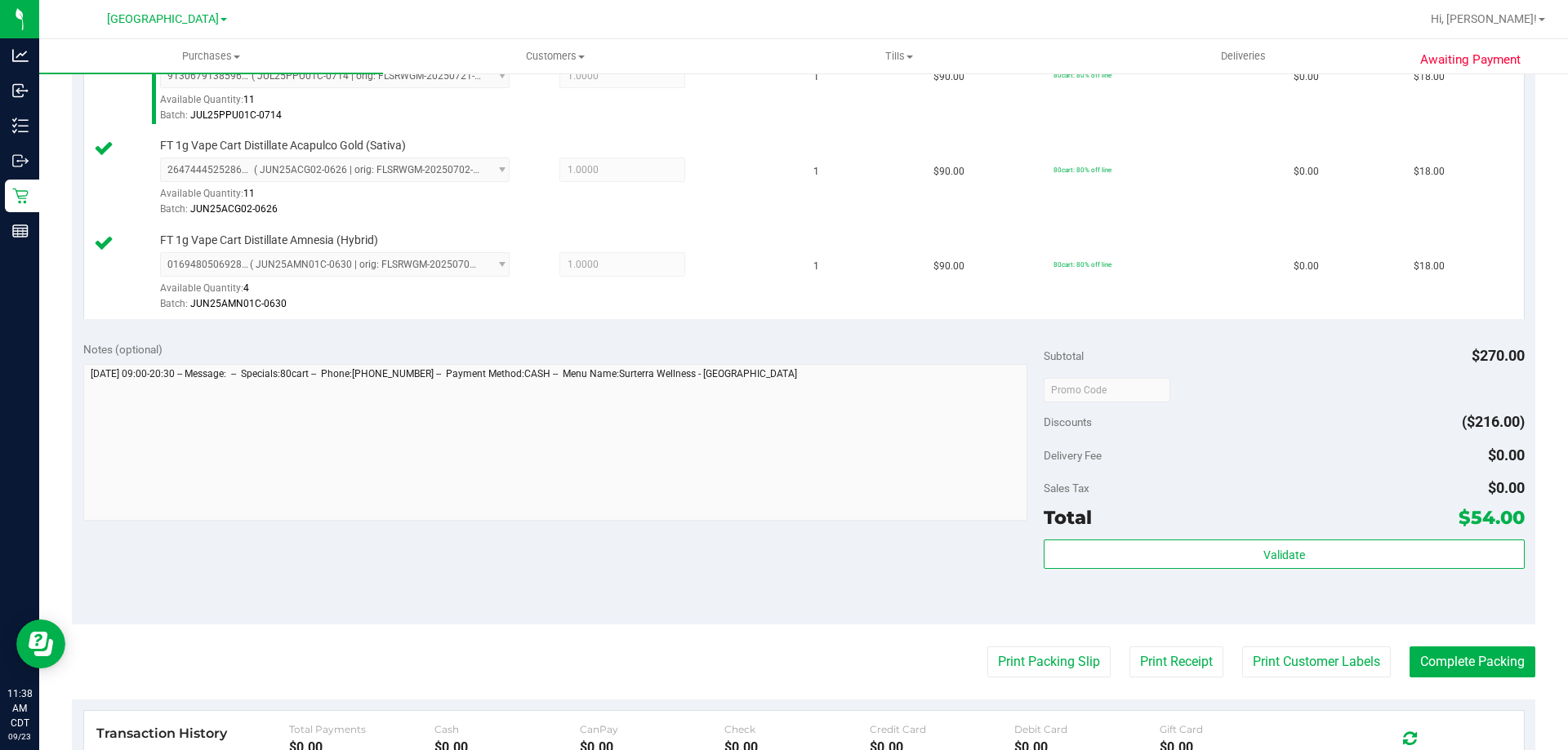
scroll to position [490, 0]
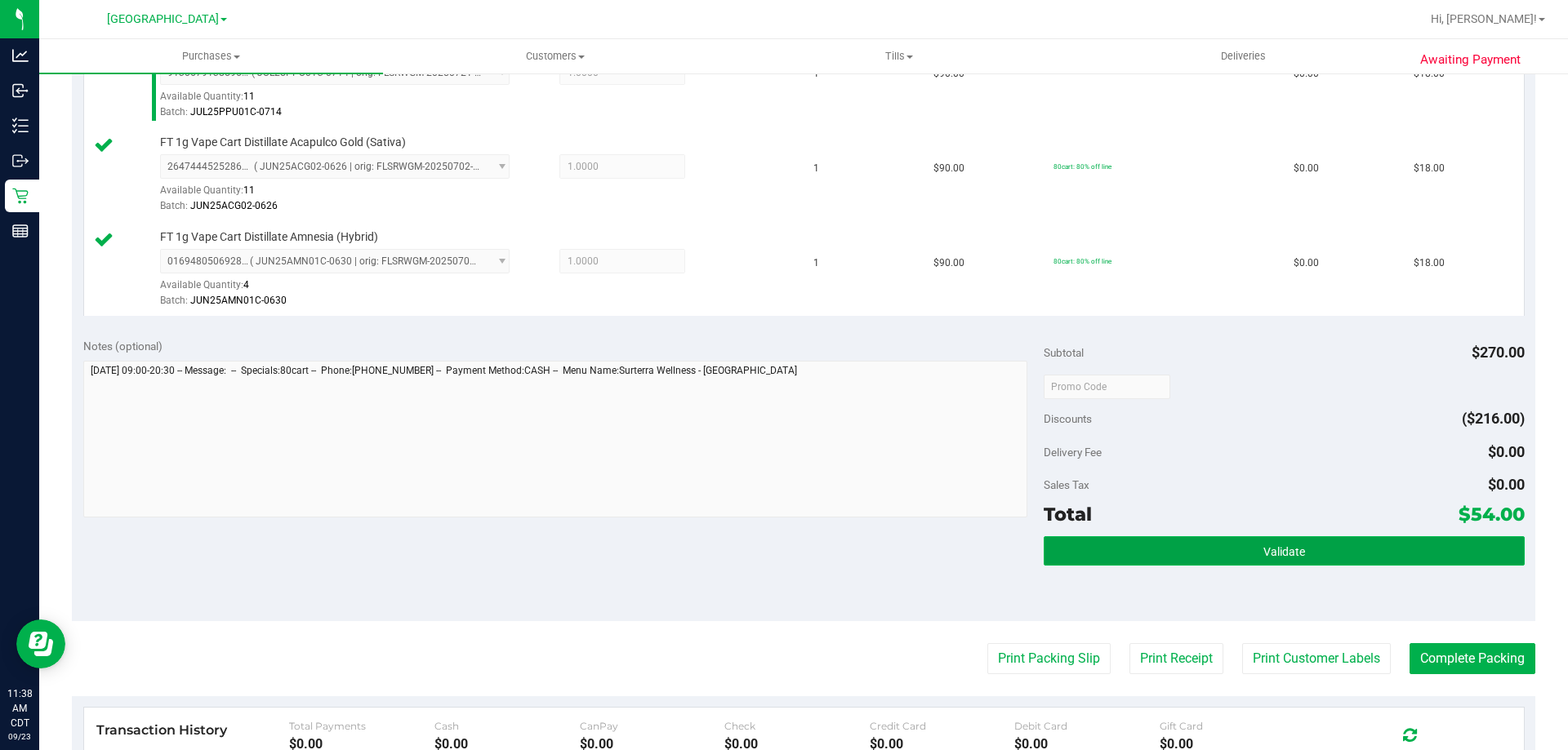
click at [1135, 543] on button "Validate" at bounding box center [1284, 551] width 480 height 30
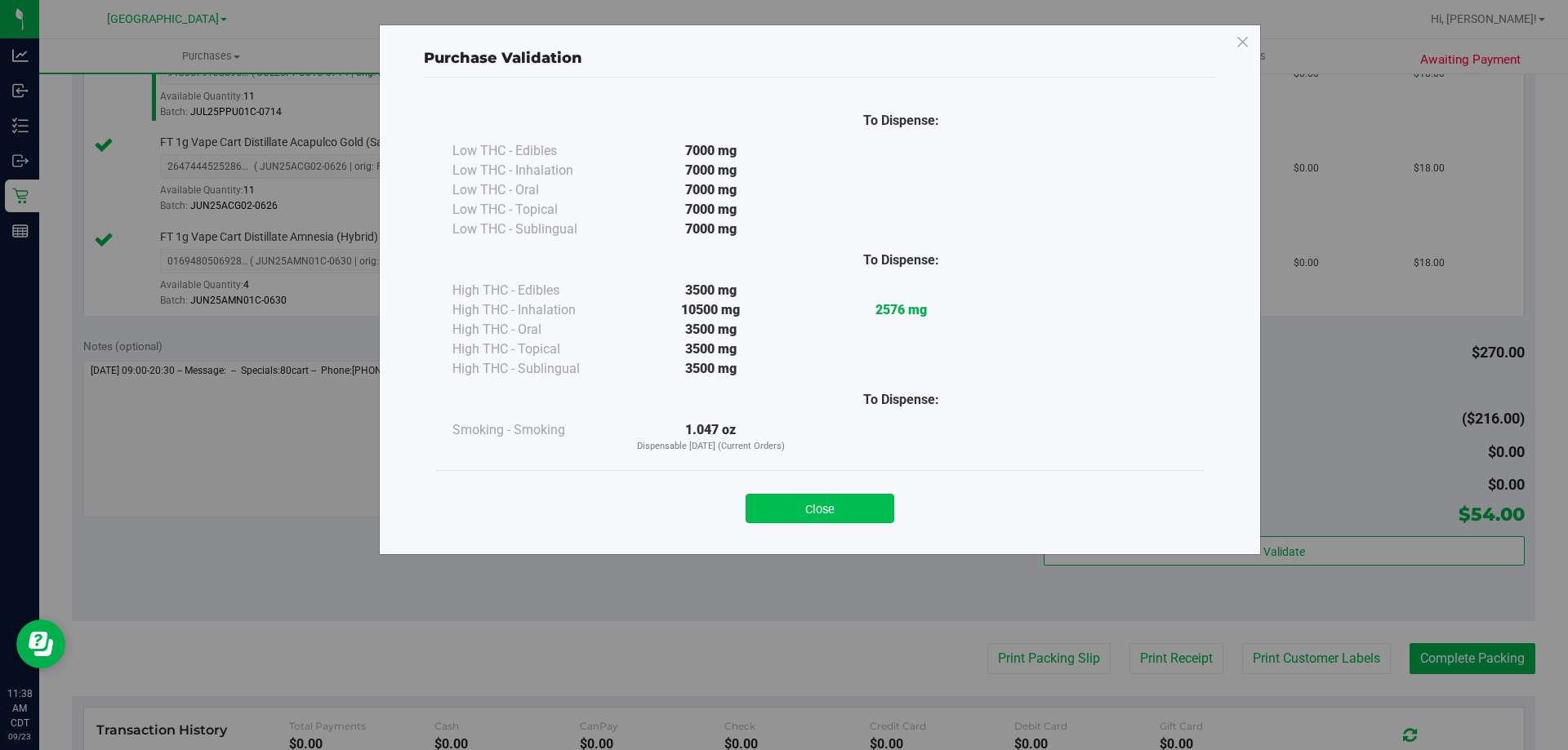
click at [861, 515] on button "Close" at bounding box center [820, 508] width 149 height 30
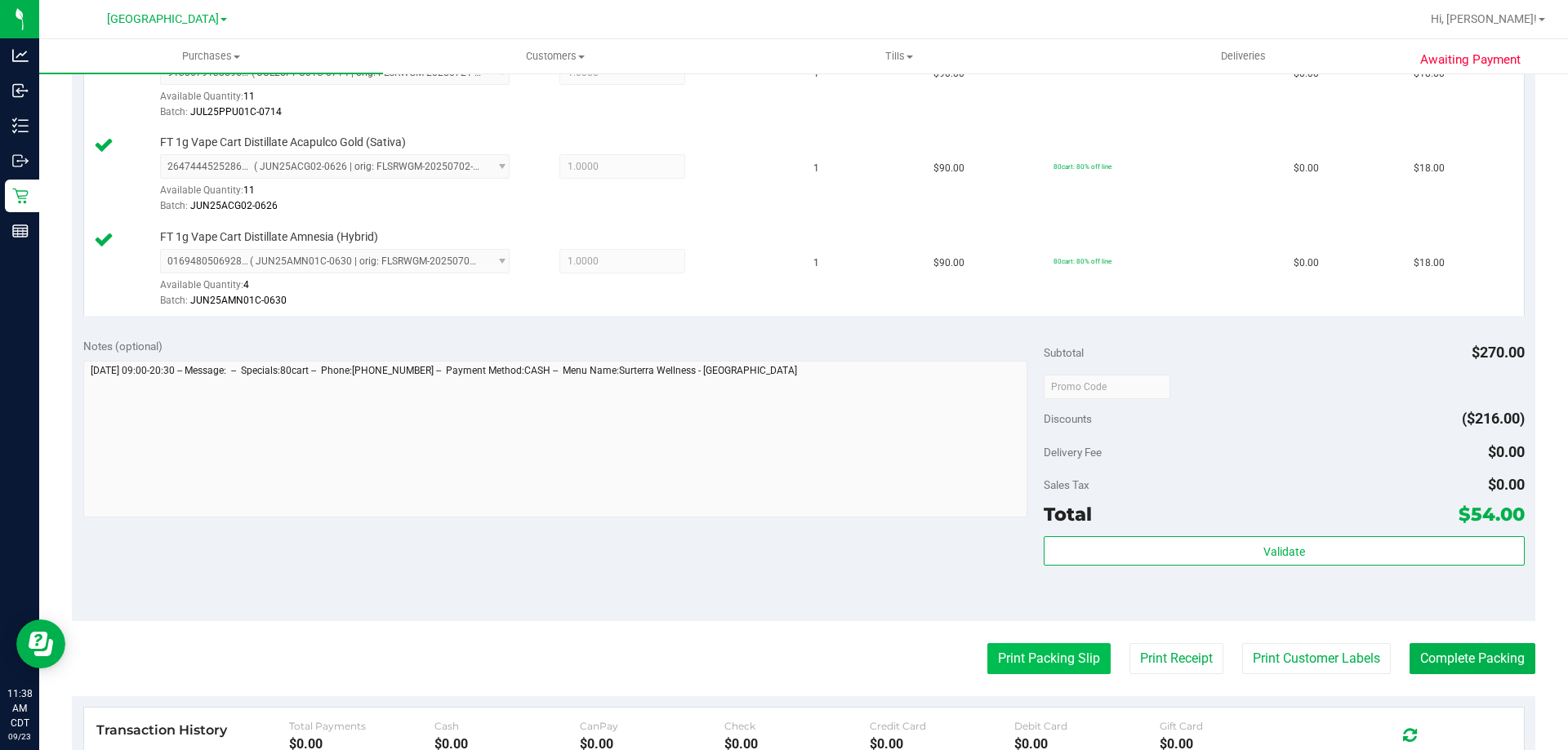
click at [1053, 672] on button "Print Packing Slip" at bounding box center [1049, 659] width 124 height 31
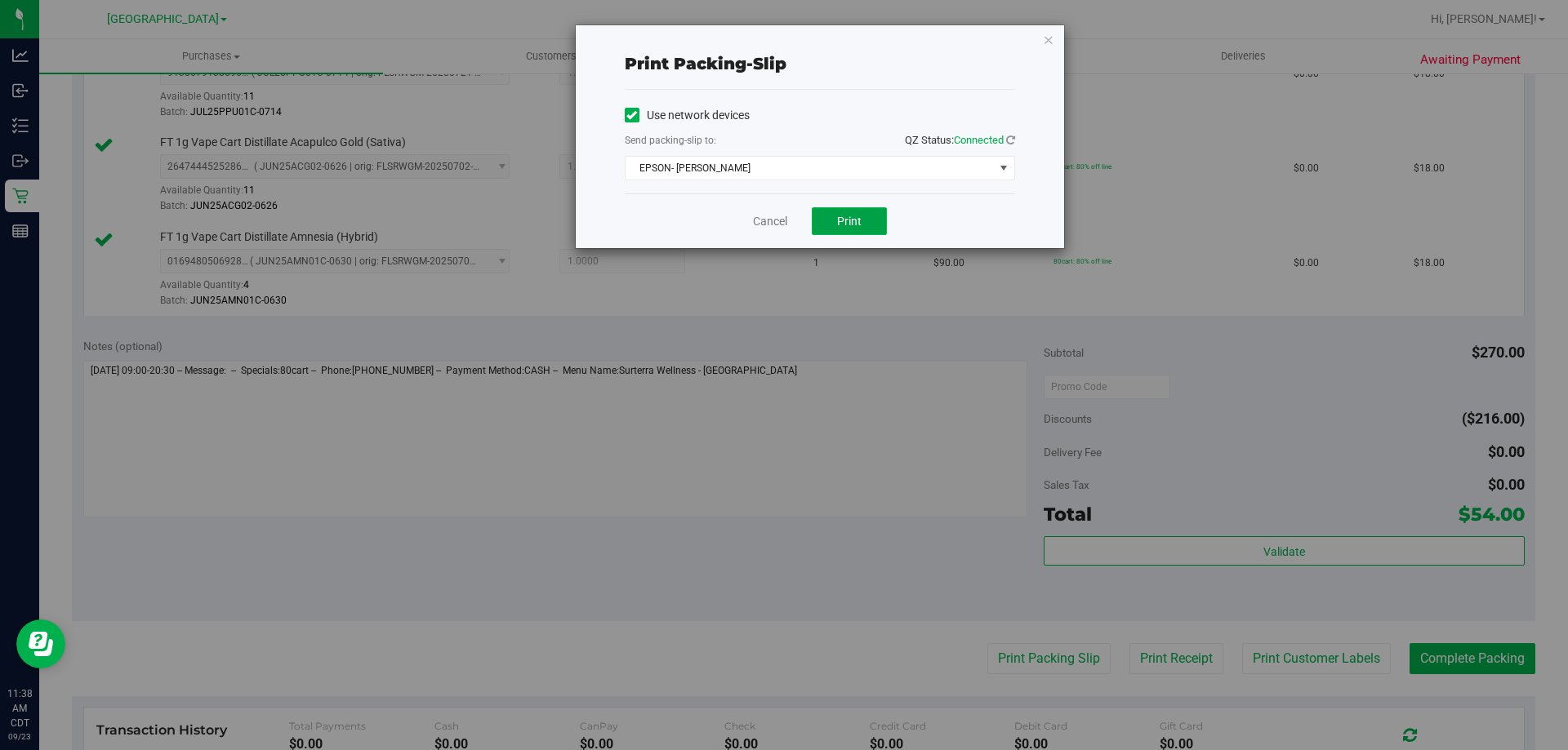
click at [855, 218] on span "Print" at bounding box center [849, 221] width 24 height 13
click at [784, 218] on link "Cancel" at bounding box center [770, 221] width 34 height 17
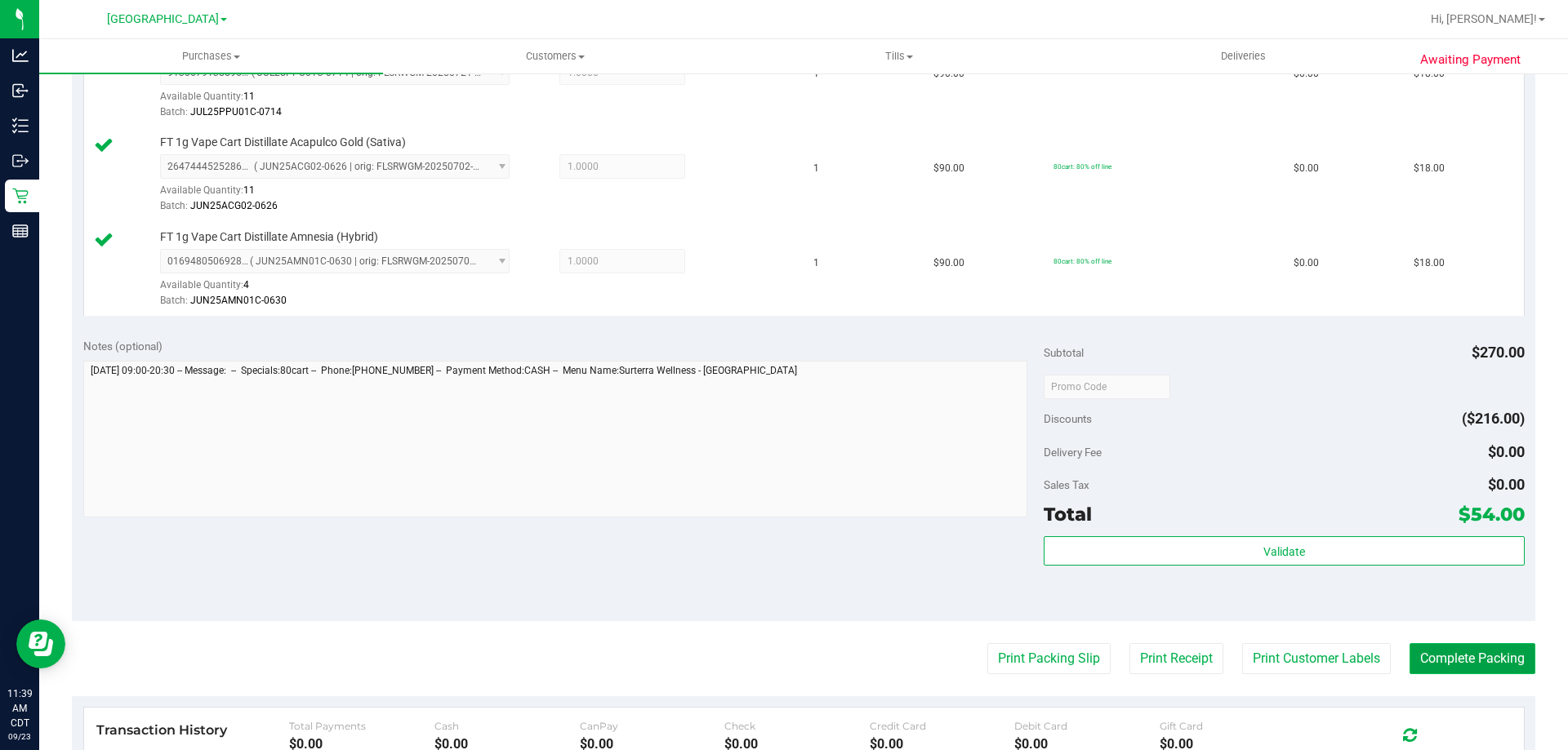
click at [1415, 644] on button "Complete Packing" at bounding box center [1471, 659] width 125 height 31
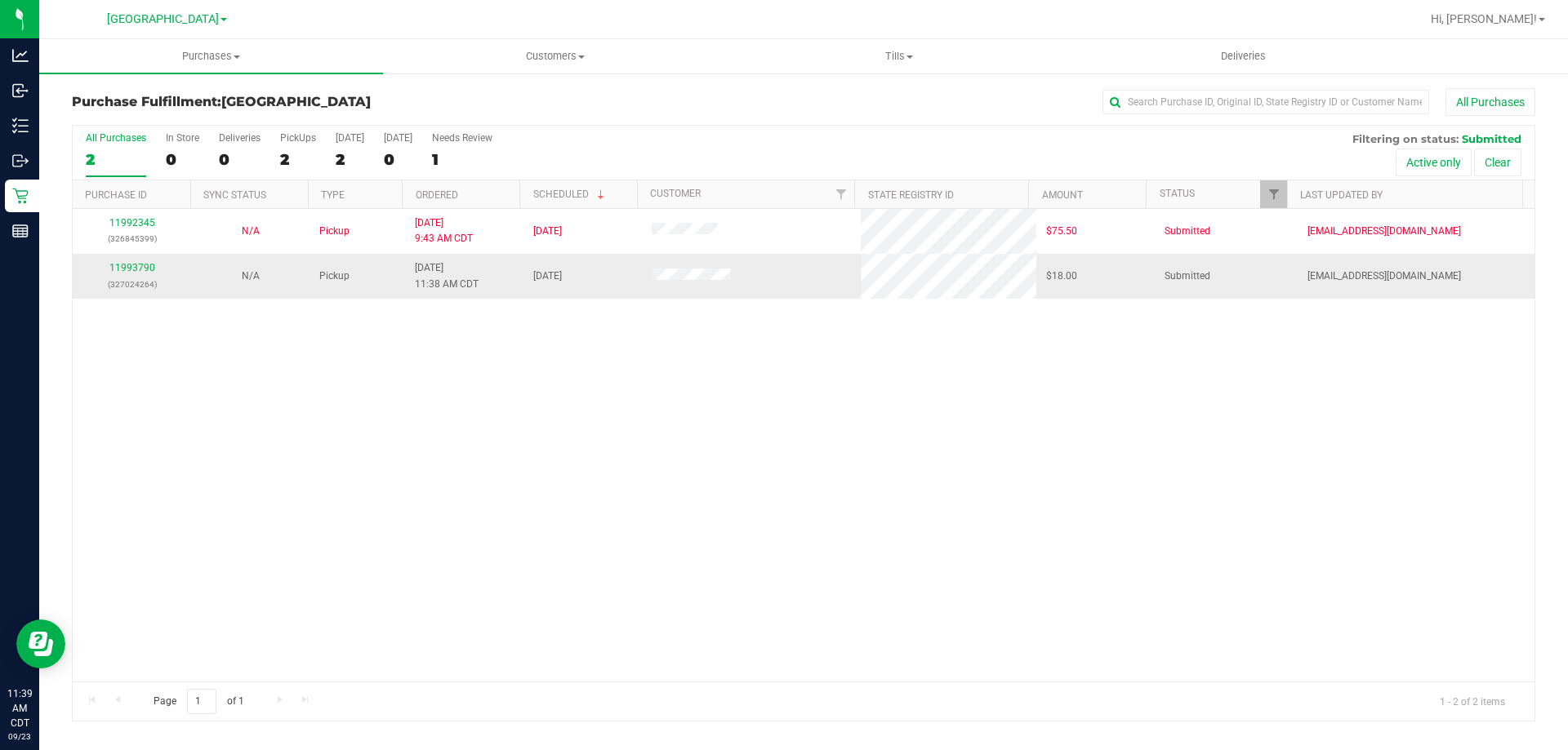
click at [141, 260] on td "11993790 (327024264)" at bounding box center [132, 275] width 118 height 44
click at [140, 265] on link "11993790" at bounding box center [132, 267] width 46 height 12
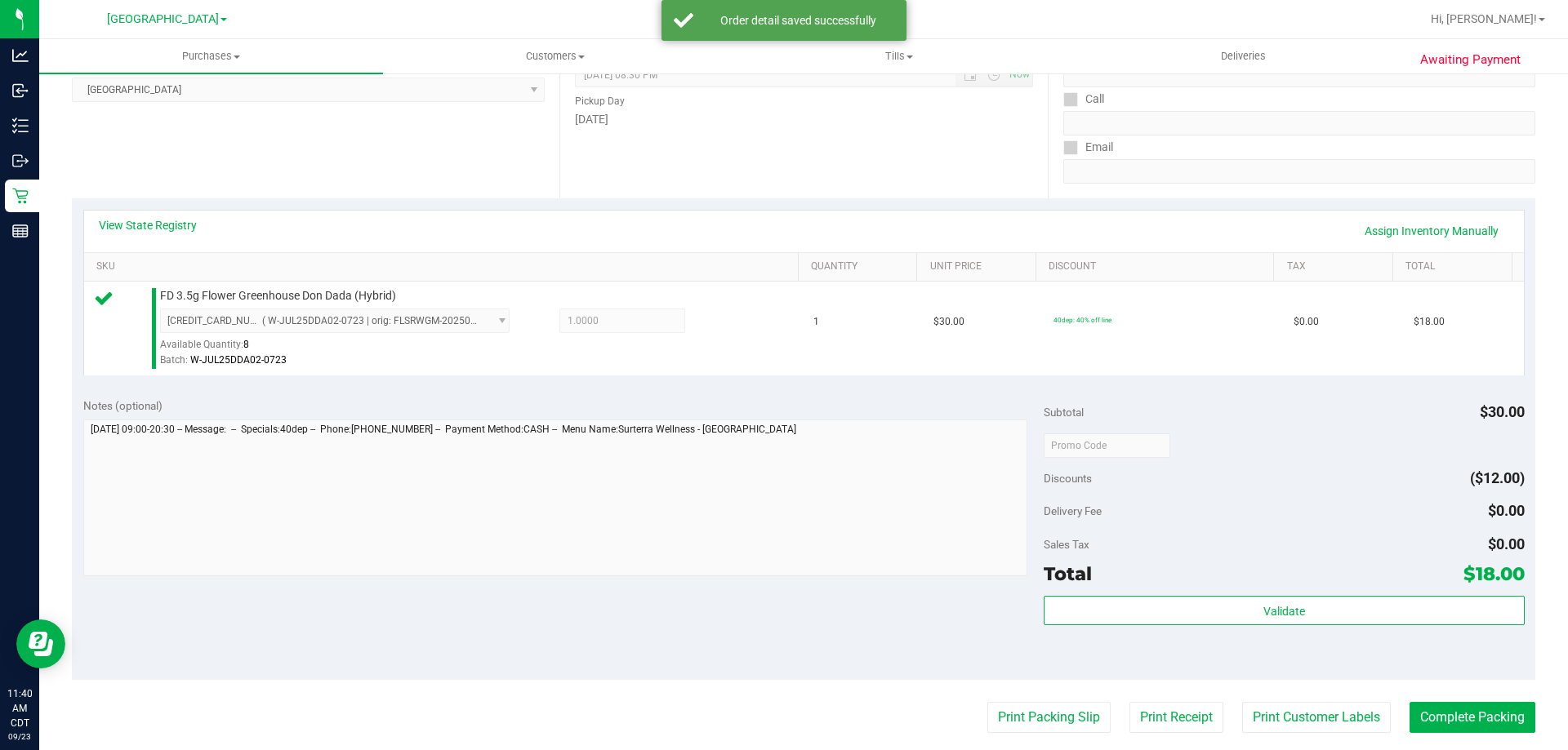
scroll to position [245, 0]
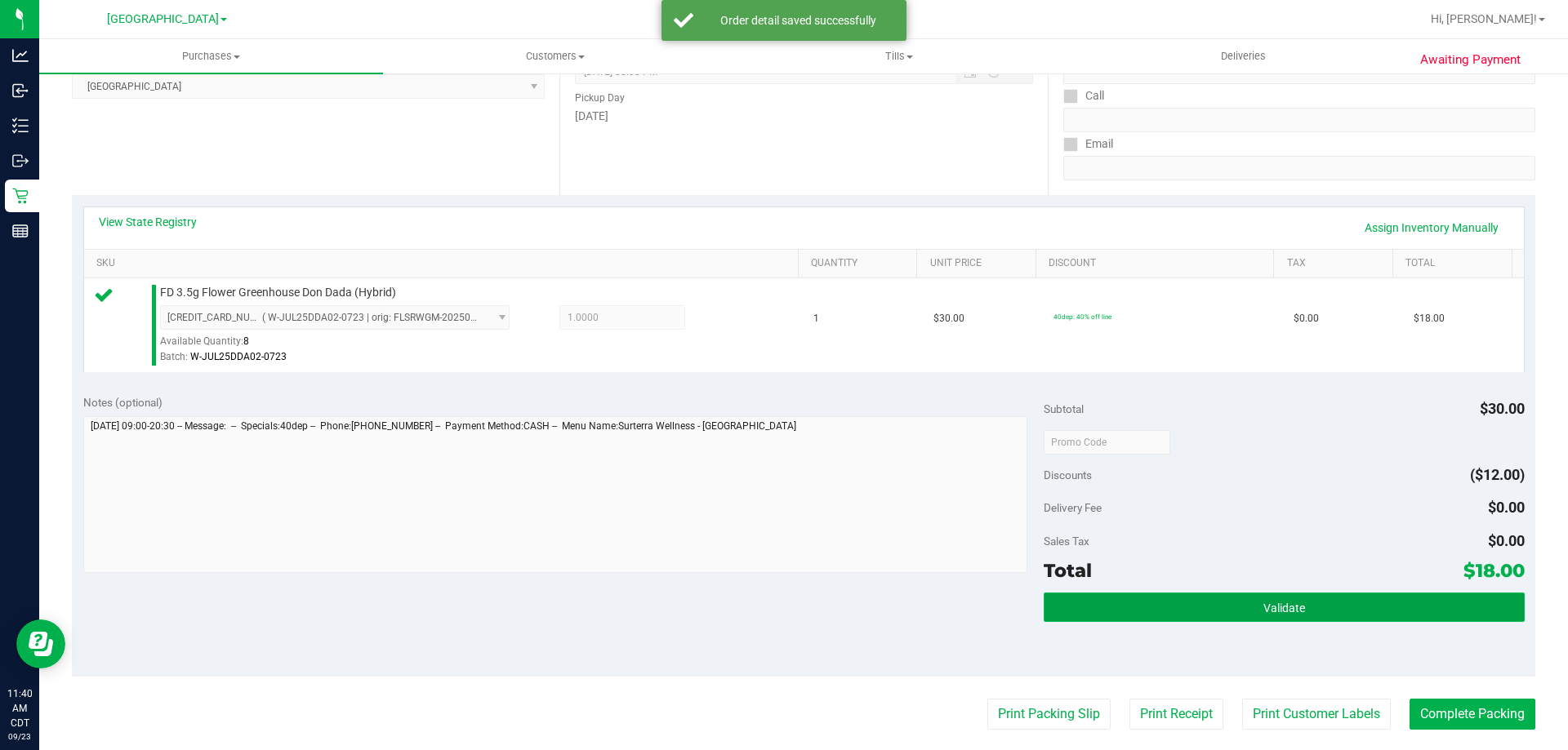
click at [1144, 606] on button "Validate" at bounding box center [1284, 607] width 480 height 30
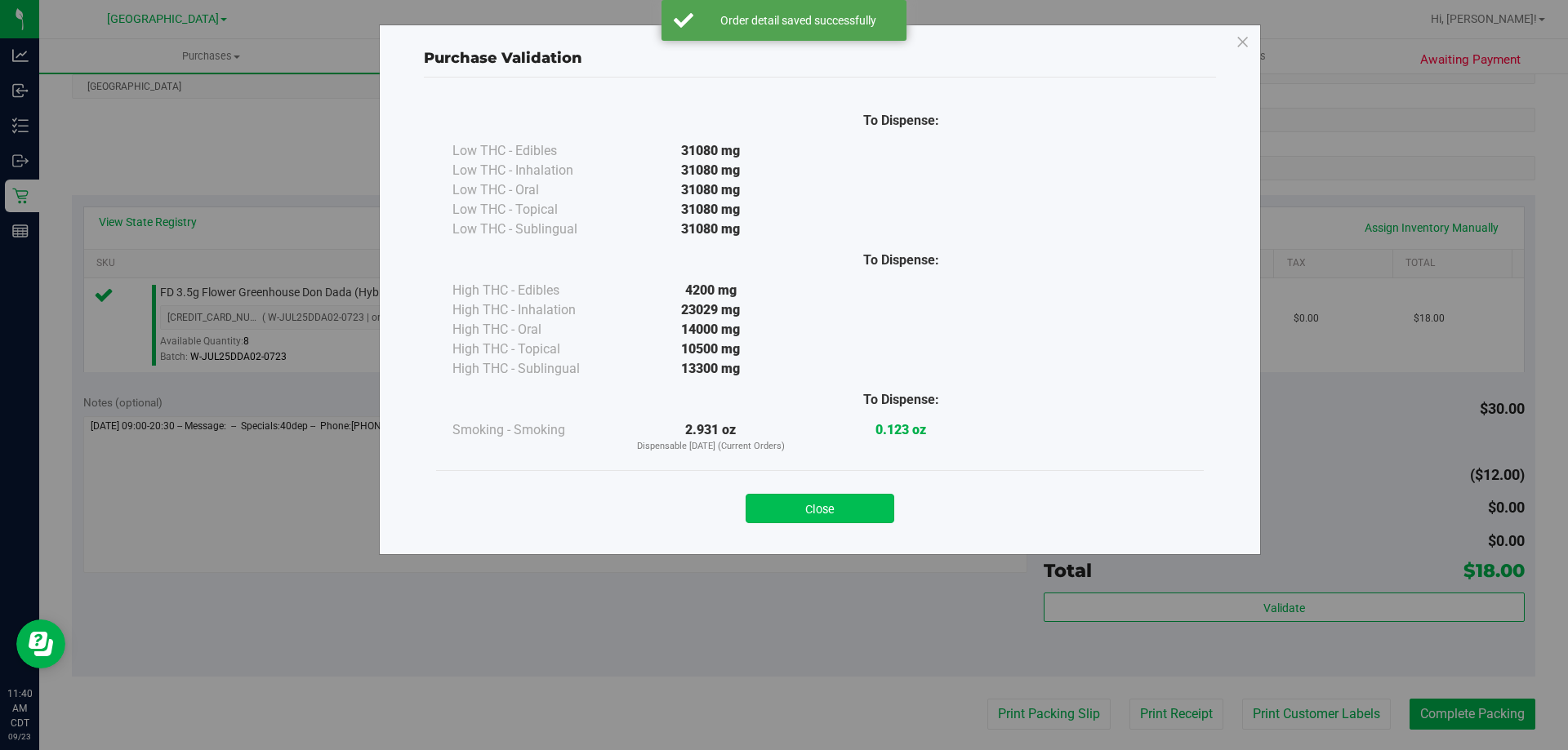
click at [844, 501] on button "Close" at bounding box center [820, 508] width 149 height 30
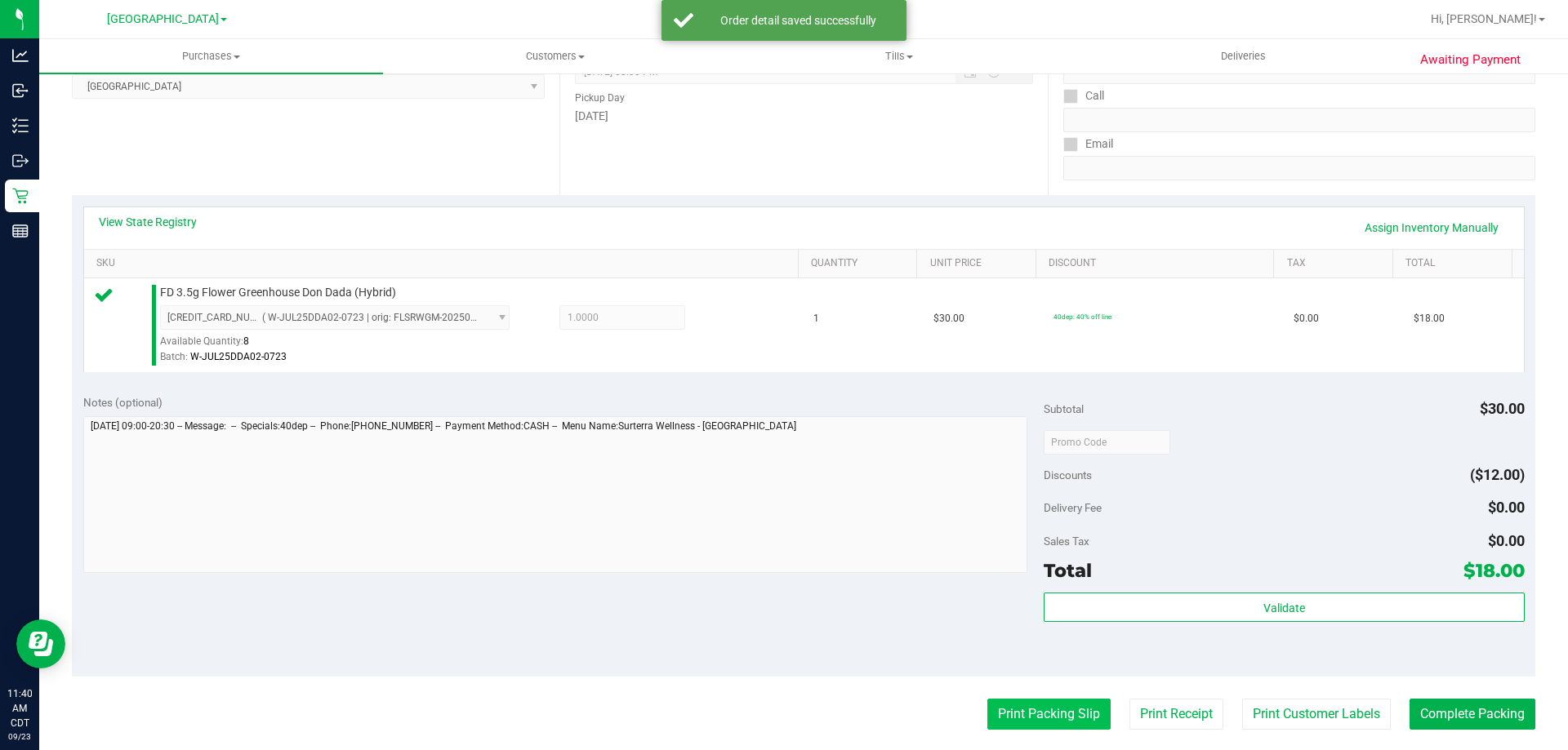
click at [991, 707] on button "Print Packing Slip" at bounding box center [1049, 714] width 124 height 31
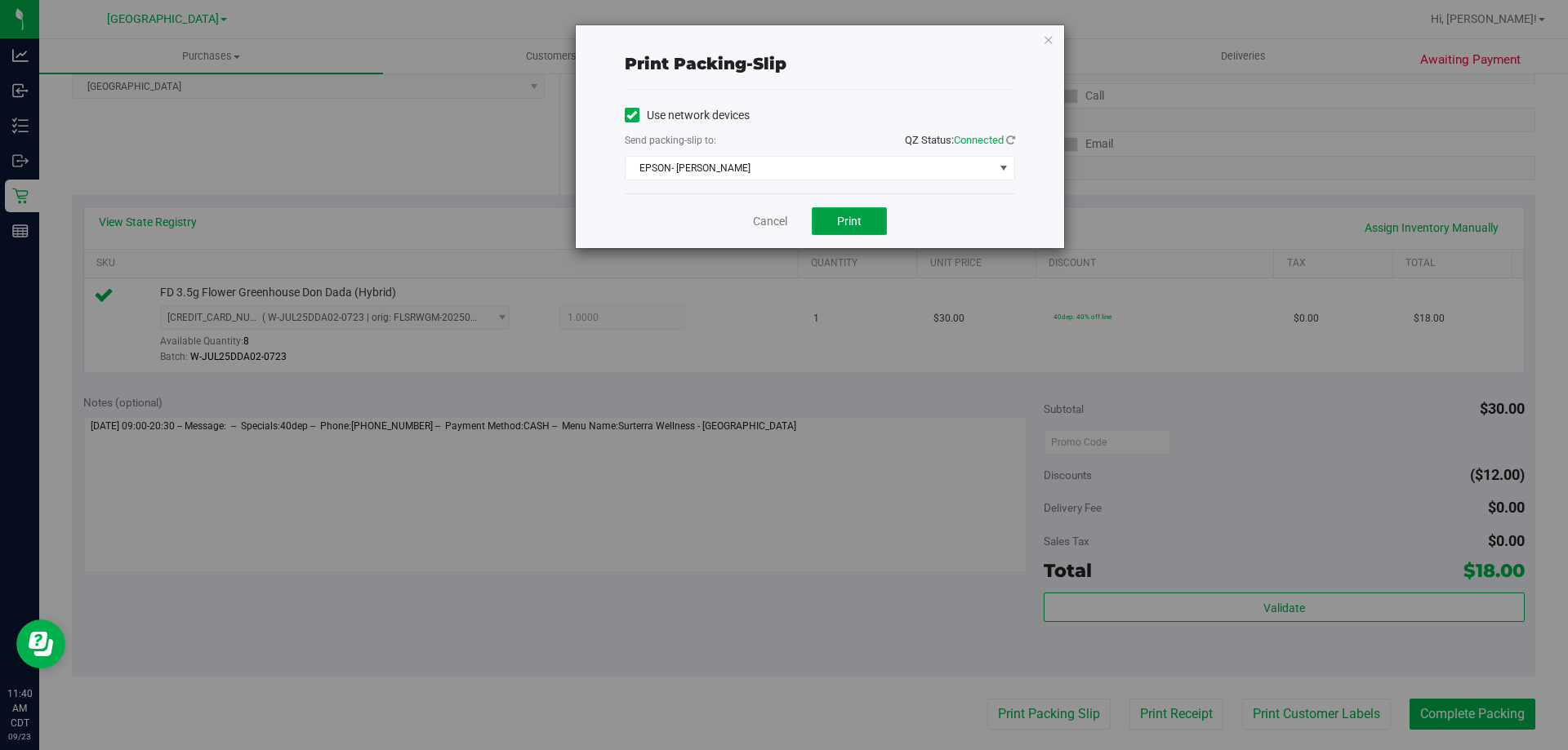
click at [852, 220] on span "Print" at bounding box center [849, 221] width 24 height 13
click at [771, 217] on link "Cancel" at bounding box center [770, 221] width 34 height 17
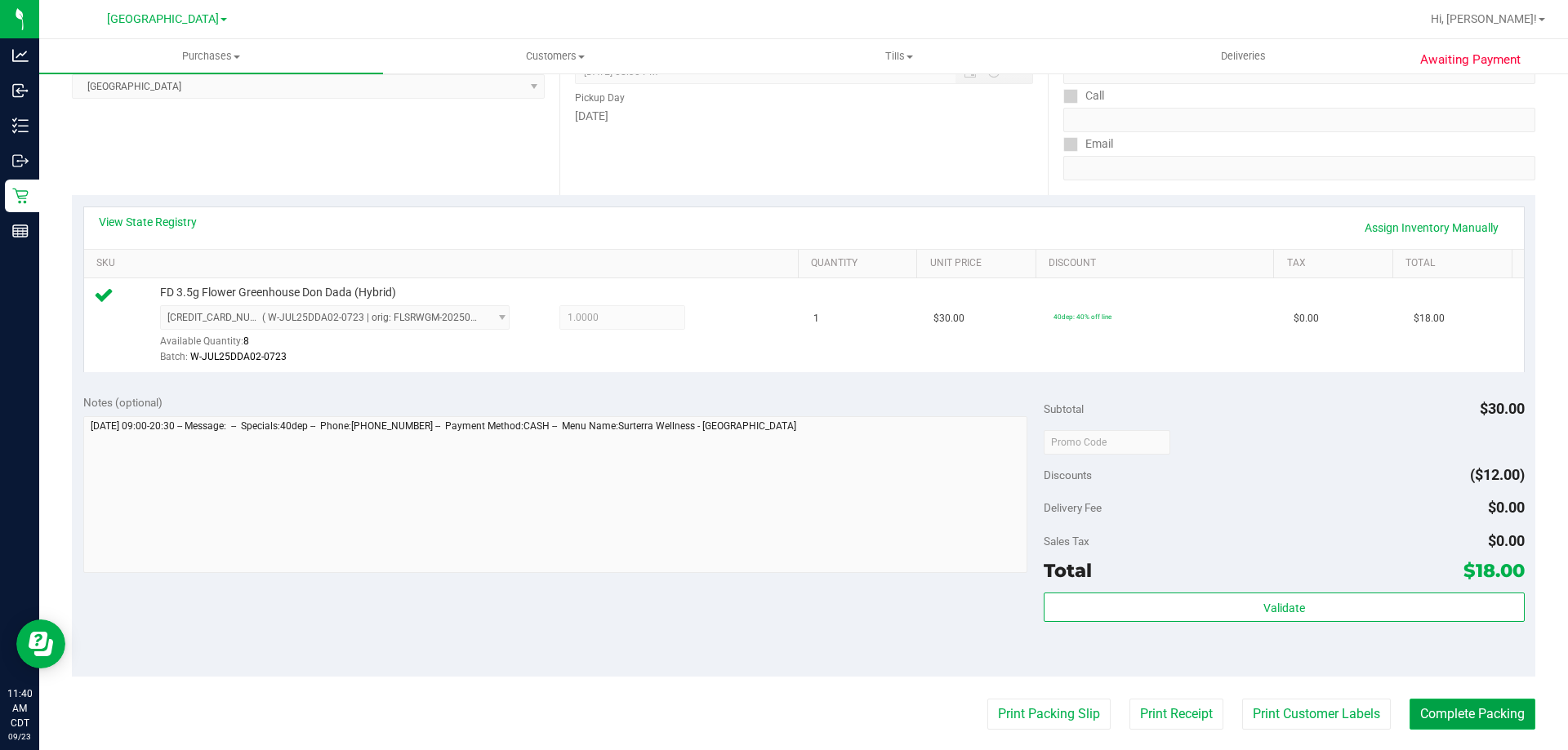
click at [1429, 705] on button "Complete Packing" at bounding box center [1471, 714] width 125 height 31
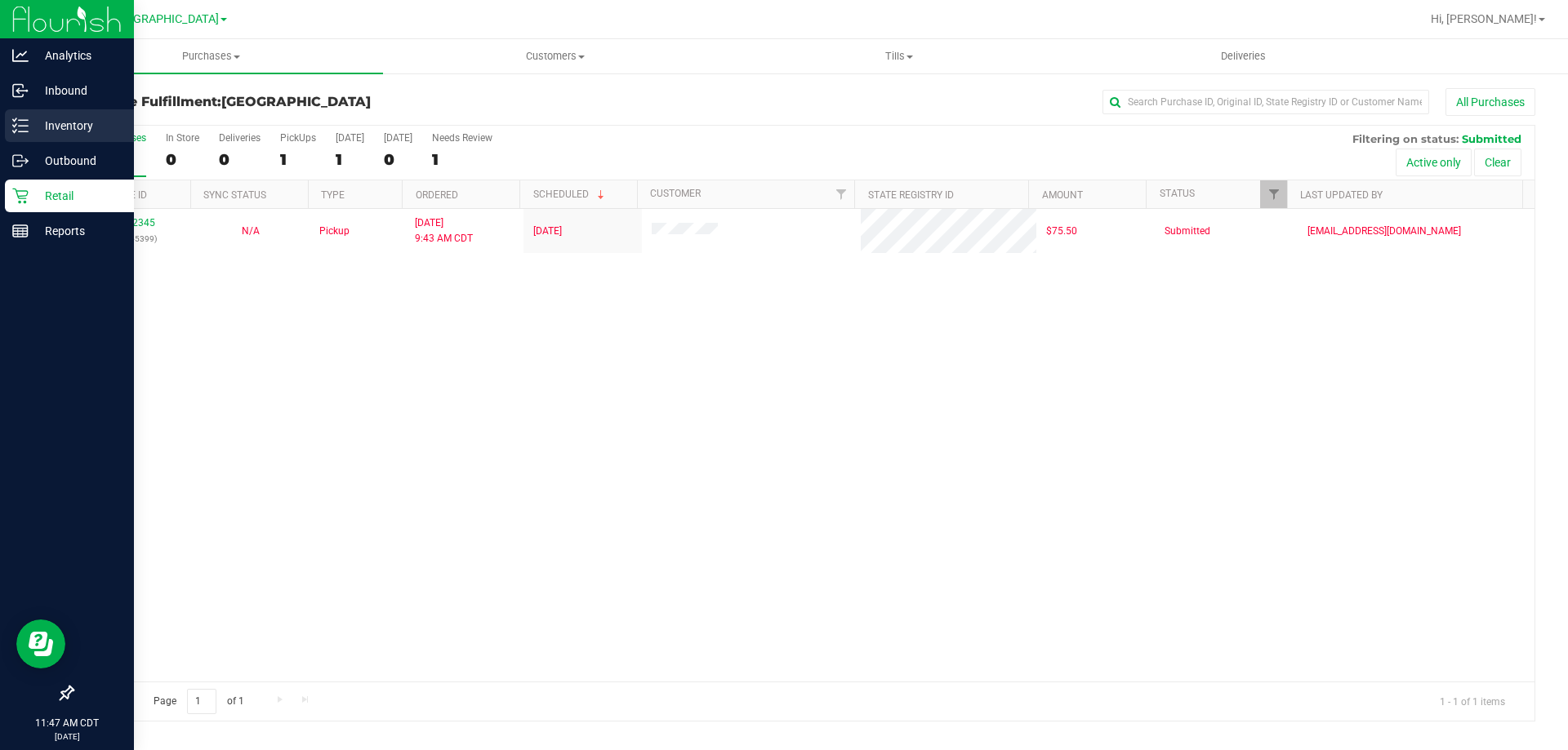
click at [87, 118] on p "Inventory" at bounding box center [78, 125] width 98 height 20
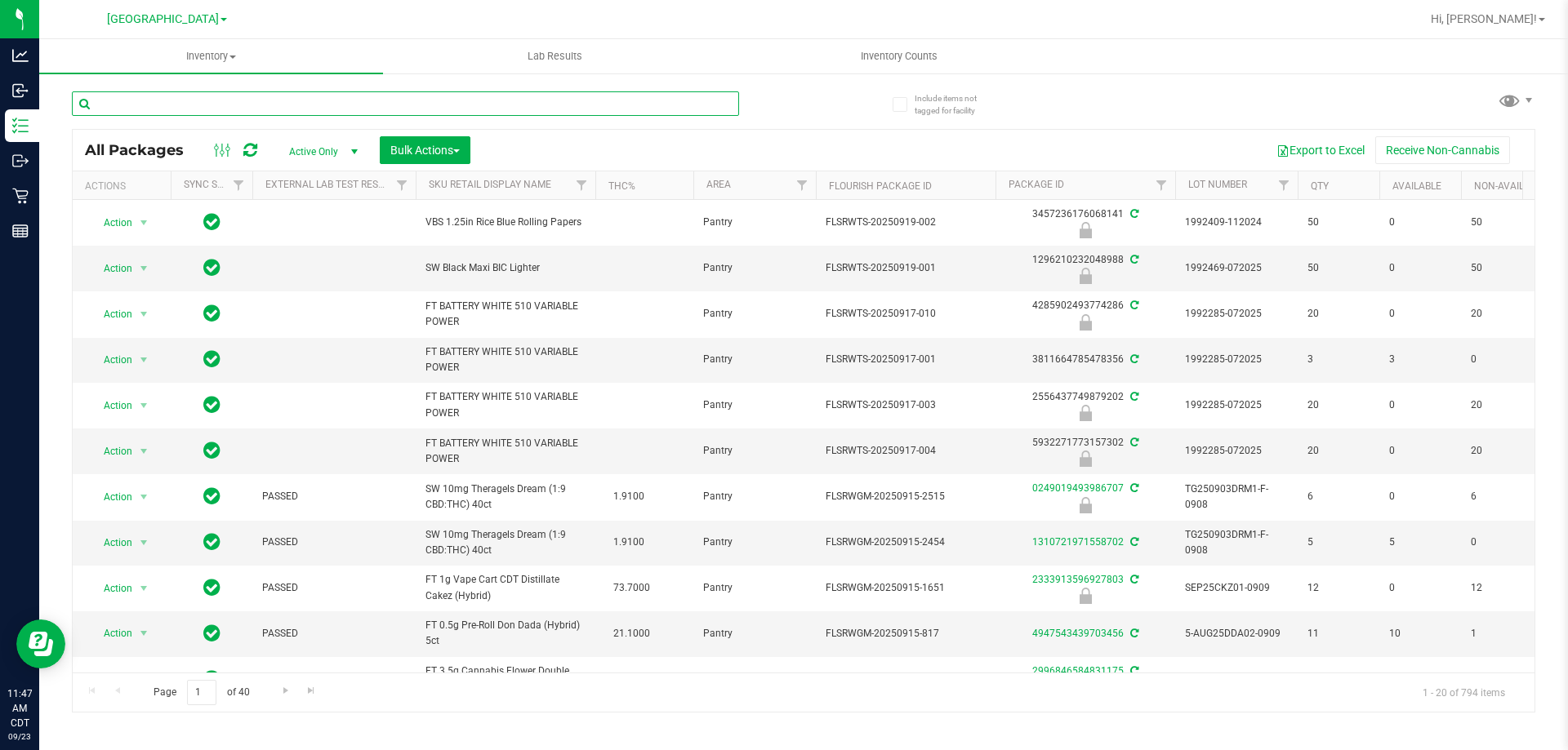
click at [330, 95] on input "text" at bounding box center [405, 103] width 667 height 24
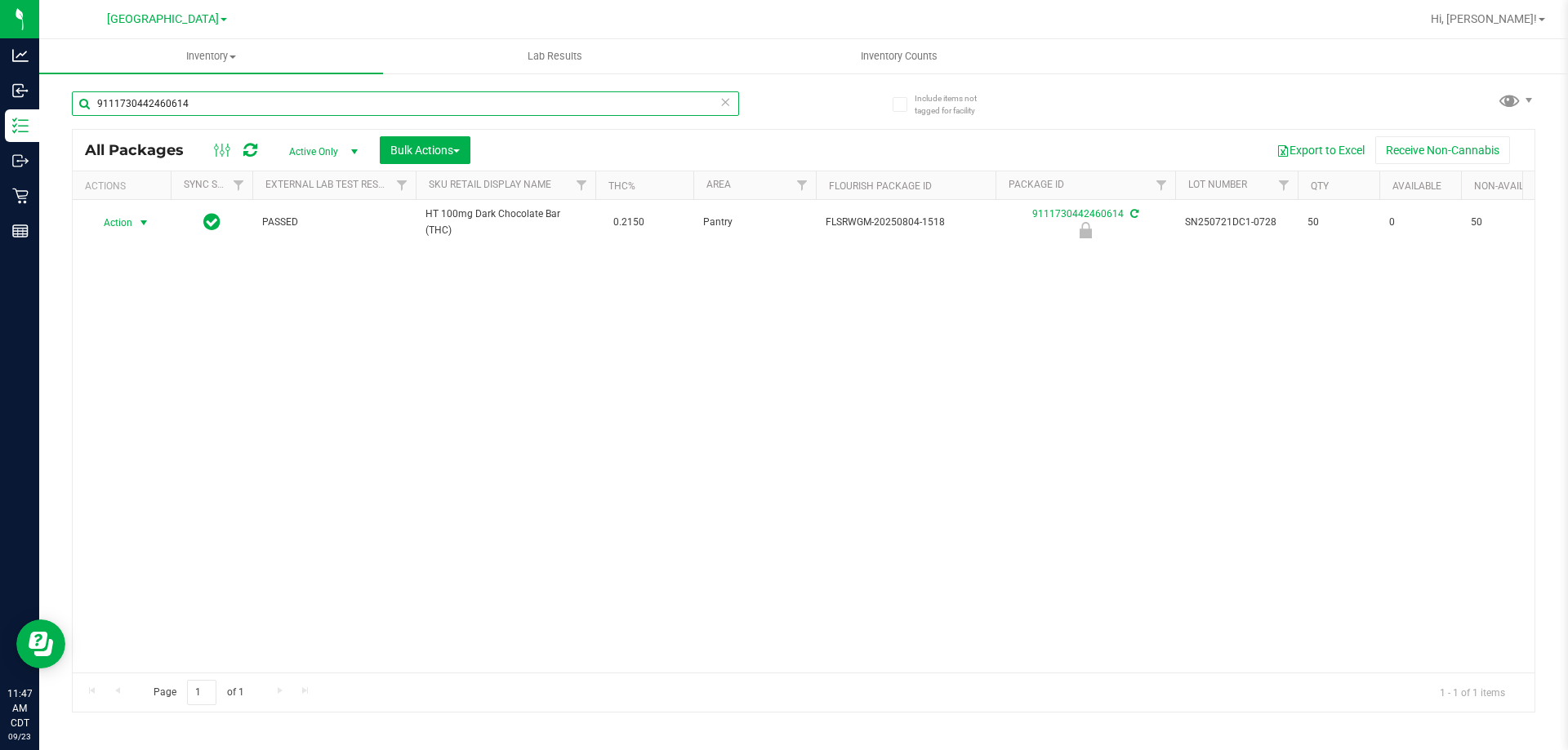
type input "9111730442460614"
click at [144, 222] on span "select" at bounding box center [144, 223] width 13 height 13
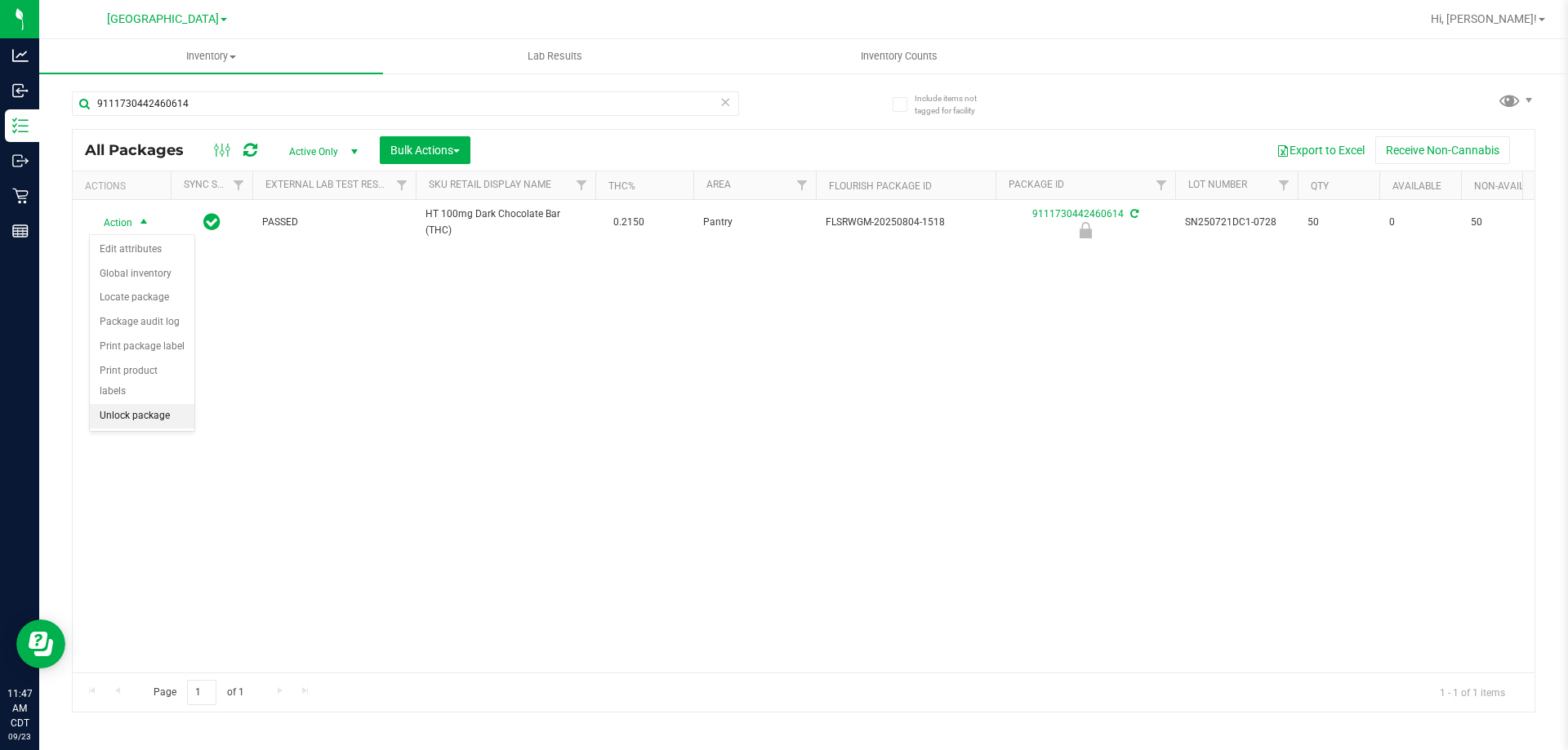
click at [137, 404] on li "Unlock package" at bounding box center [143, 416] width 105 height 24
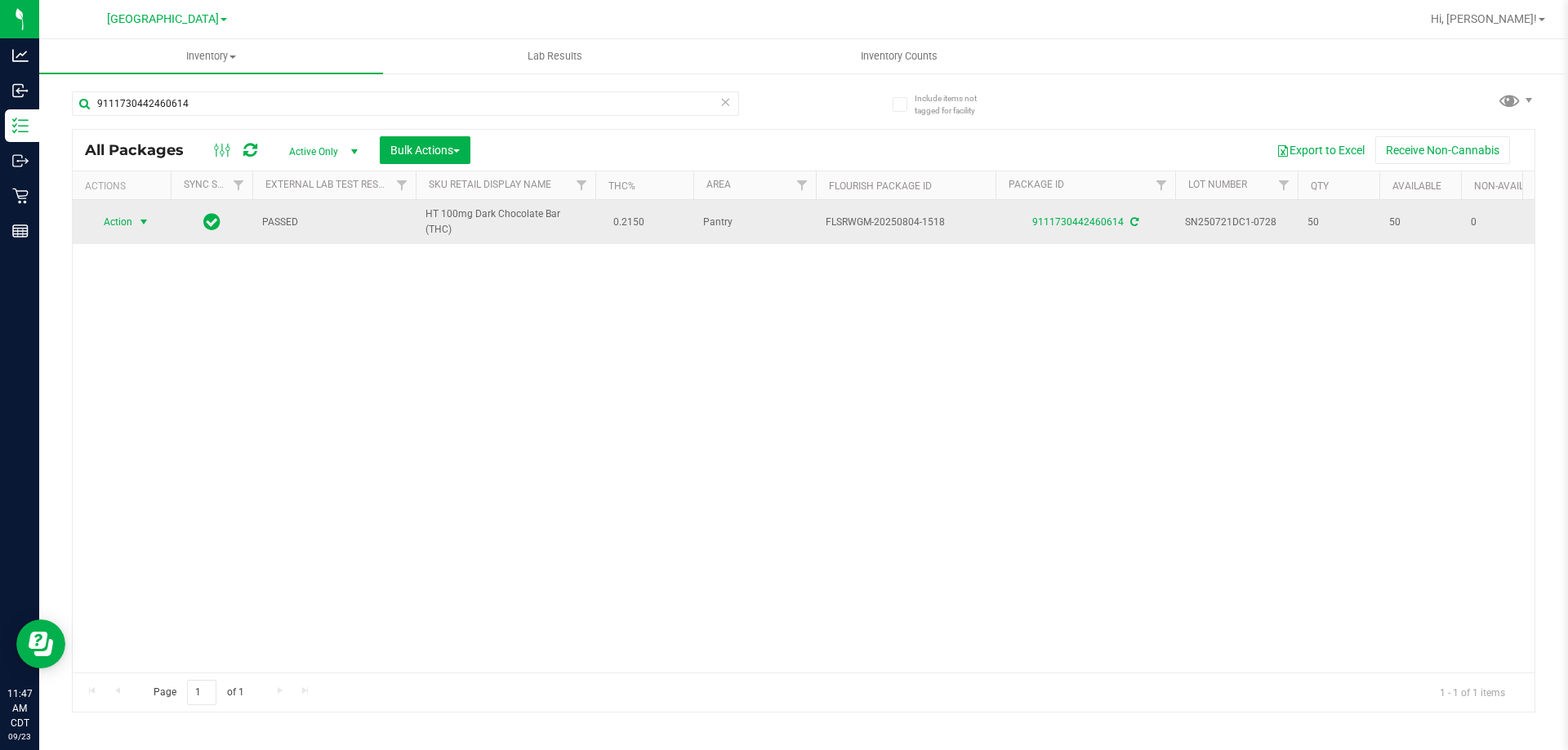
click at [141, 220] on span "select" at bounding box center [144, 222] width 13 height 13
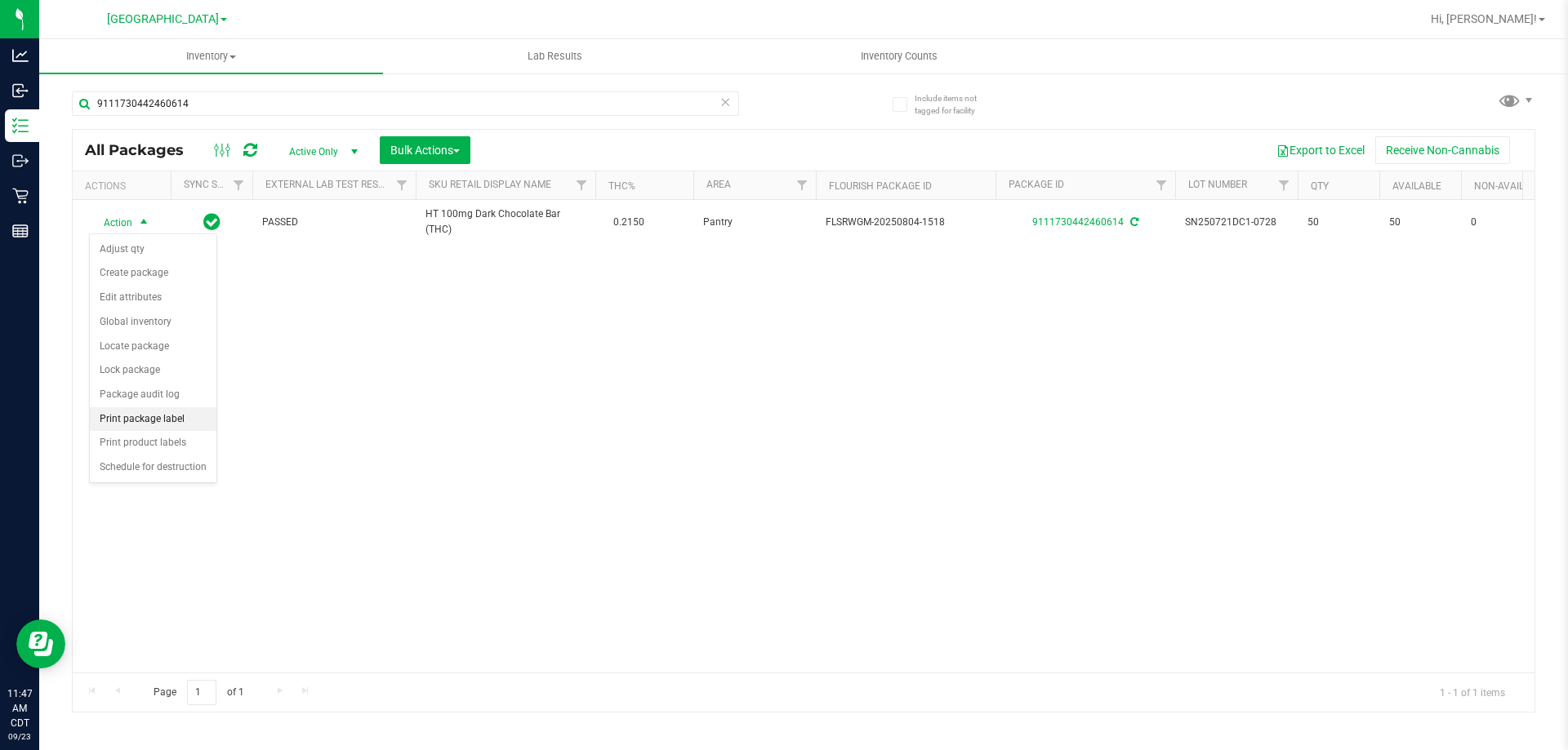
click at [176, 414] on li "Print package label" at bounding box center [153, 419] width 126 height 24
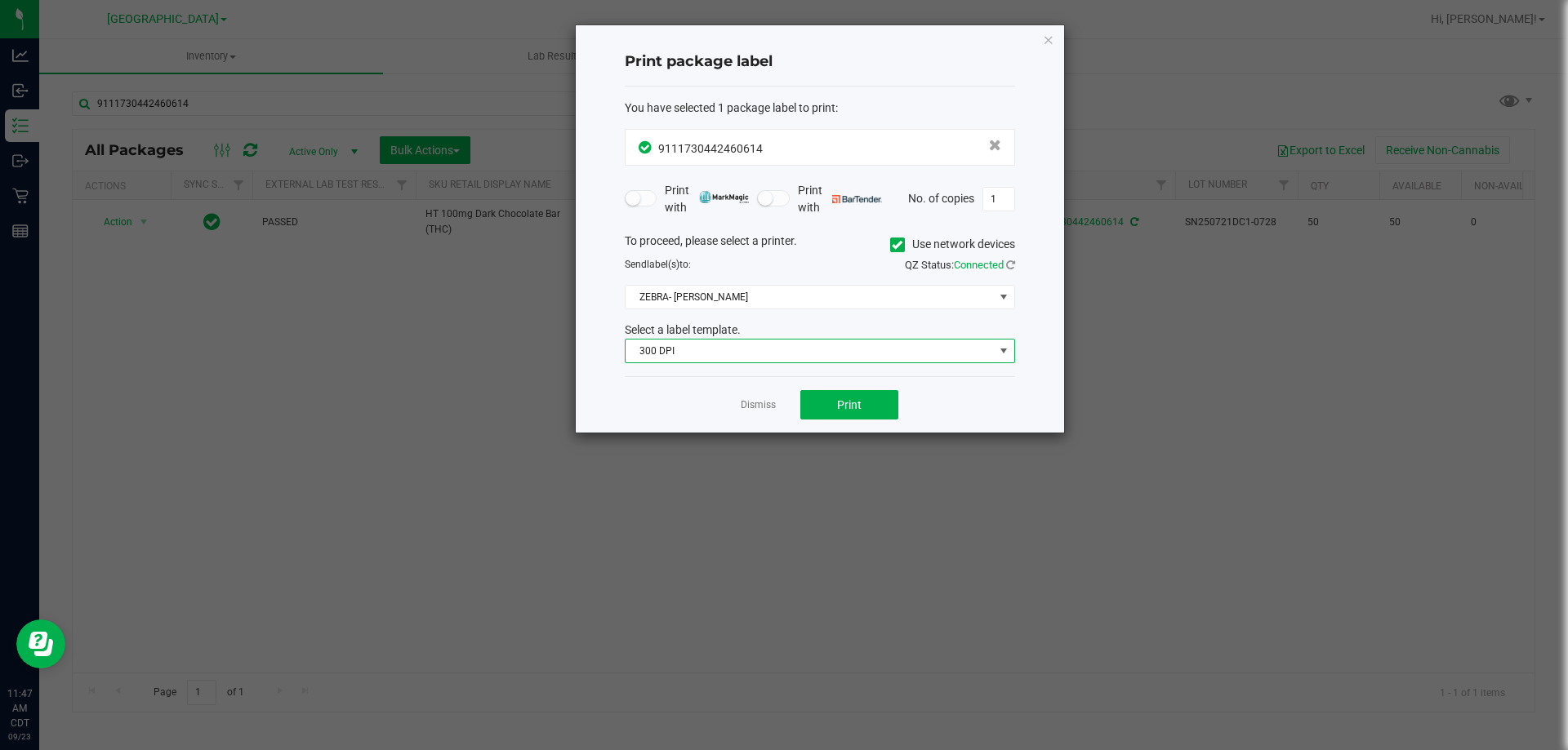
click at [787, 350] on span "300 DPI" at bounding box center [810, 350] width 368 height 23
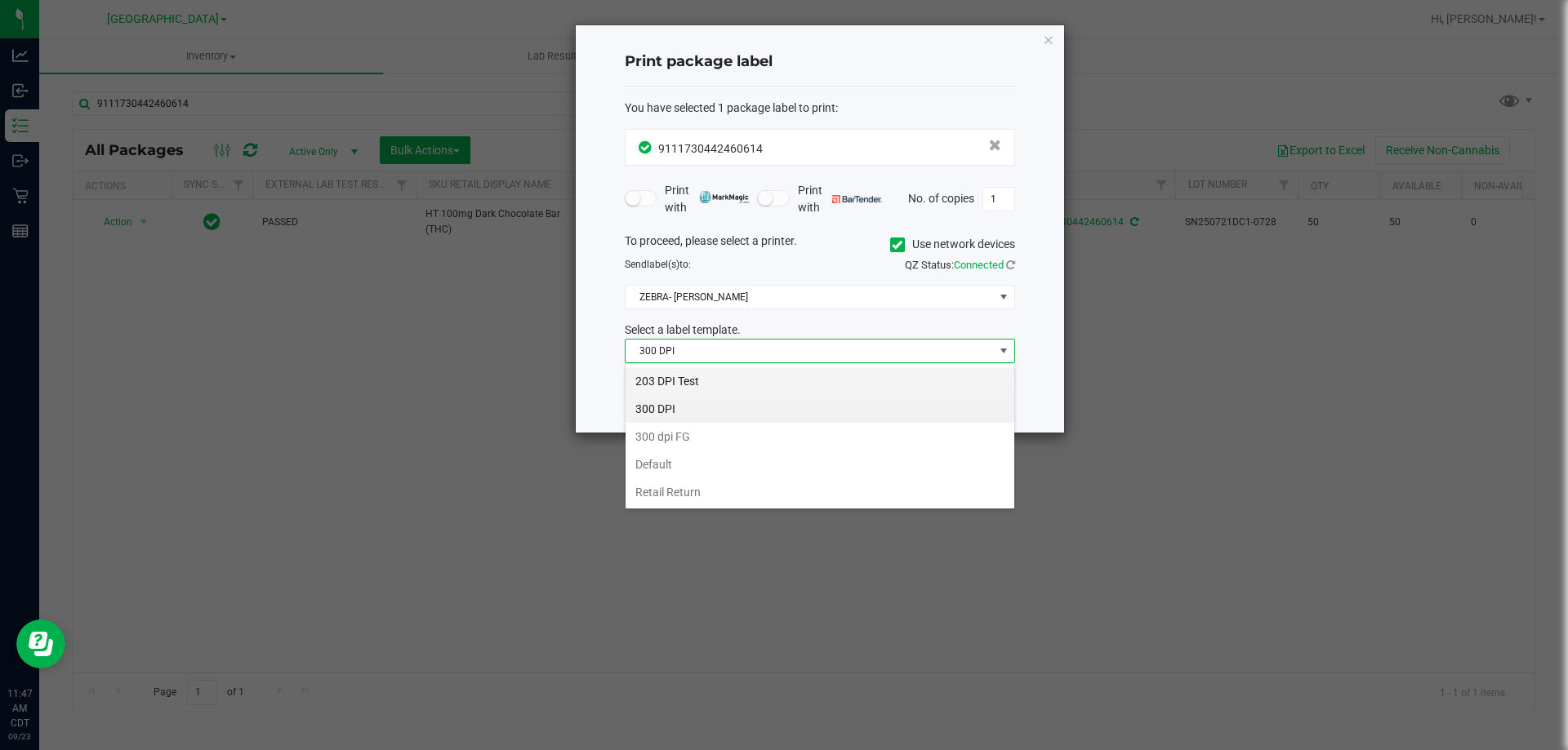
scroll to position [24, 390]
click at [710, 381] on li "203 DPI Test" at bounding box center [820, 381] width 389 height 28
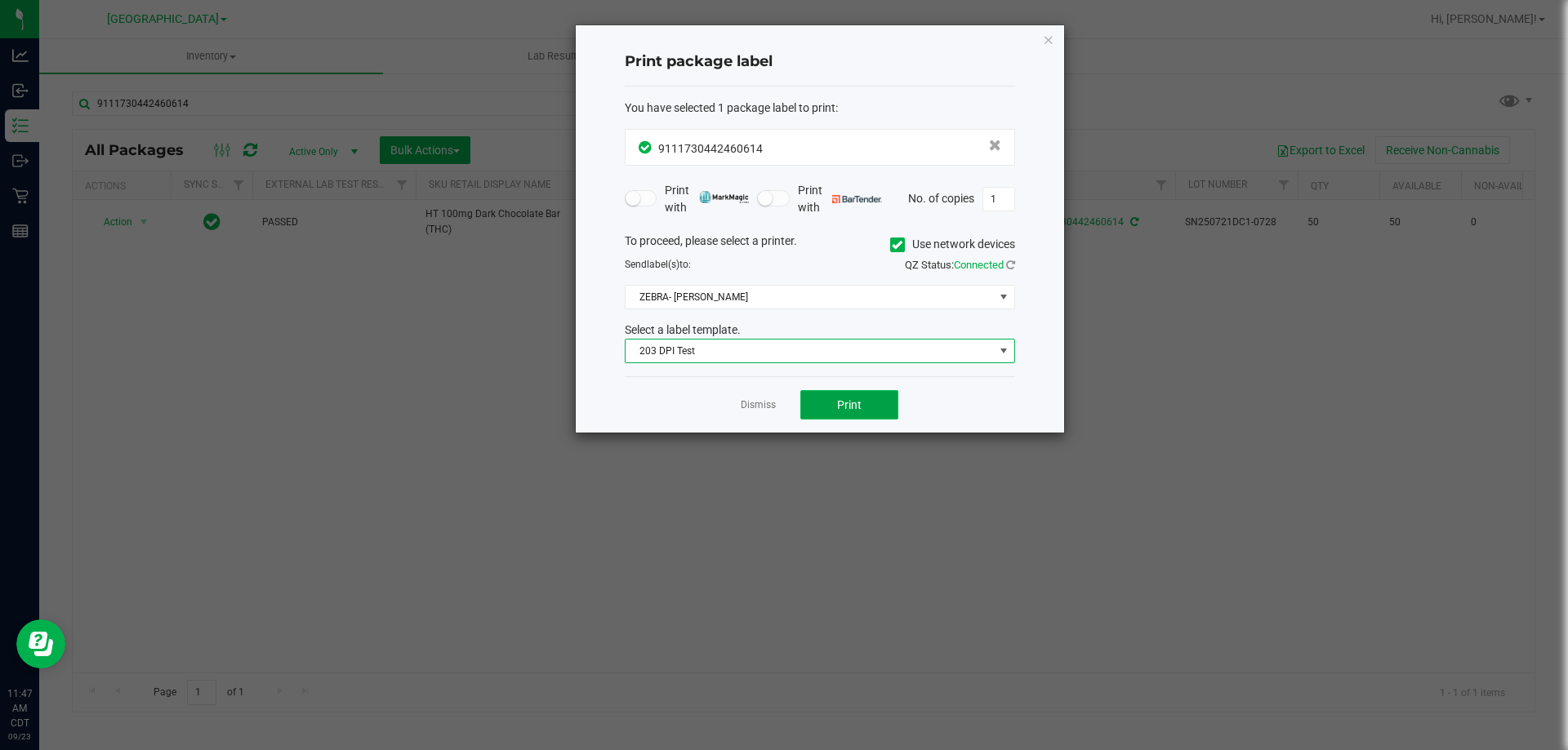
click at [829, 397] on button "Print" at bounding box center [849, 404] width 98 height 30
click at [747, 412] on link "Dismiss" at bounding box center [758, 404] width 35 height 14
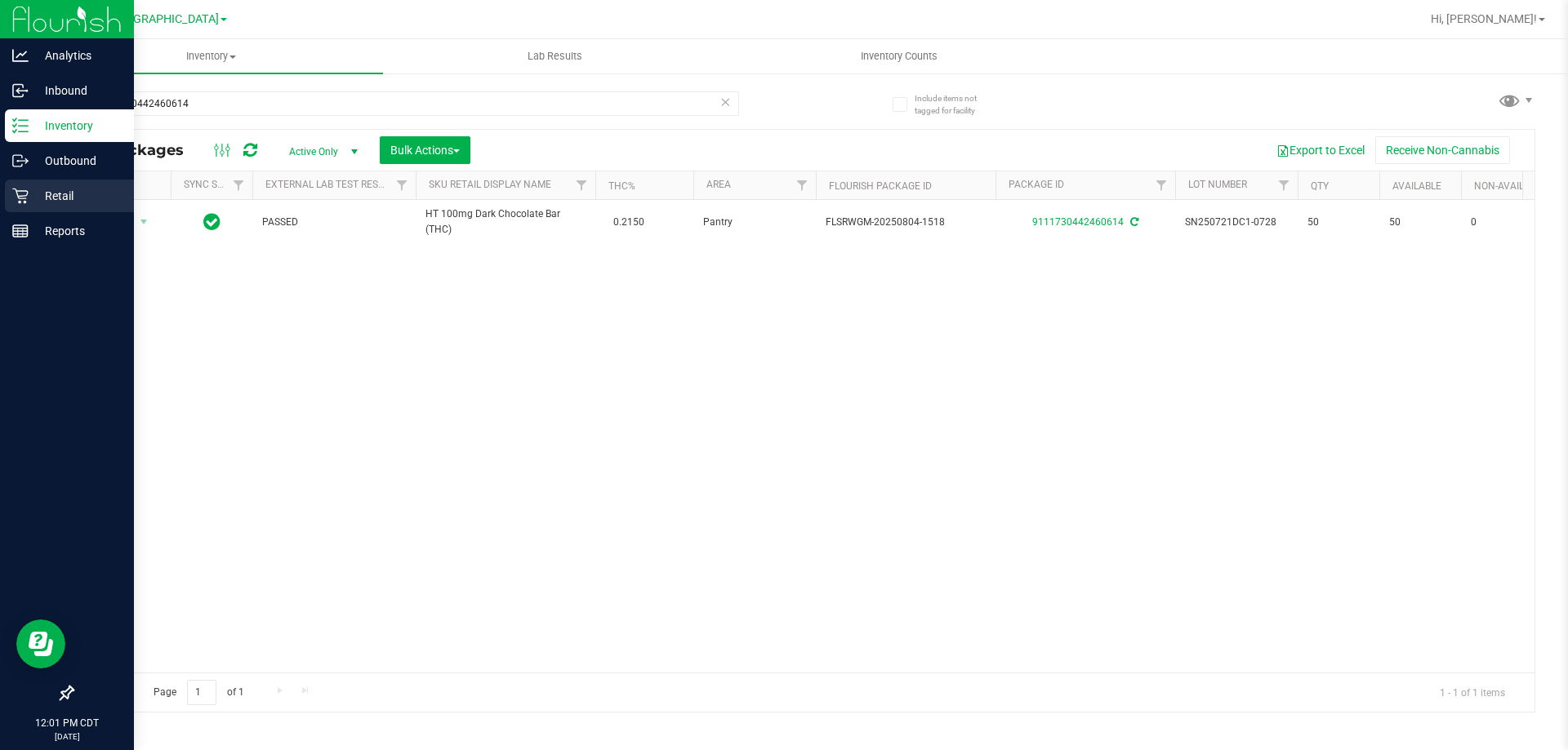
click at [74, 204] on p "Retail" at bounding box center [78, 196] width 98 height 20
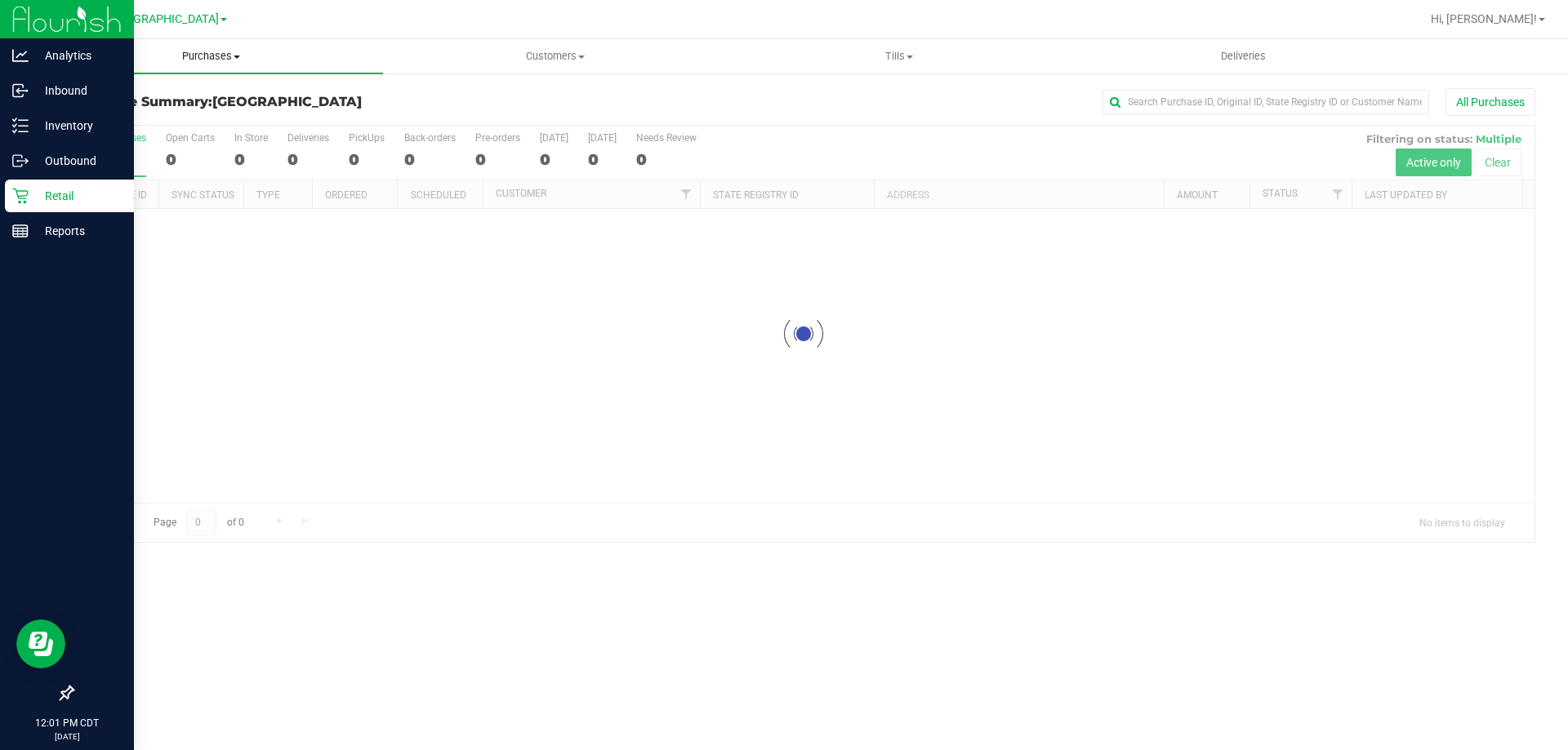
click at [208, 59] on span "Purchases" at bounding box center [210, 56] width 344 height 14
click at [153, 116] on li "Fulfillment" at bounding box center [210, 118] width 344 height 20
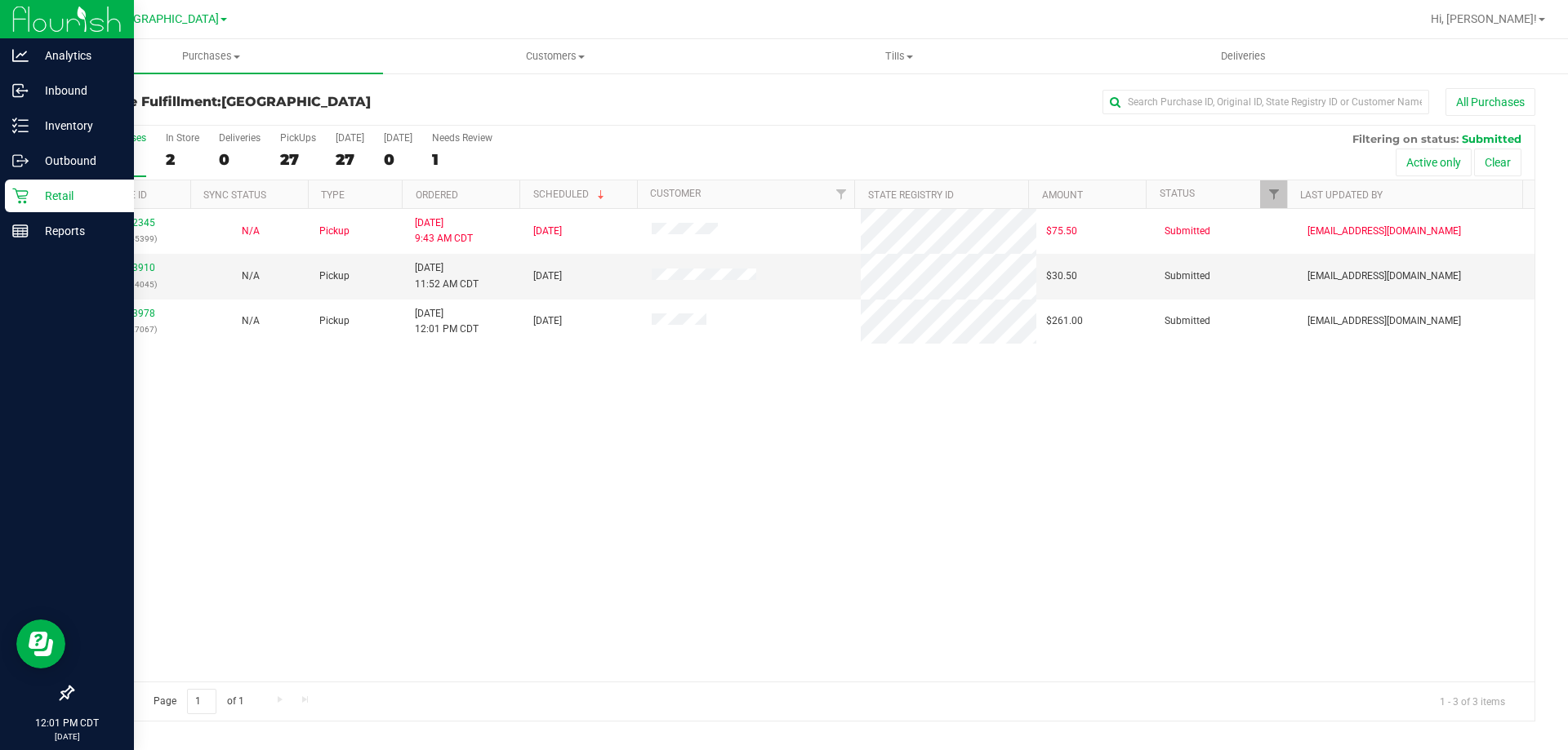
click at [463, 181] on th "Ordered" at bounding box center [460, 195] width 117 height 29
click at [135, 262] on link "11993910" at bounding box center [132, 267] width 46 height 12
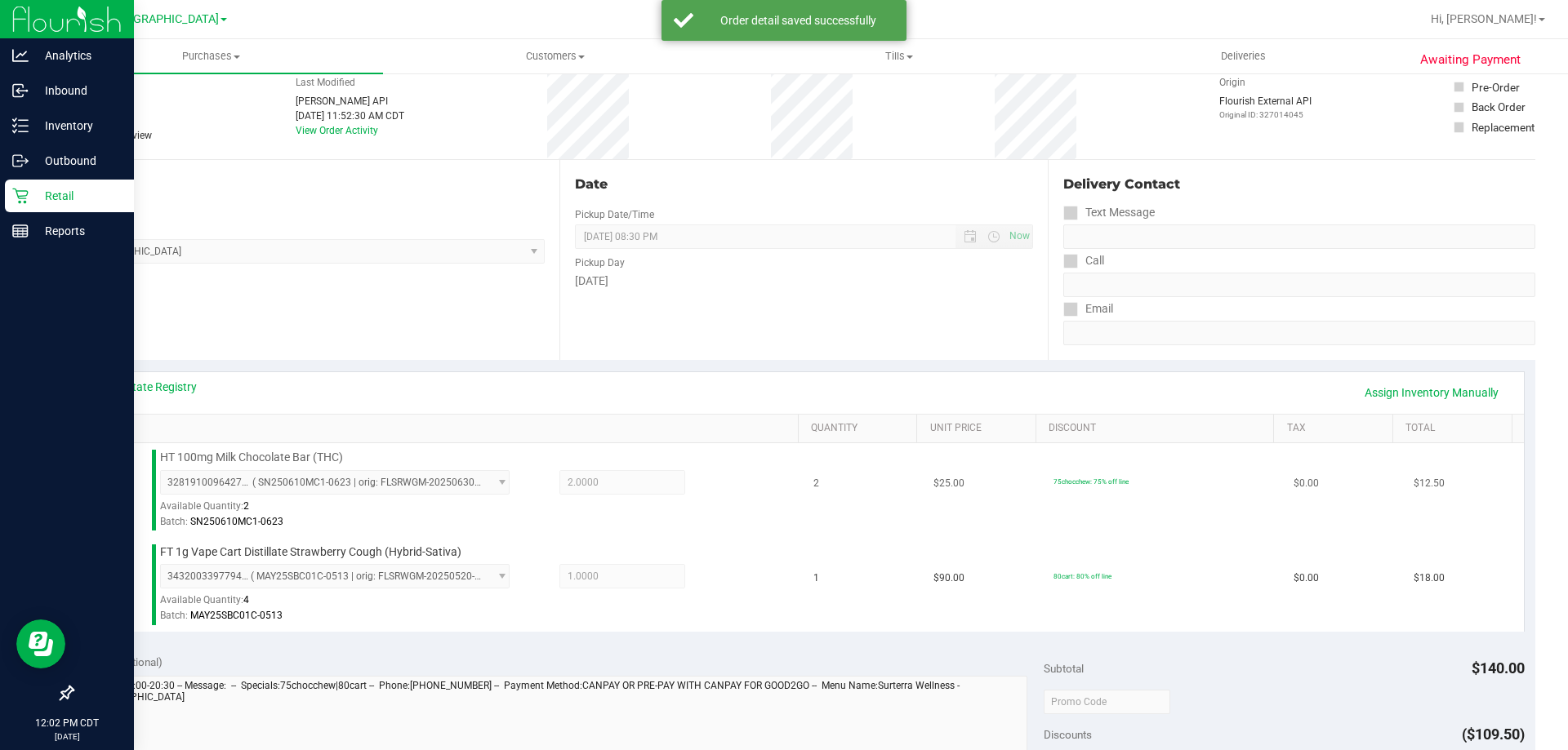
scroll to position [245, 0]
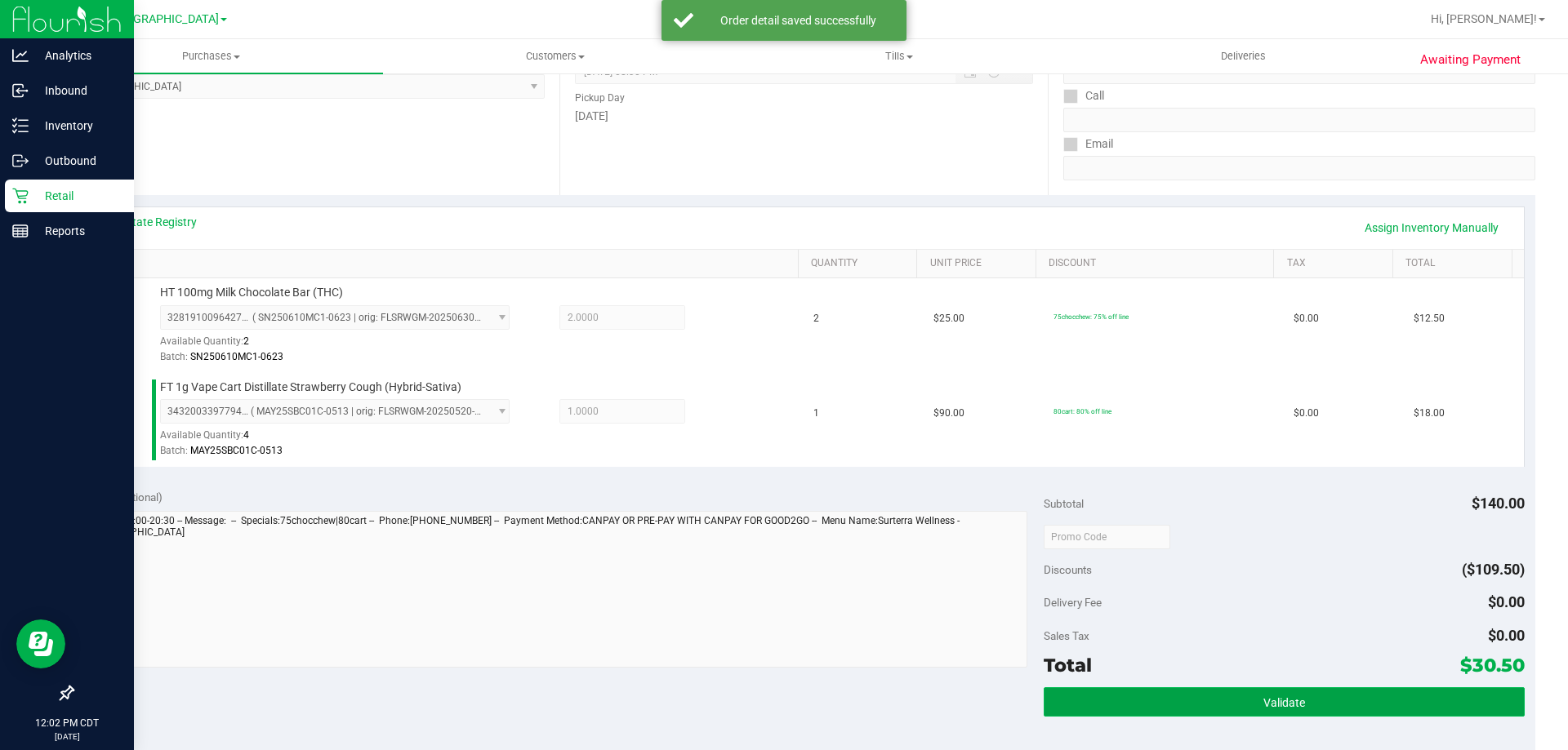
click at [1131, 702] on button "Validate" at bounding box center [1284, 702] width 480 height 30
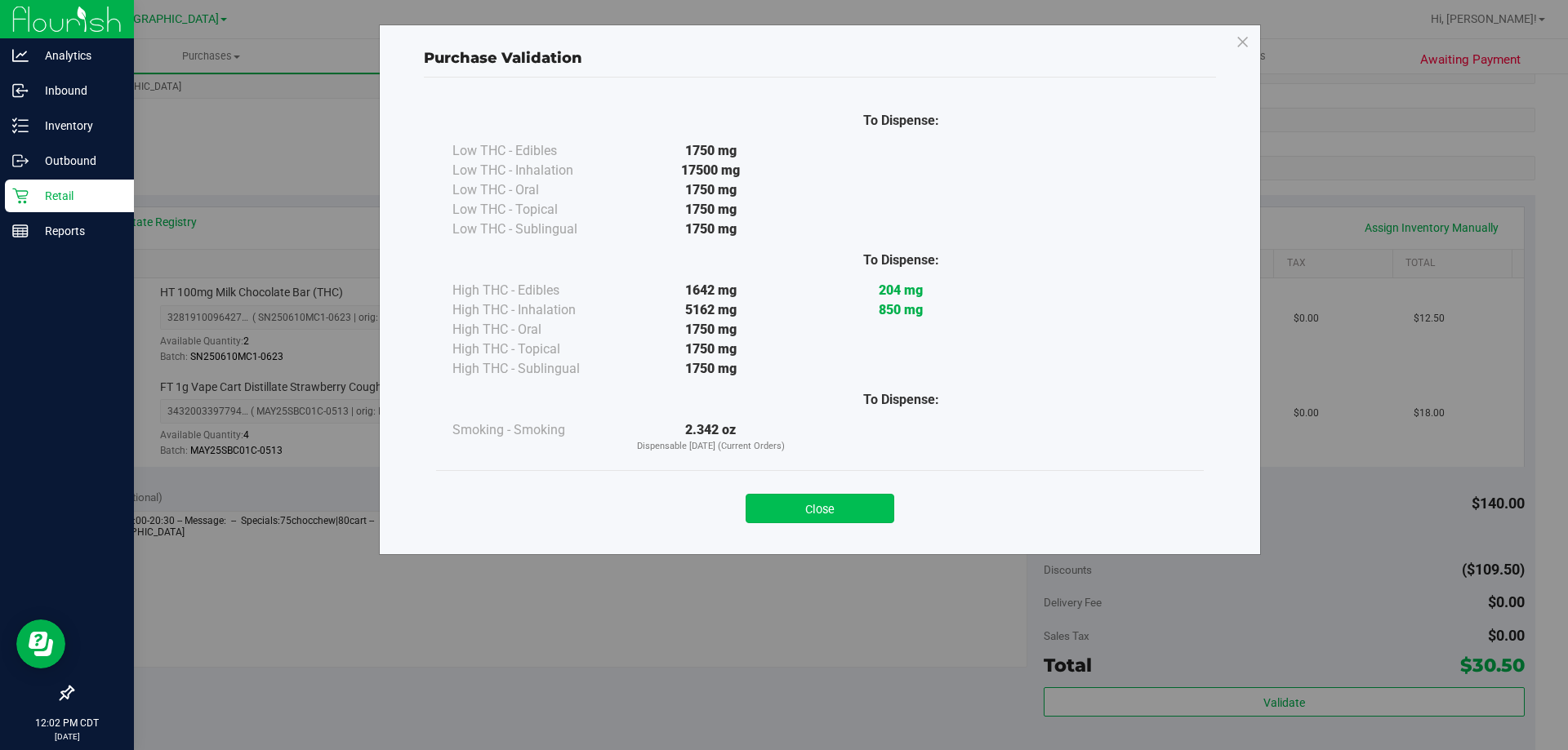
click at [868, 505] on button "Close" at bounding box center [820, 508] width 149 height 30
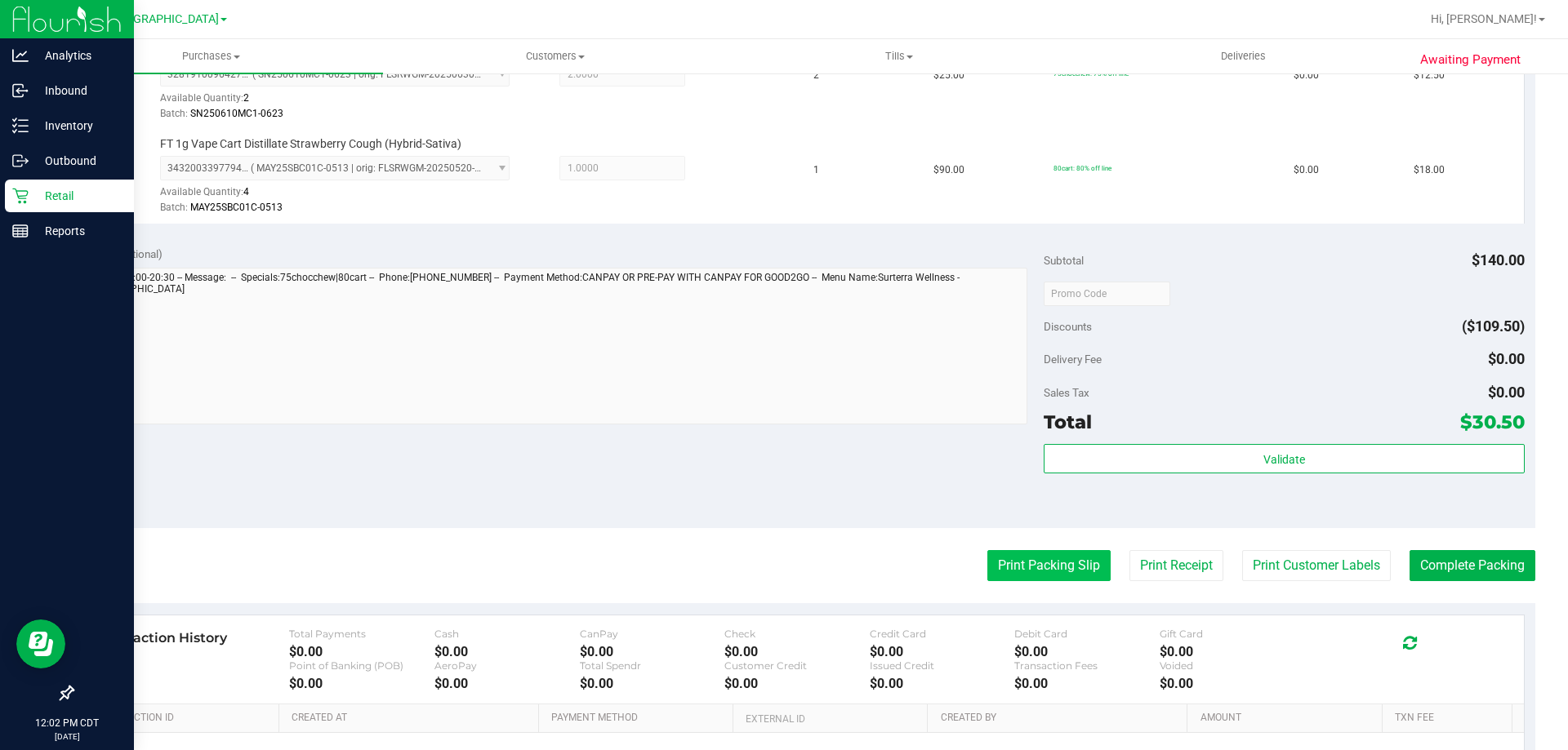
scroll to position [490, 0]
click at [1025, 565] on button "Print Packing Slip" at bounding box center [1049, 564] width 124 height 31
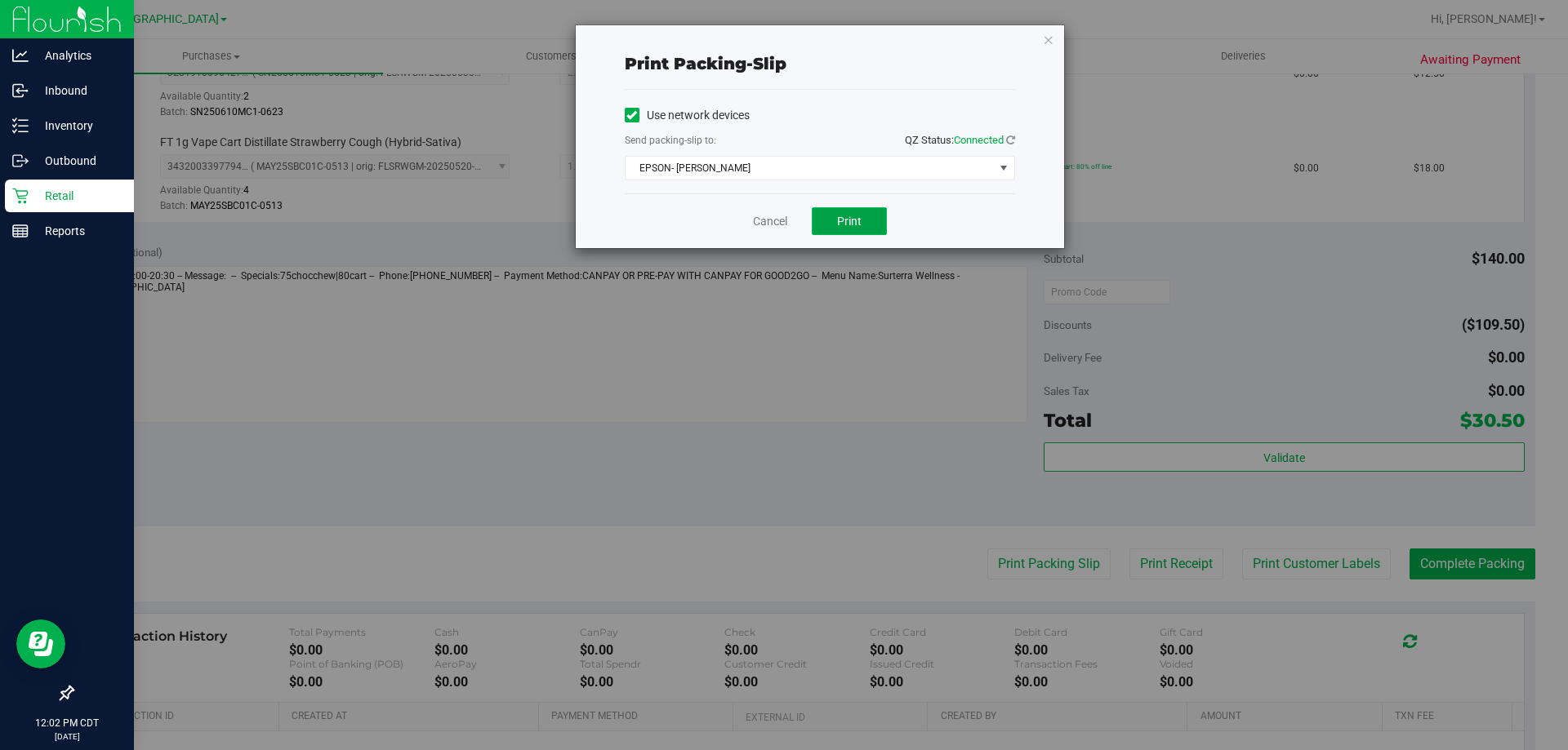
click at [859, 220] on span "Print" at bounding box center [849, 221] width 24 height 13
click at [775, 226] on link "Cancel" at bounding box center [770, 221] width 34 height 17
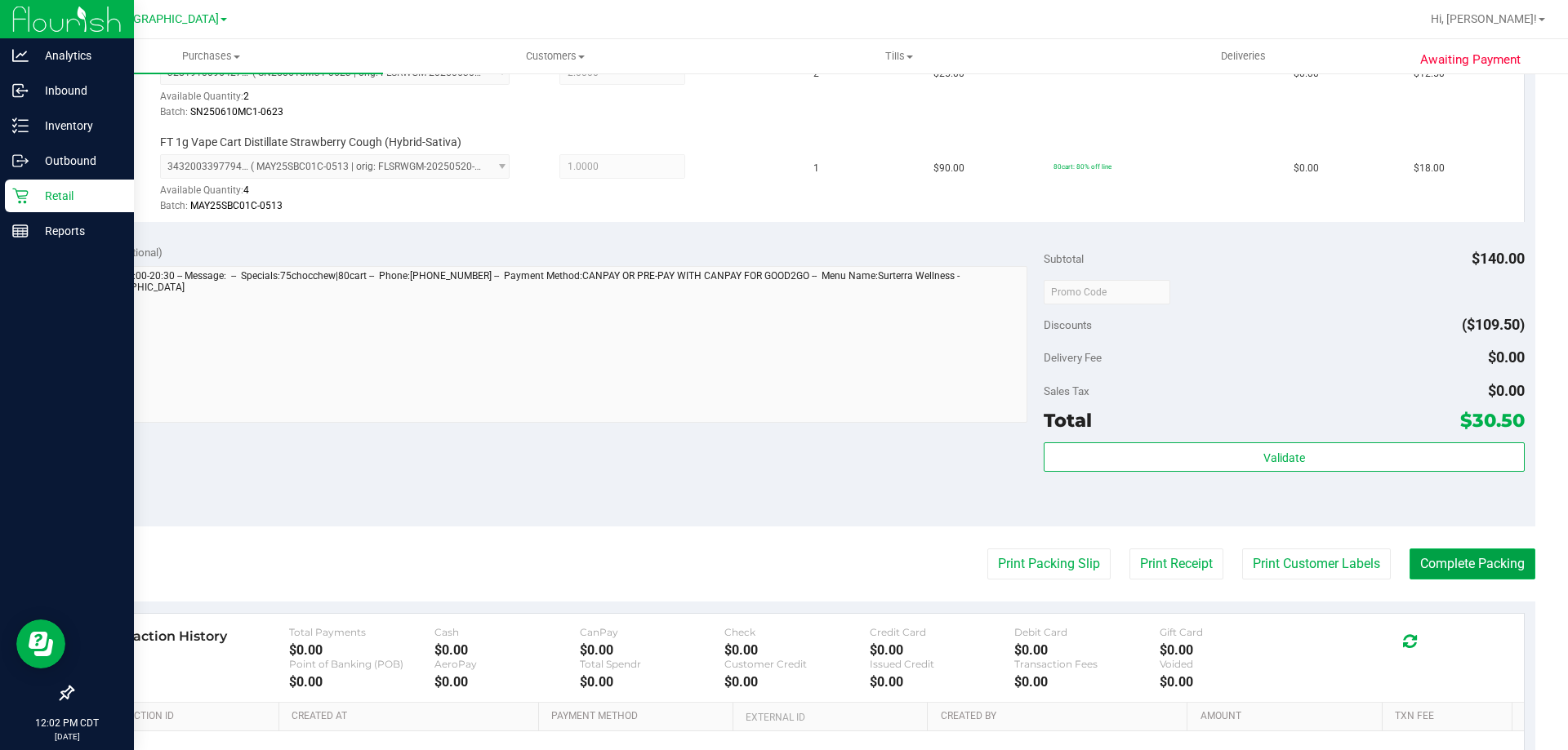
click at [1415, 565] on button "Complete Packing" at bounding box center [1471, 564] width 125 height 31
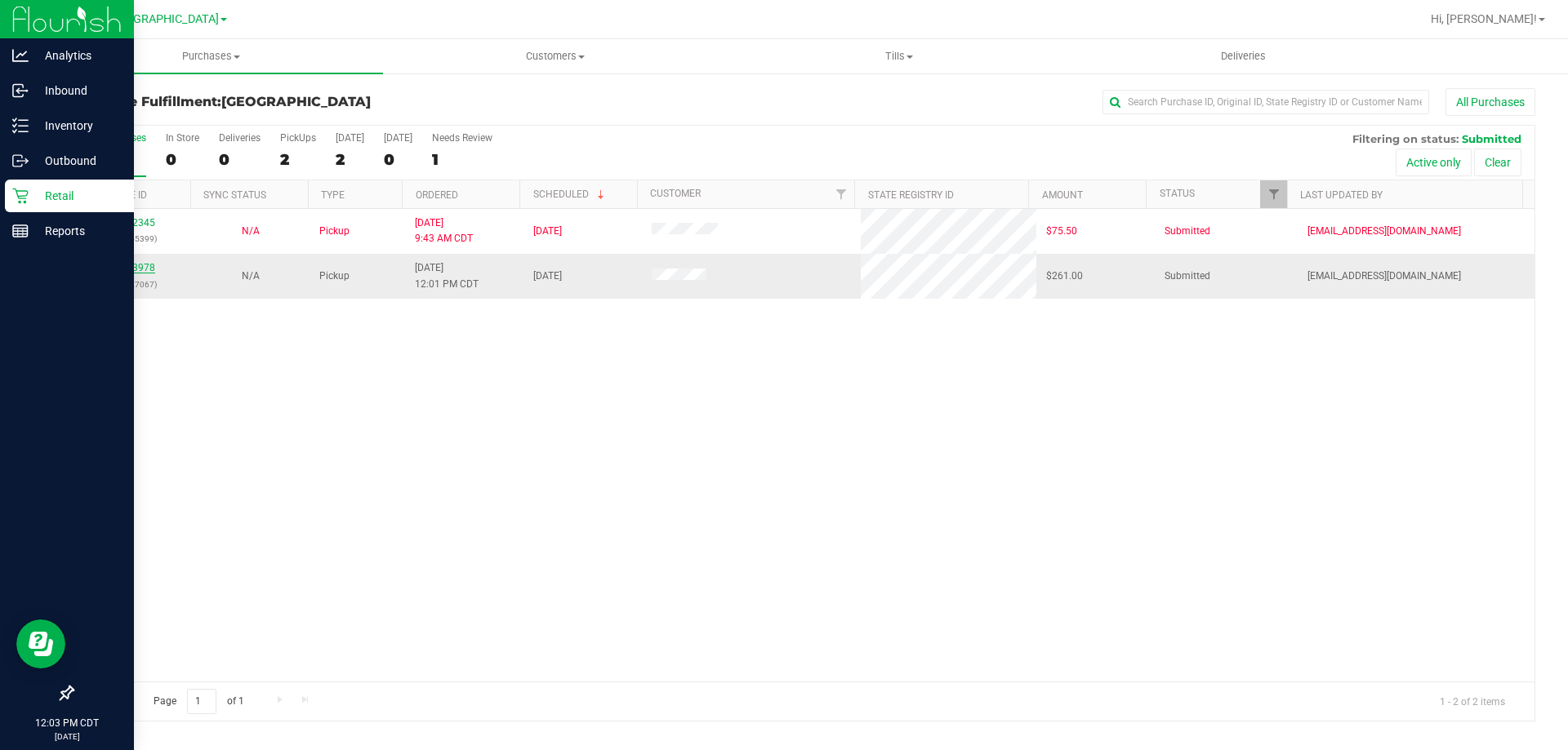
click at [135, 266] on link "11993978" at bounding box center [132, 267] width 46 height 12
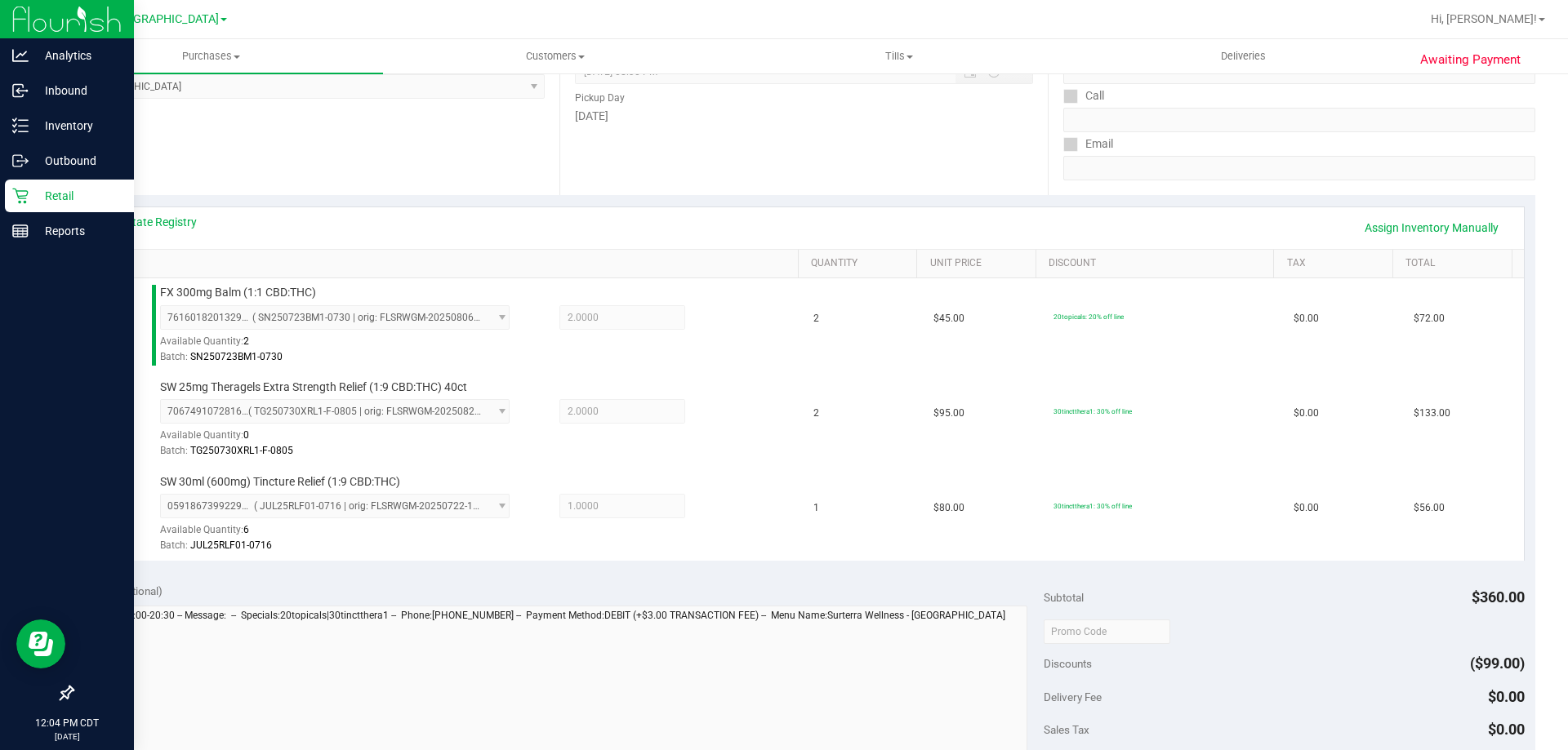
scroll to position [327, 0]
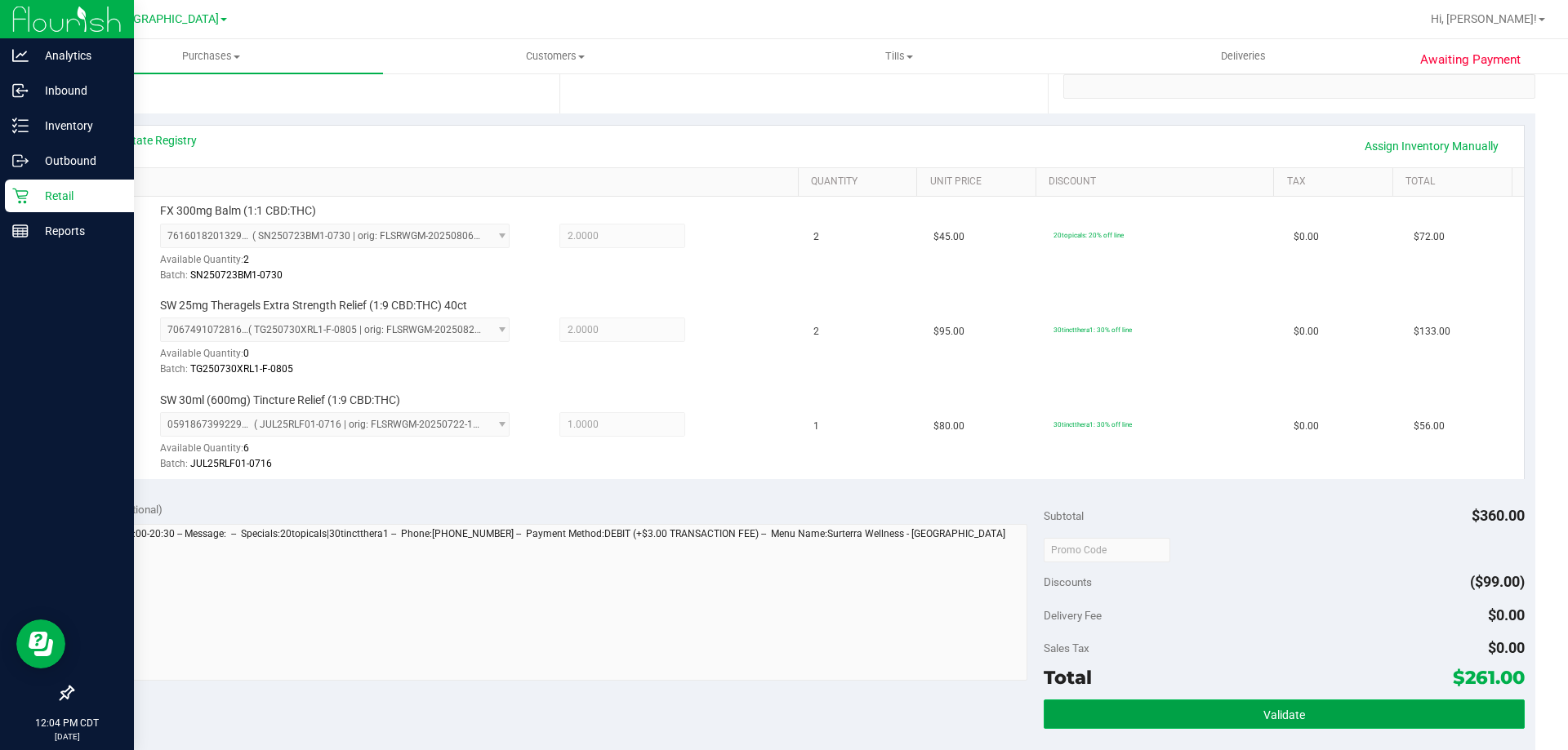
click at [1131, 704] on button "Validate" at bounding box center [1284, 714] width 480 height 30
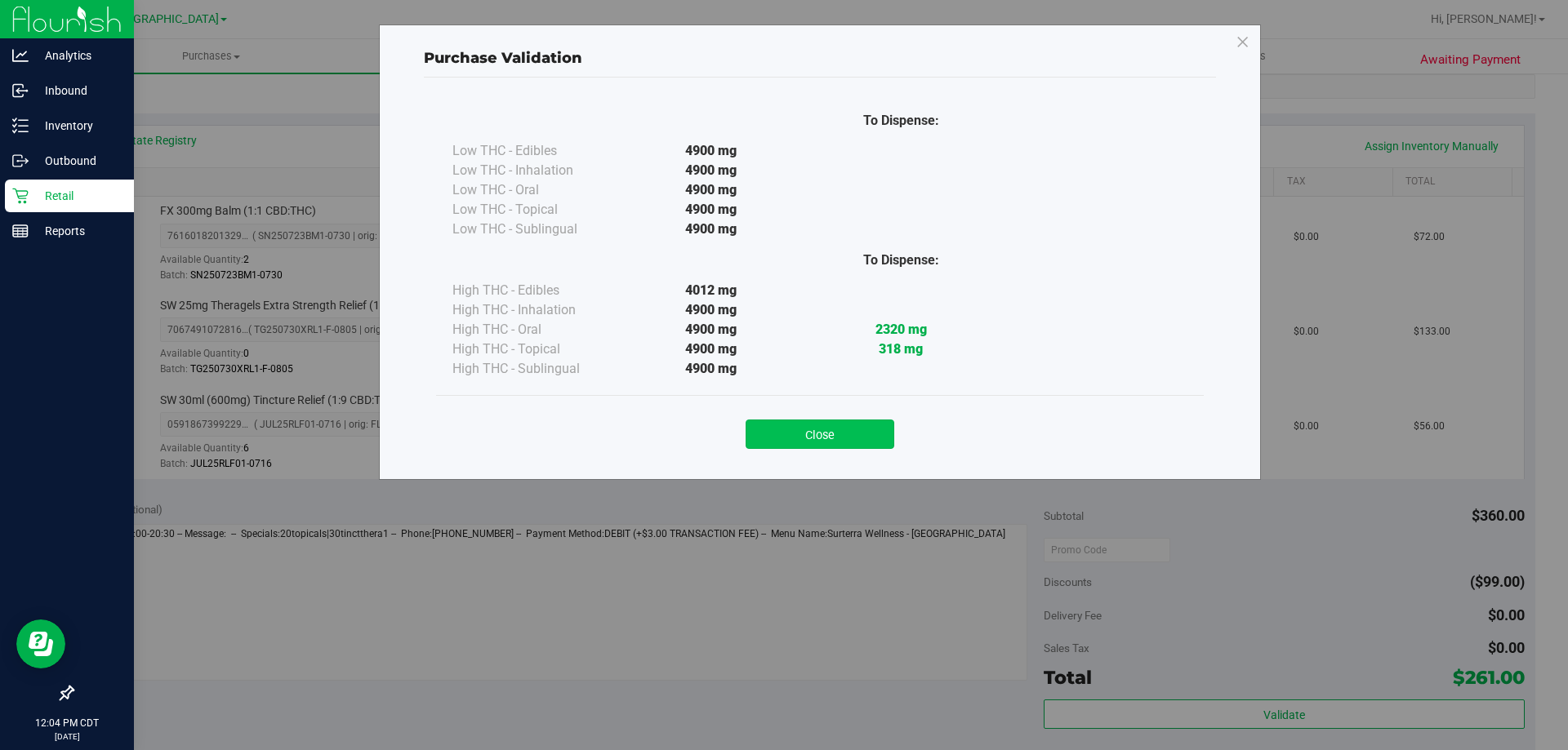
click at [861, 448] on button "Close" at bounding box center [820, 434] width 149 height 30
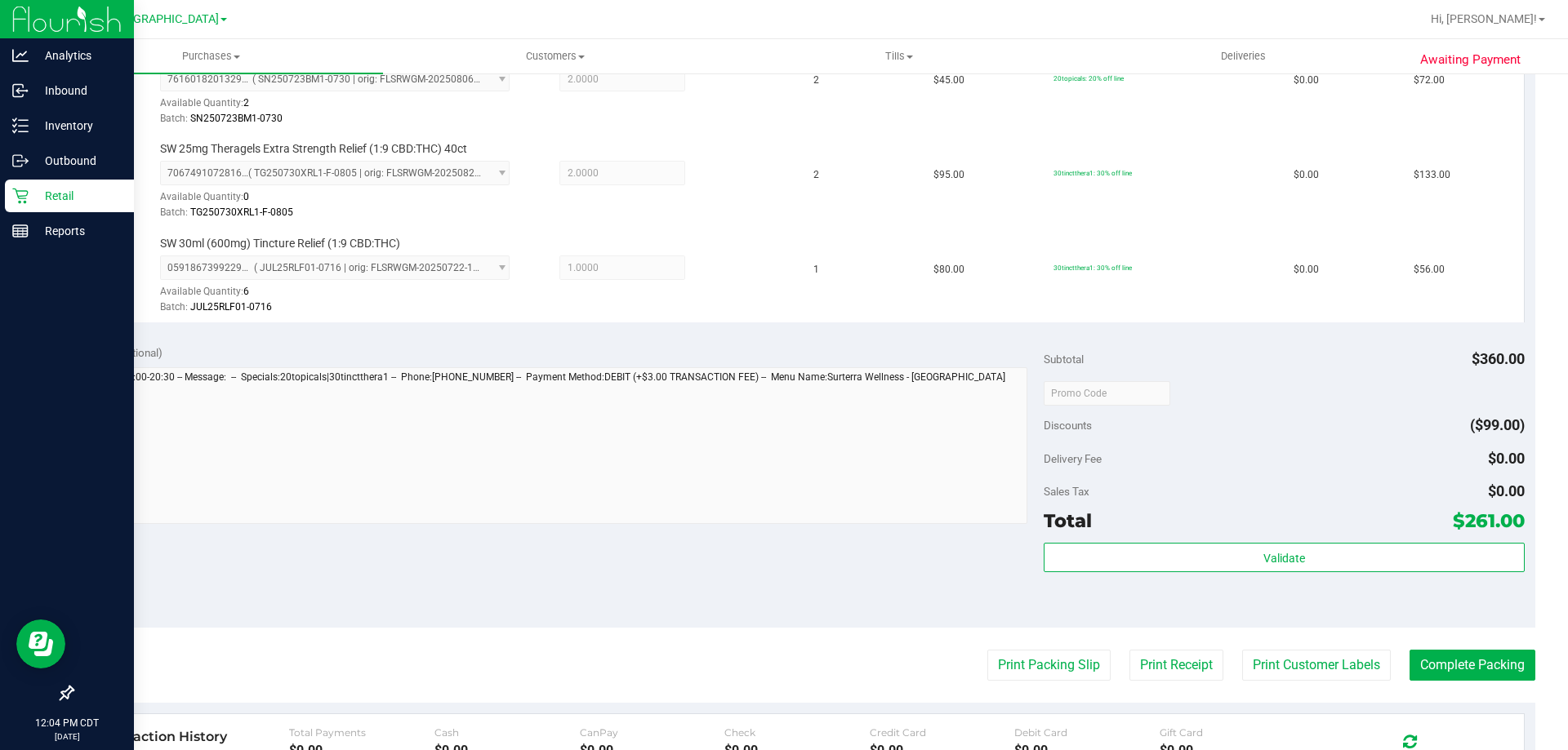
scroll to position [490, 0]
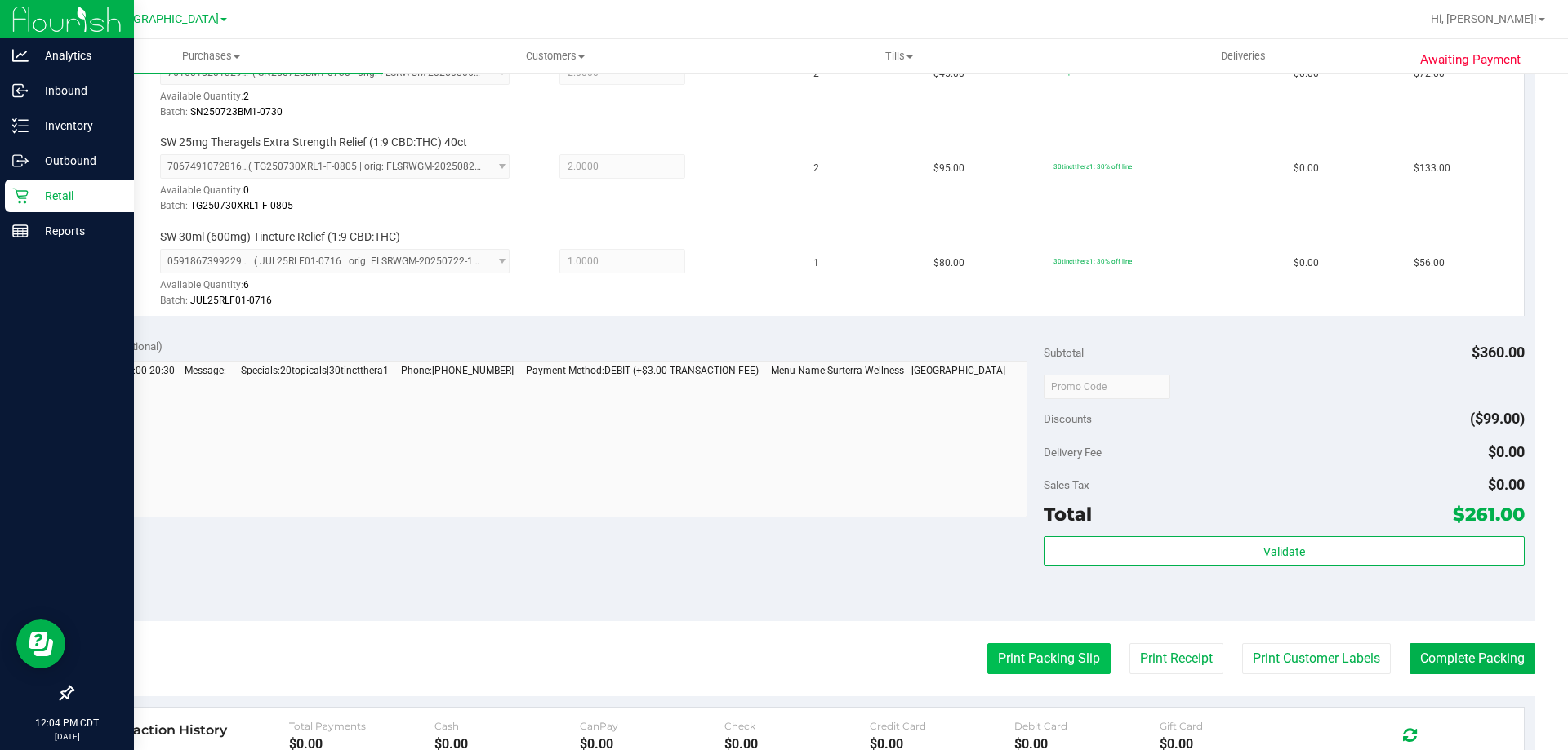
click at [1005, 652] on button "Print Packing Slip" at bounding box center [1049, 659] width 124 height 31
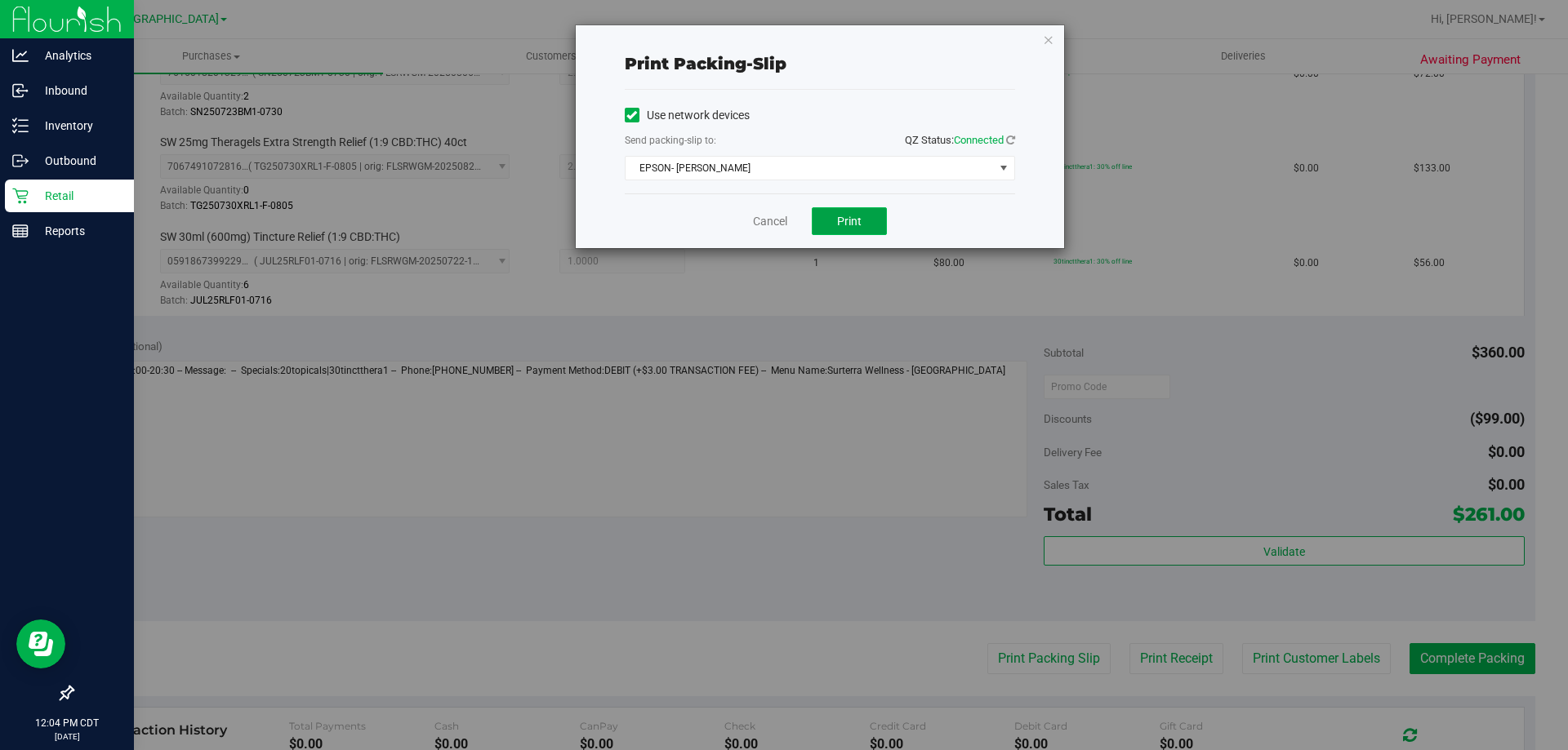
click at [838, 215] on span "Print" at bounding box center [849, 221] width 24 height 13
click at [784, 227] on link "Cancel" at bounding box center [770, 221] width 34 height 17
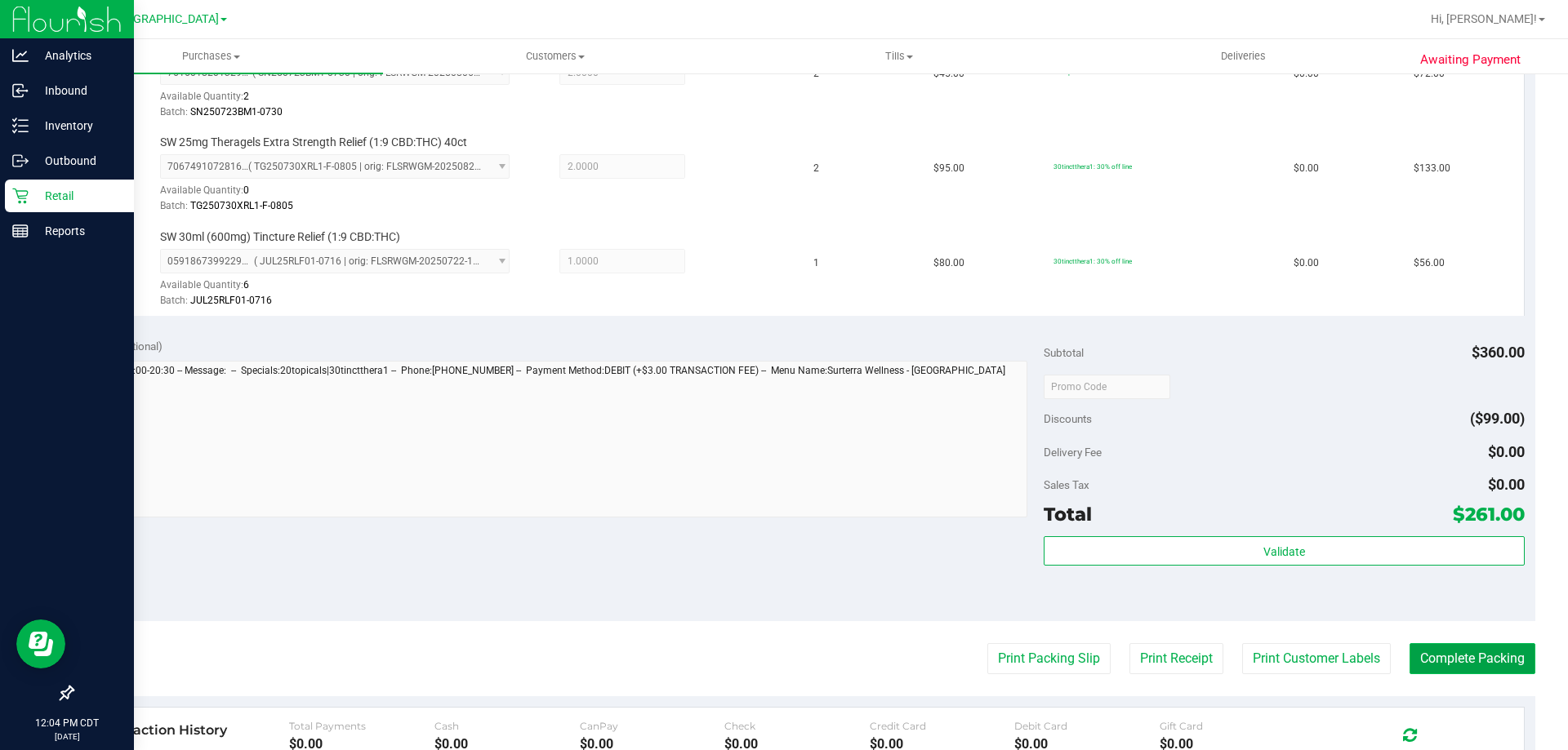
click at [1429, 644] on button "Complete Packing" at bounding box center [1471, 659] width 125 height 31
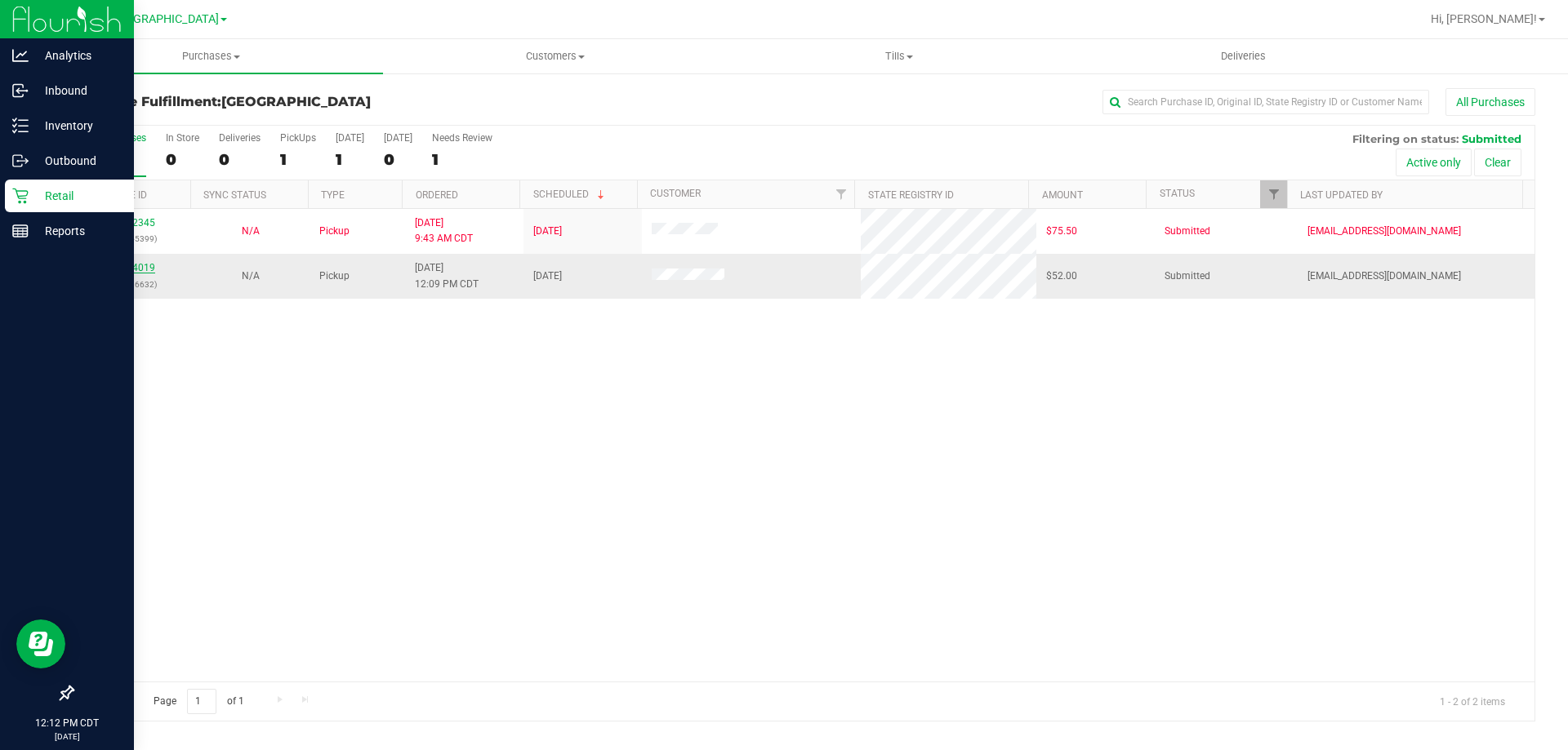
click at [144, 262] on link "11994019" at bounding box center [132, 267] width 46 height 12
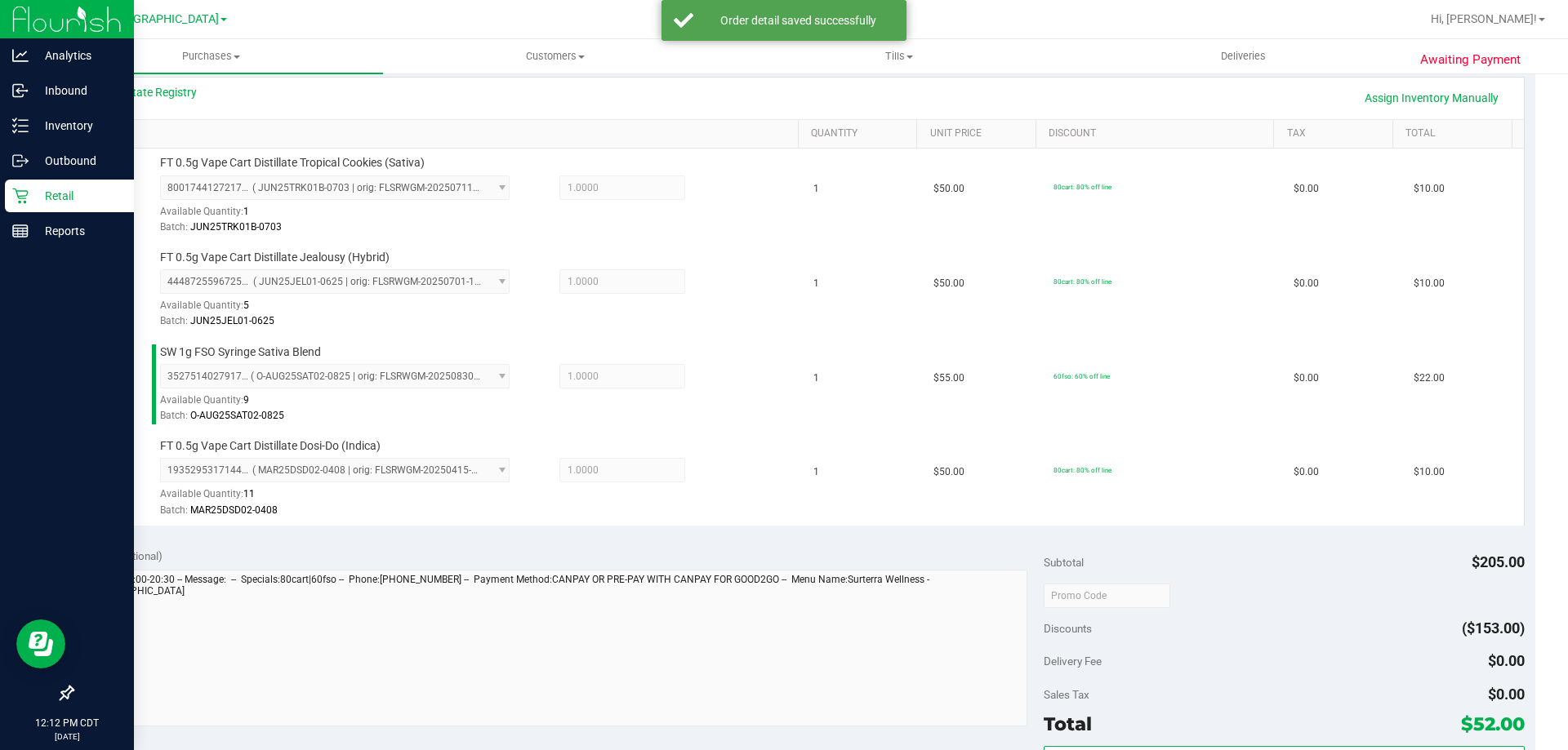
scroll to position [490, 0]
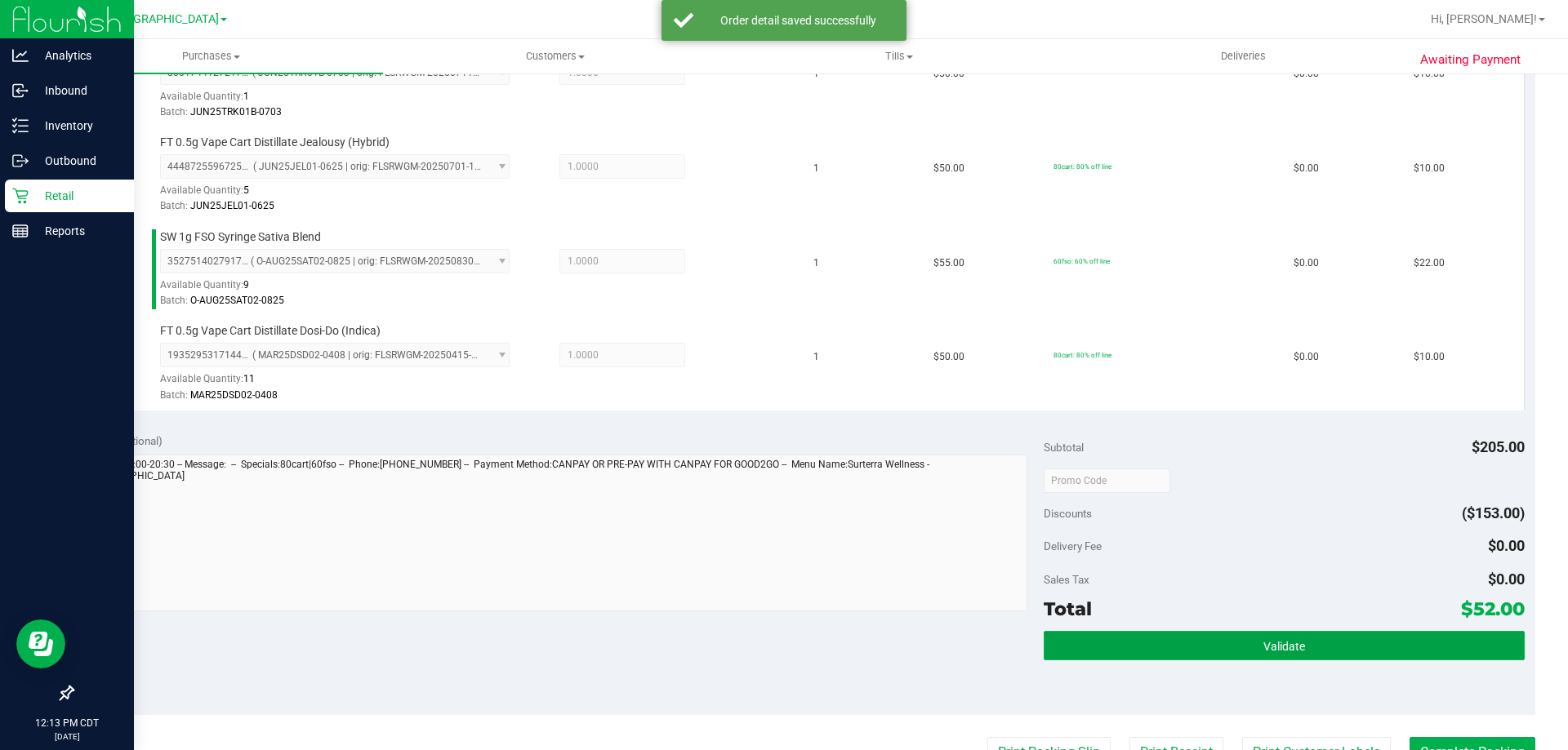
click at [1085, 645] on button "Validate" at bounding box center [1284, 645] width 480 height 30
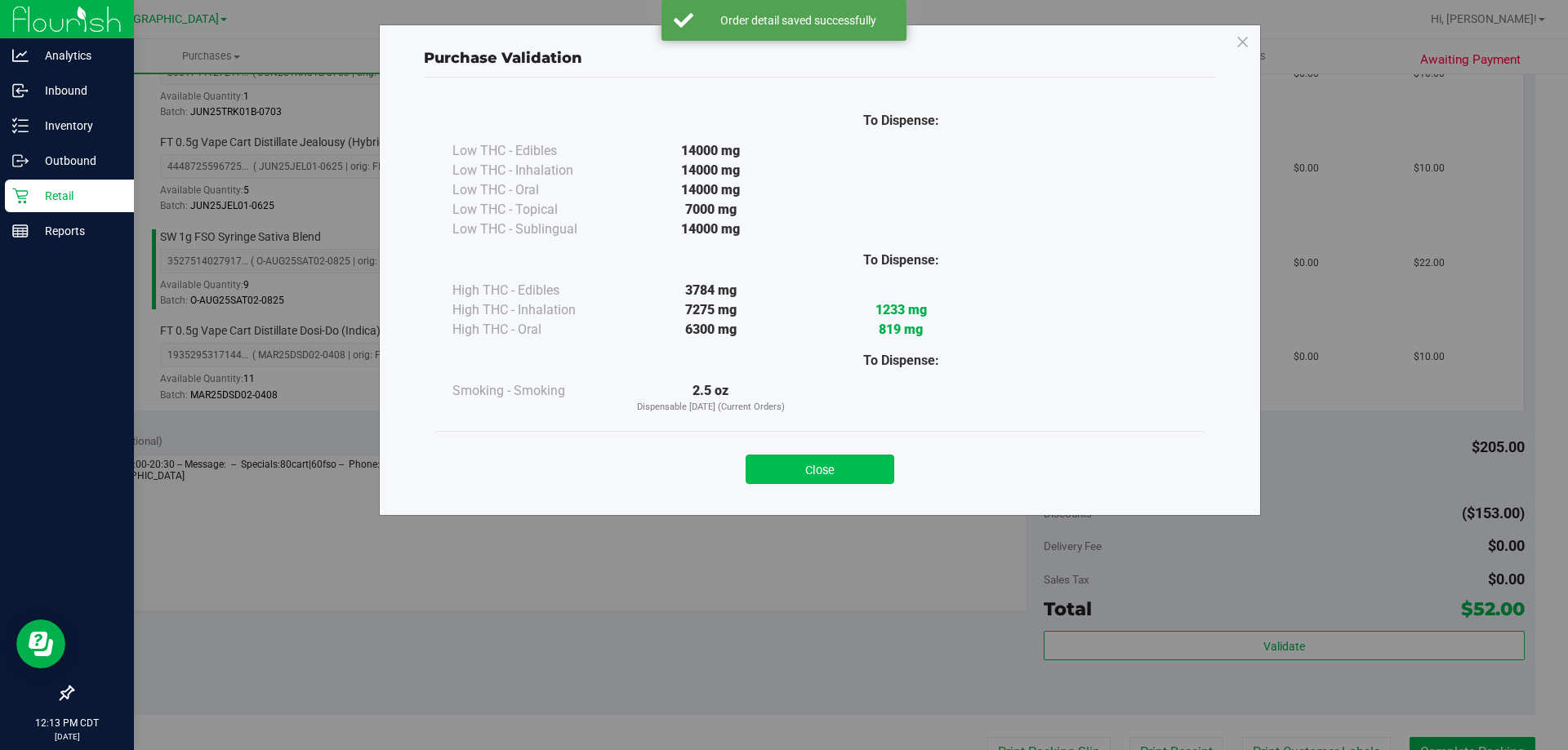
click at [828, 469] on button "Close" at bounding box center [820, 469] width 149 height 30
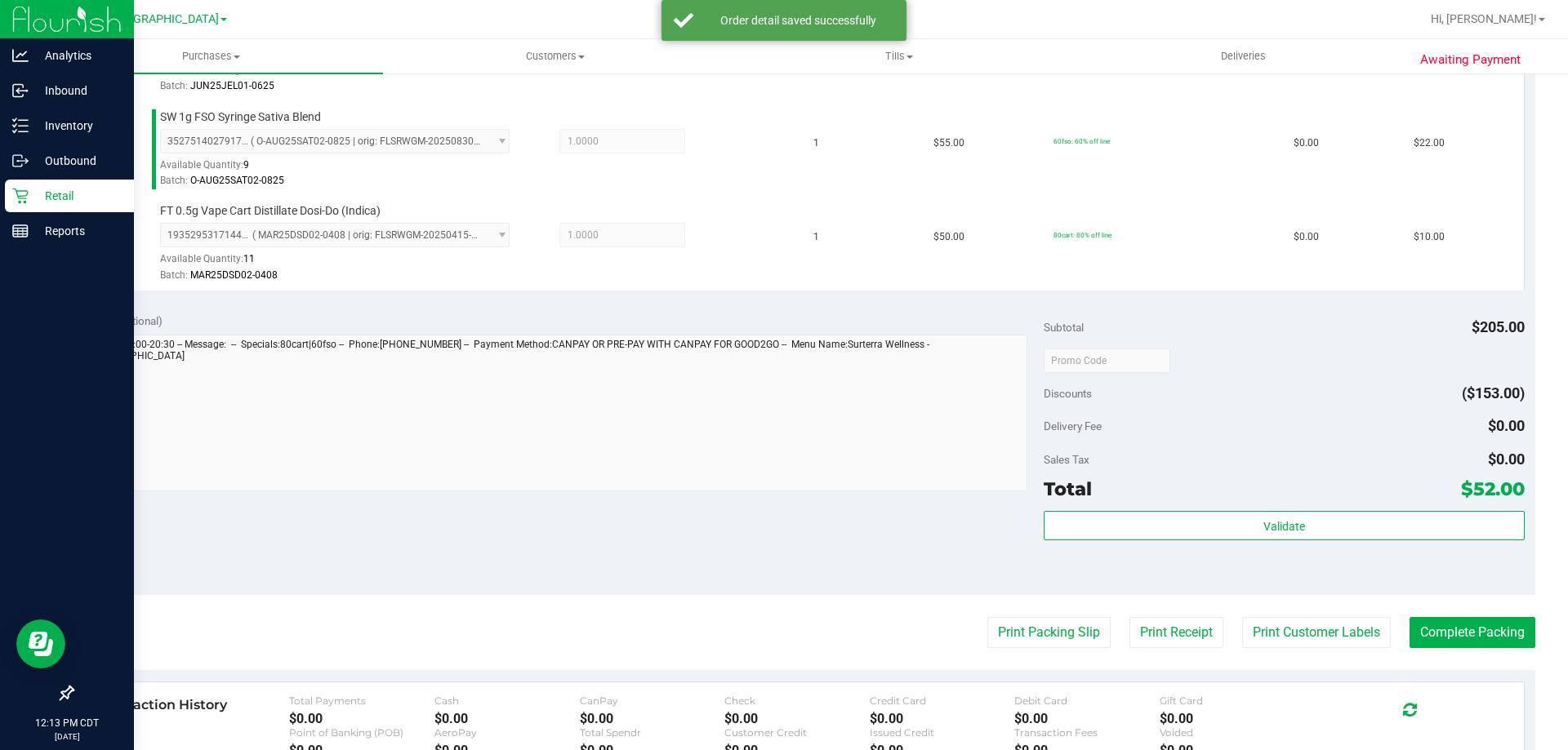
scroll to position [735, 0]
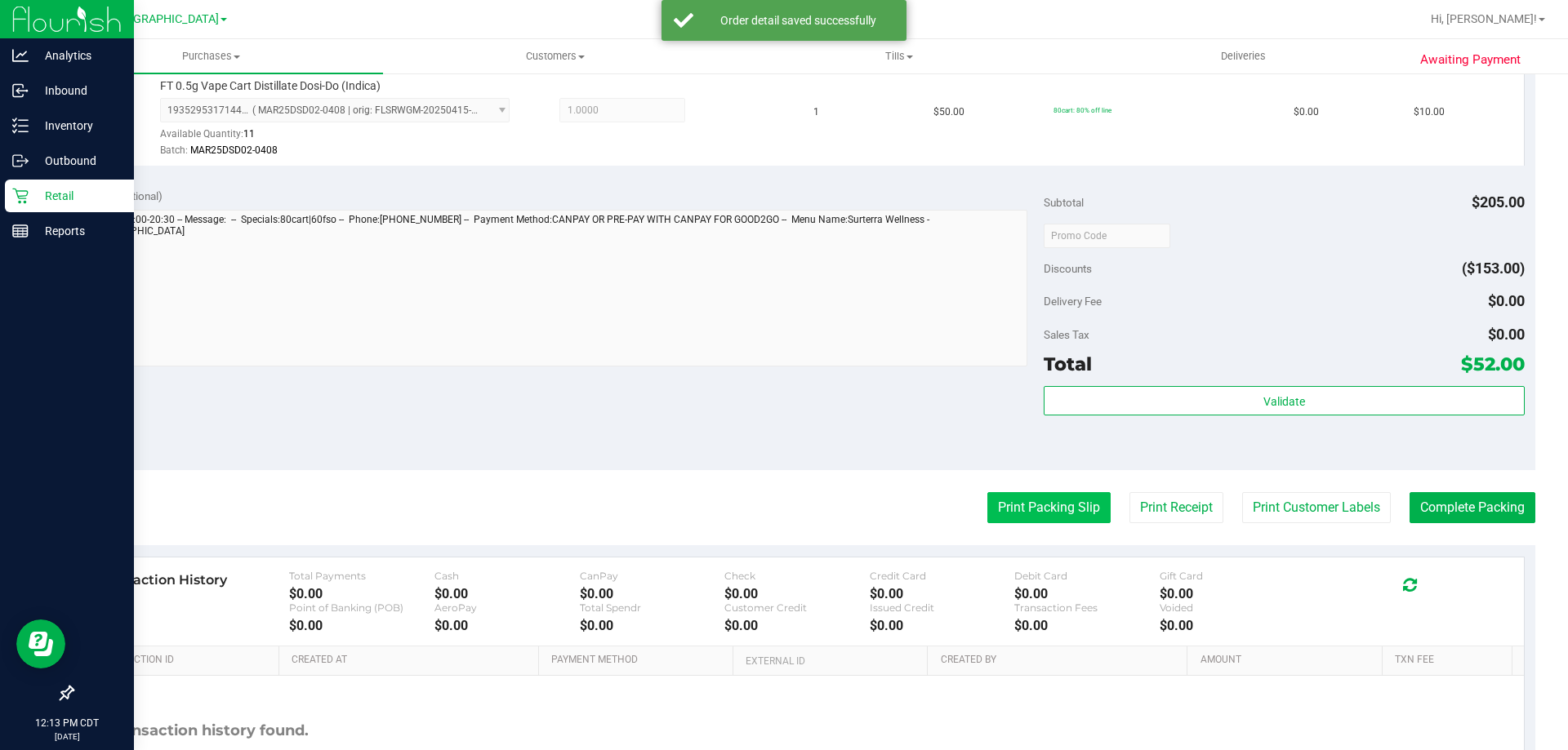
click at [1029, 516] on button "Print Packing Slip" at bounding box center [1049, 508] width 124 height 31
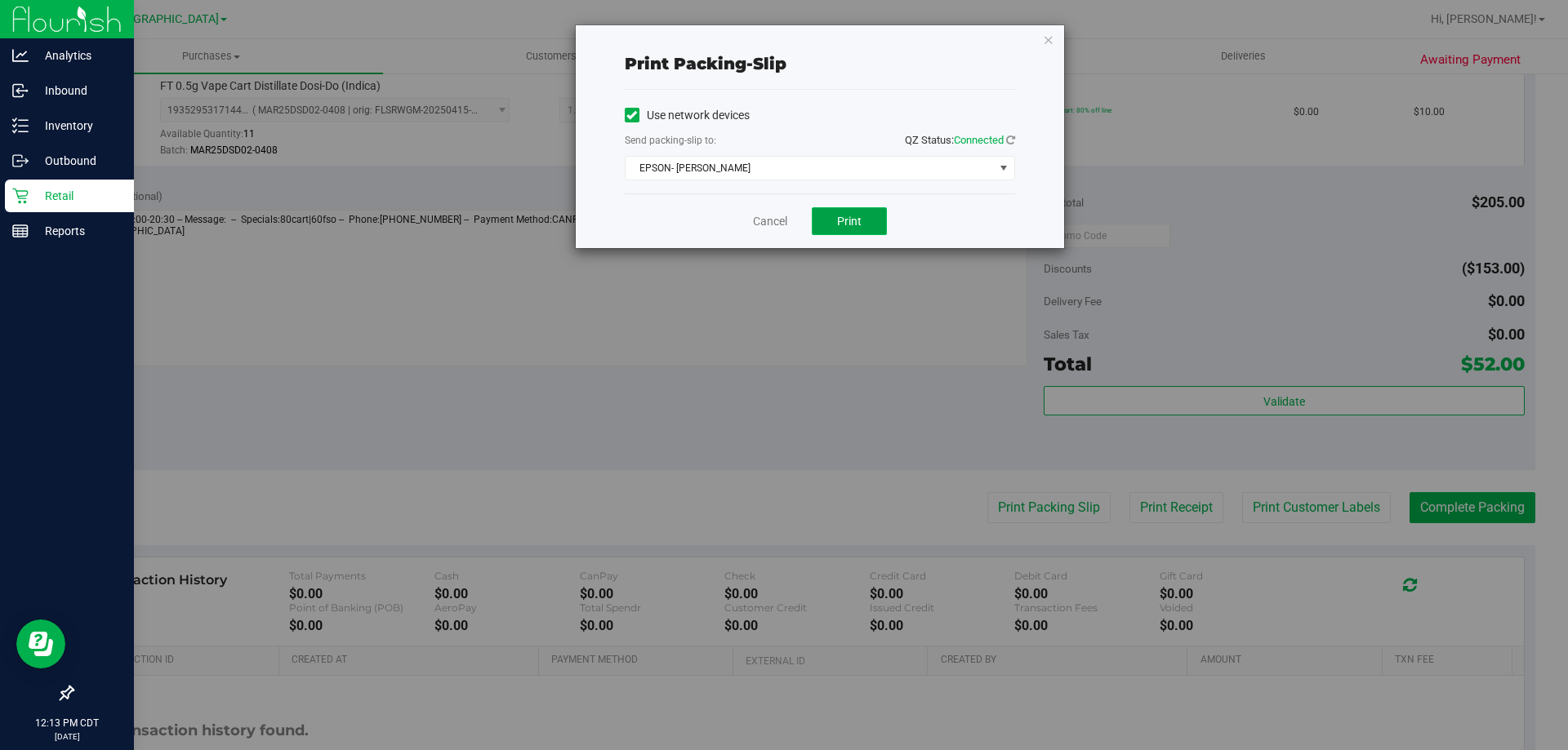
click at [836, 226] on button "Print" at bounding box center [849, 221] width 75 height 28
click at [770, 224] on link "Cancel" at bounding box center [770, 221] width 34 height 17
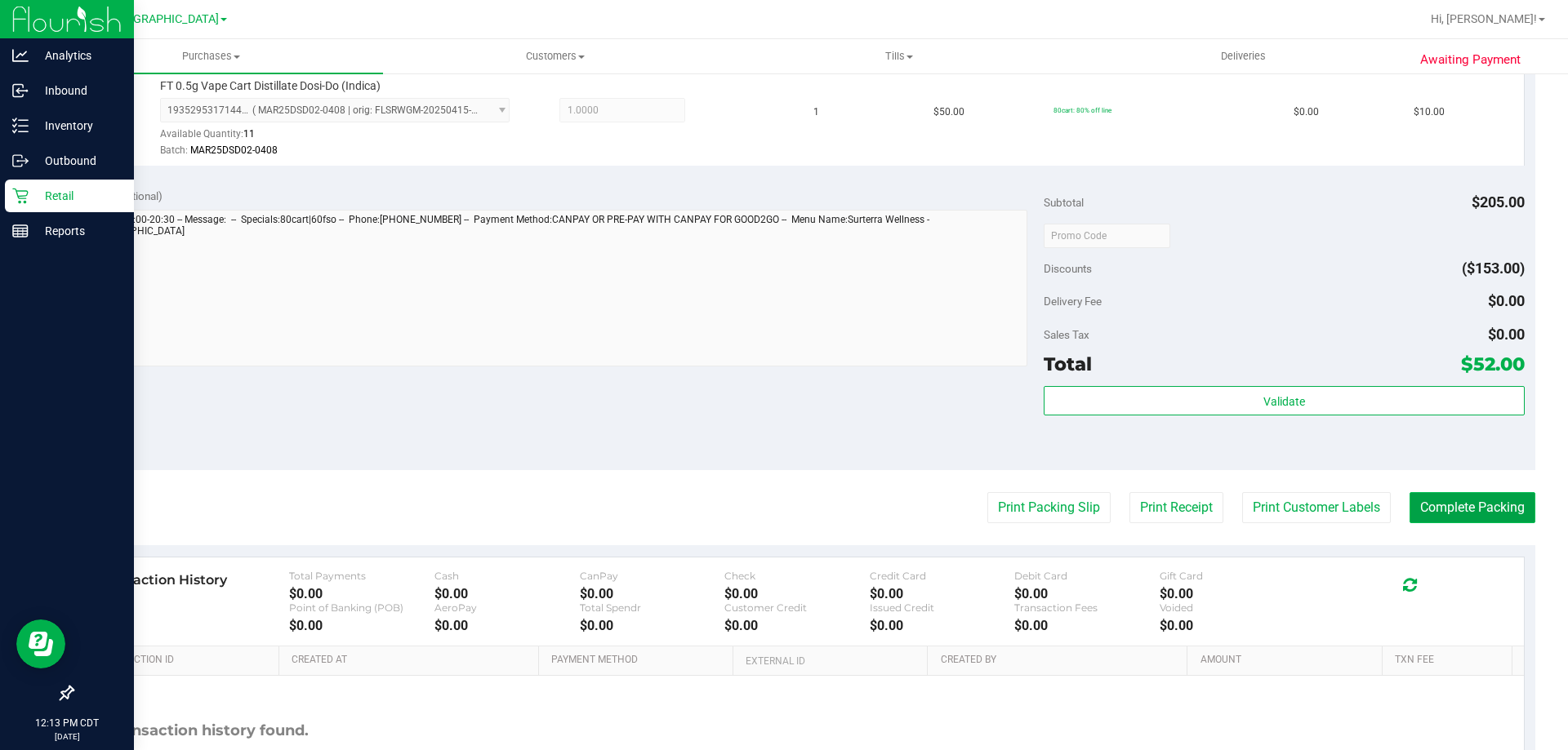
click at [1426, 514] on button "Complete Packing" at bounding box center [1471, 508] width 125 height 31
